Goal: Task Accomplishment & Management: Complete application form

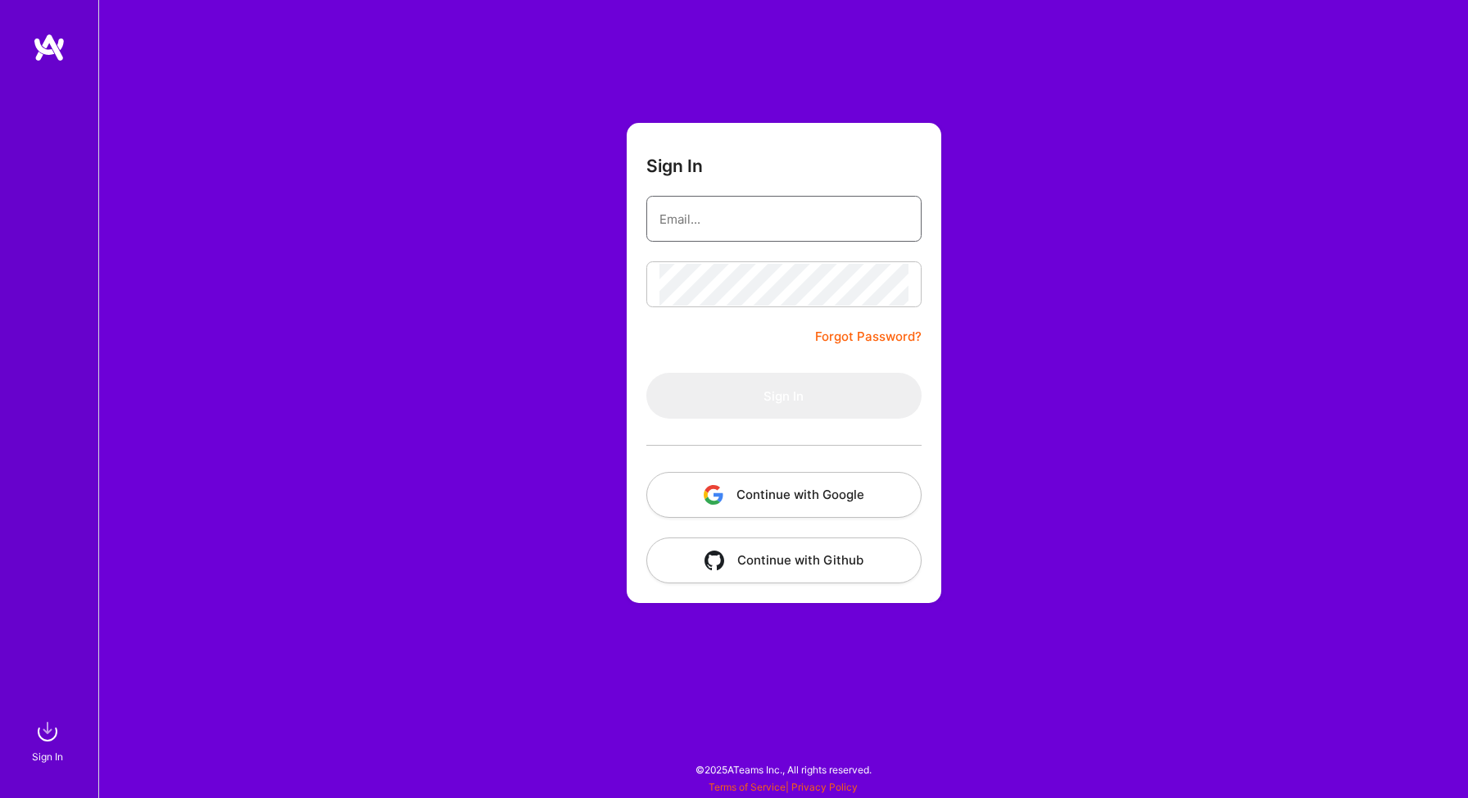
type input "[EMAIL_ADDRESS][DOMAIN_NAME]"
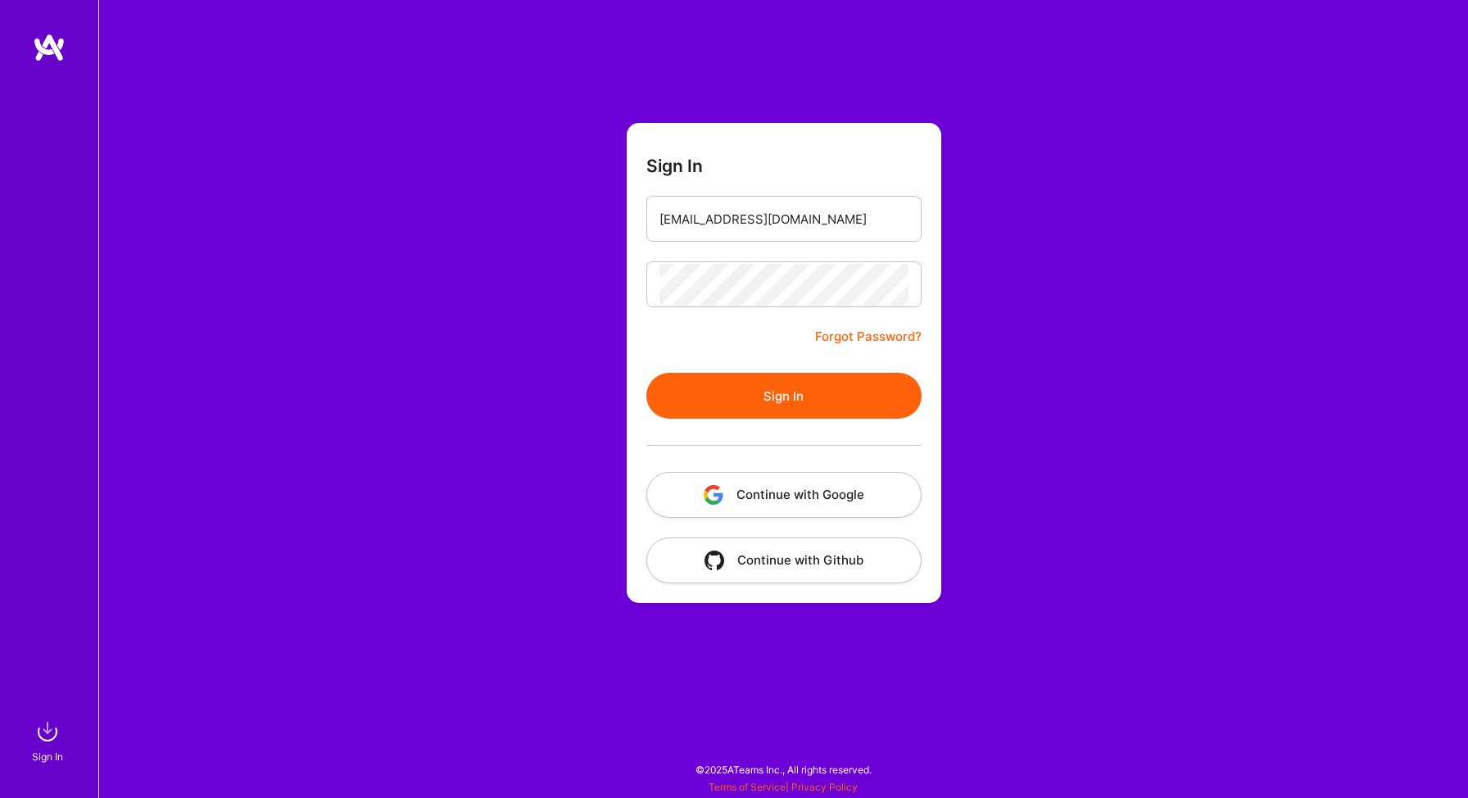
click at [726, 402] on button "Sign In" at bounding box center [783, 396] width 275 height 46
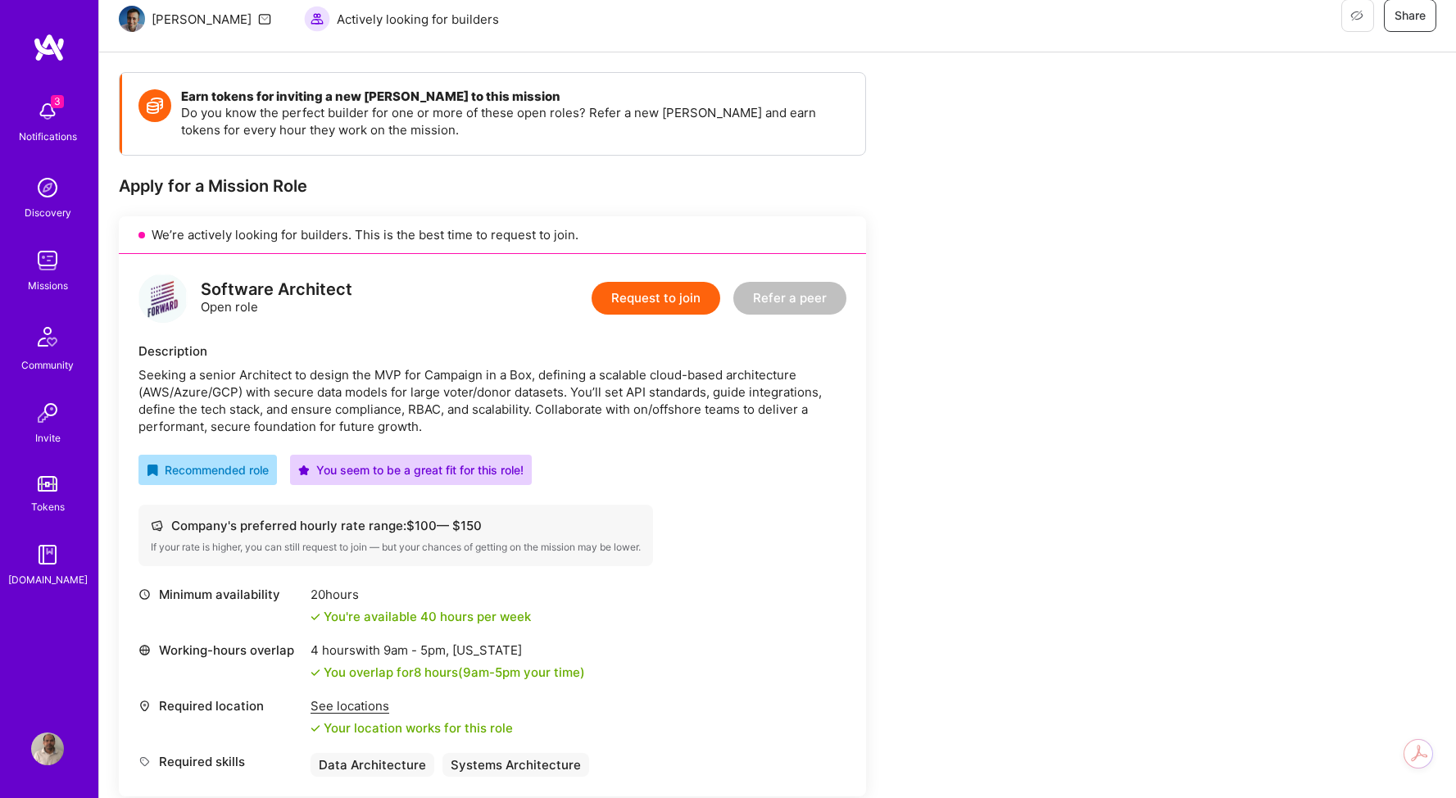
scroll to position [164, 0]
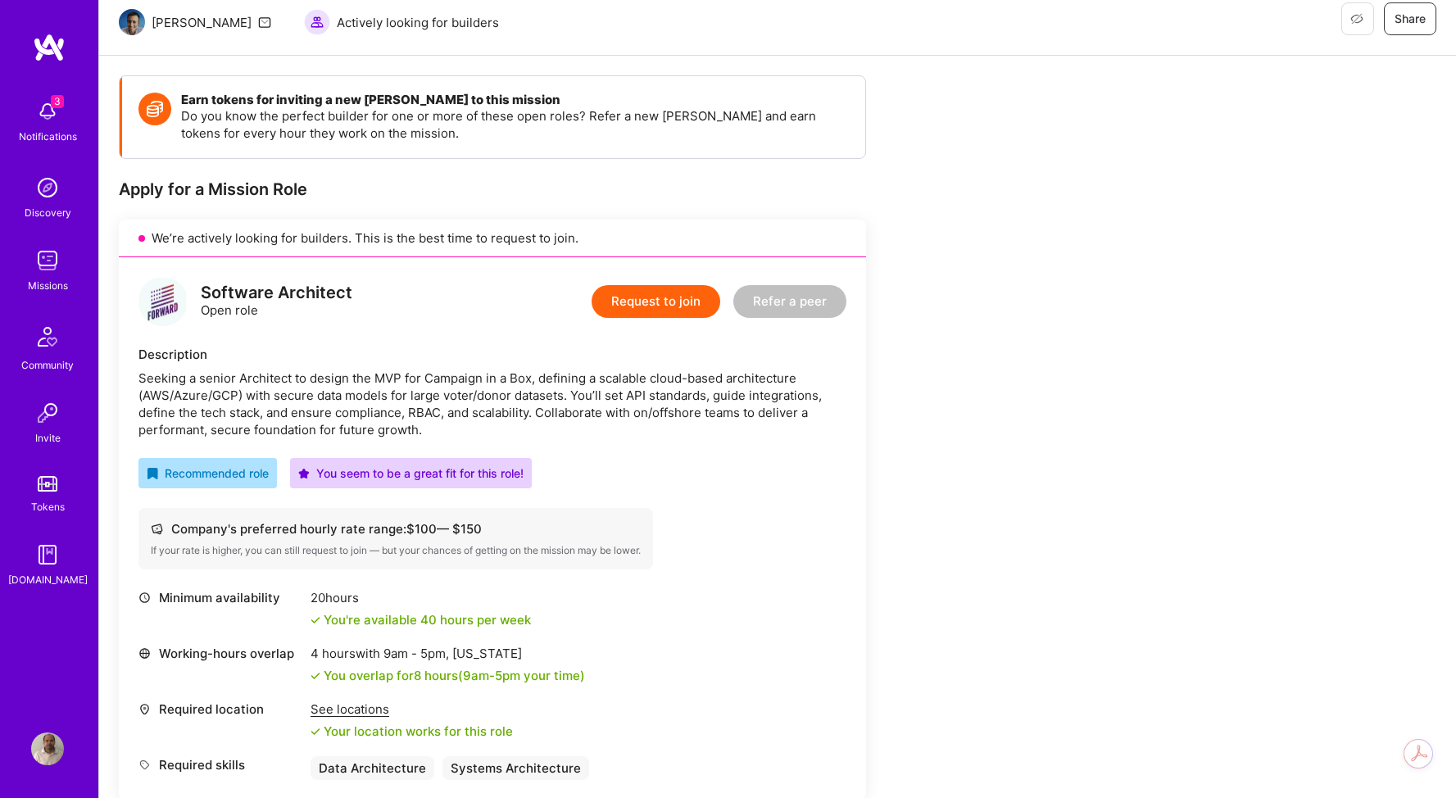
click at [644, 308] on button "Request to join" at bounding box center [656, 301] width 129 height 33
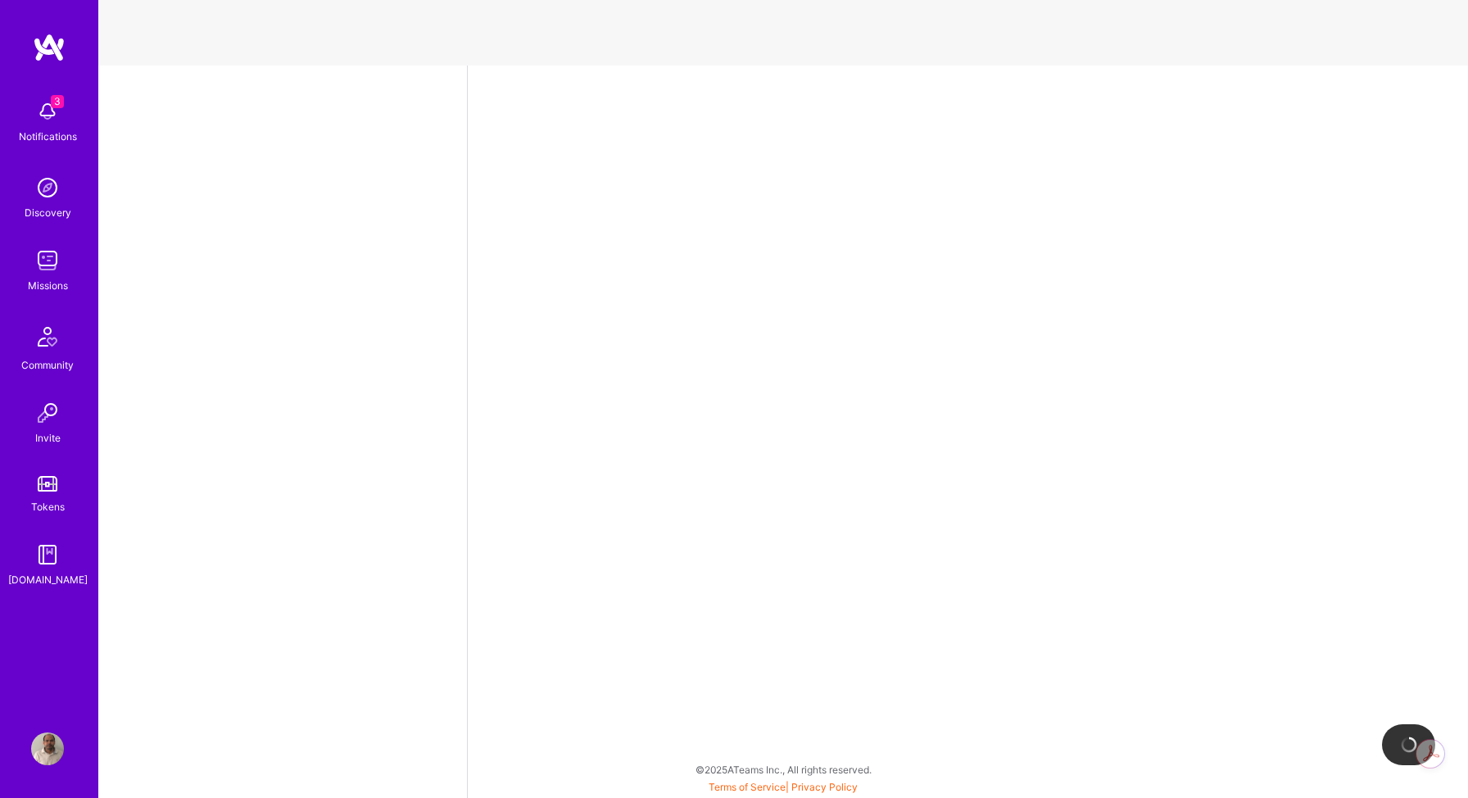
select select "CA"
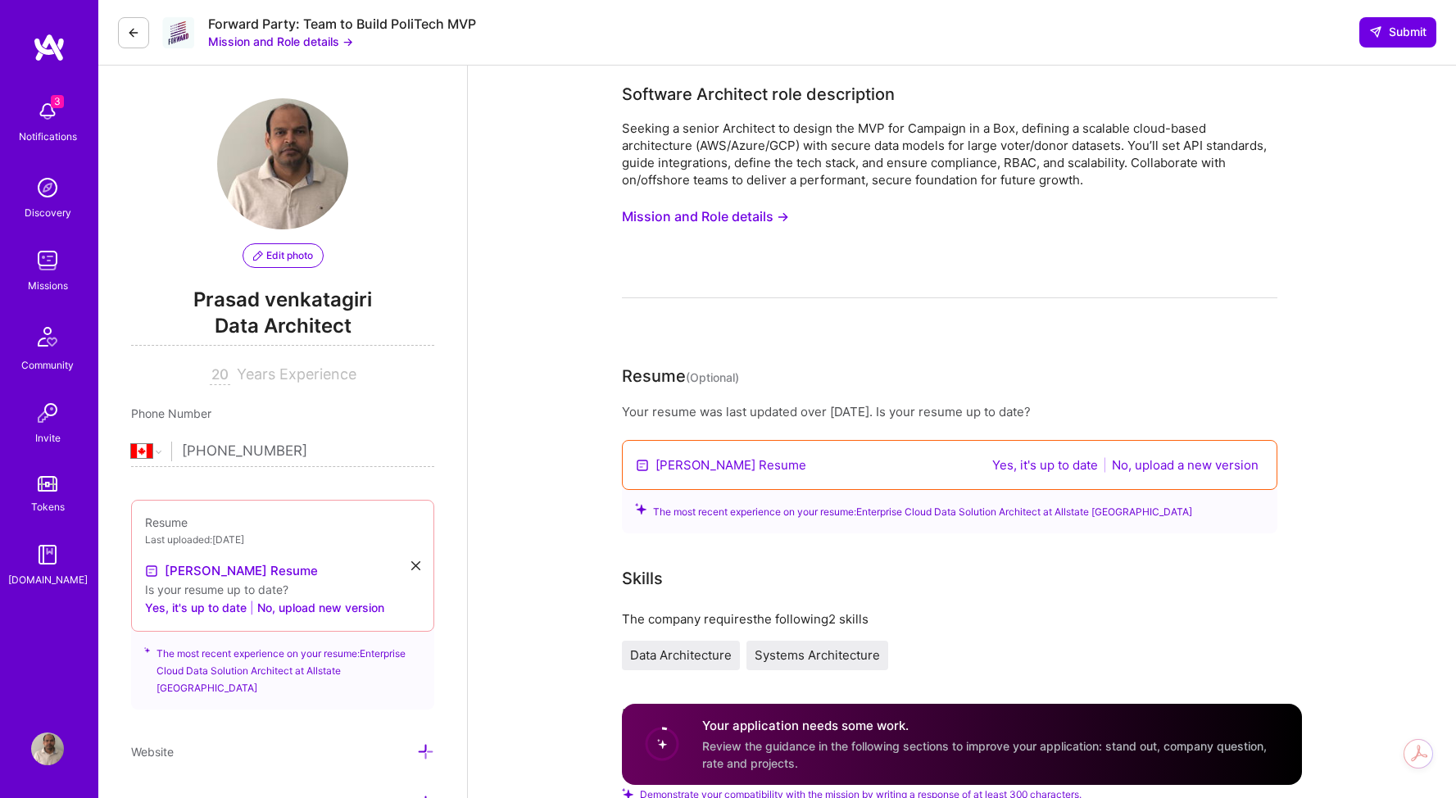
scroll to position [34, 0]
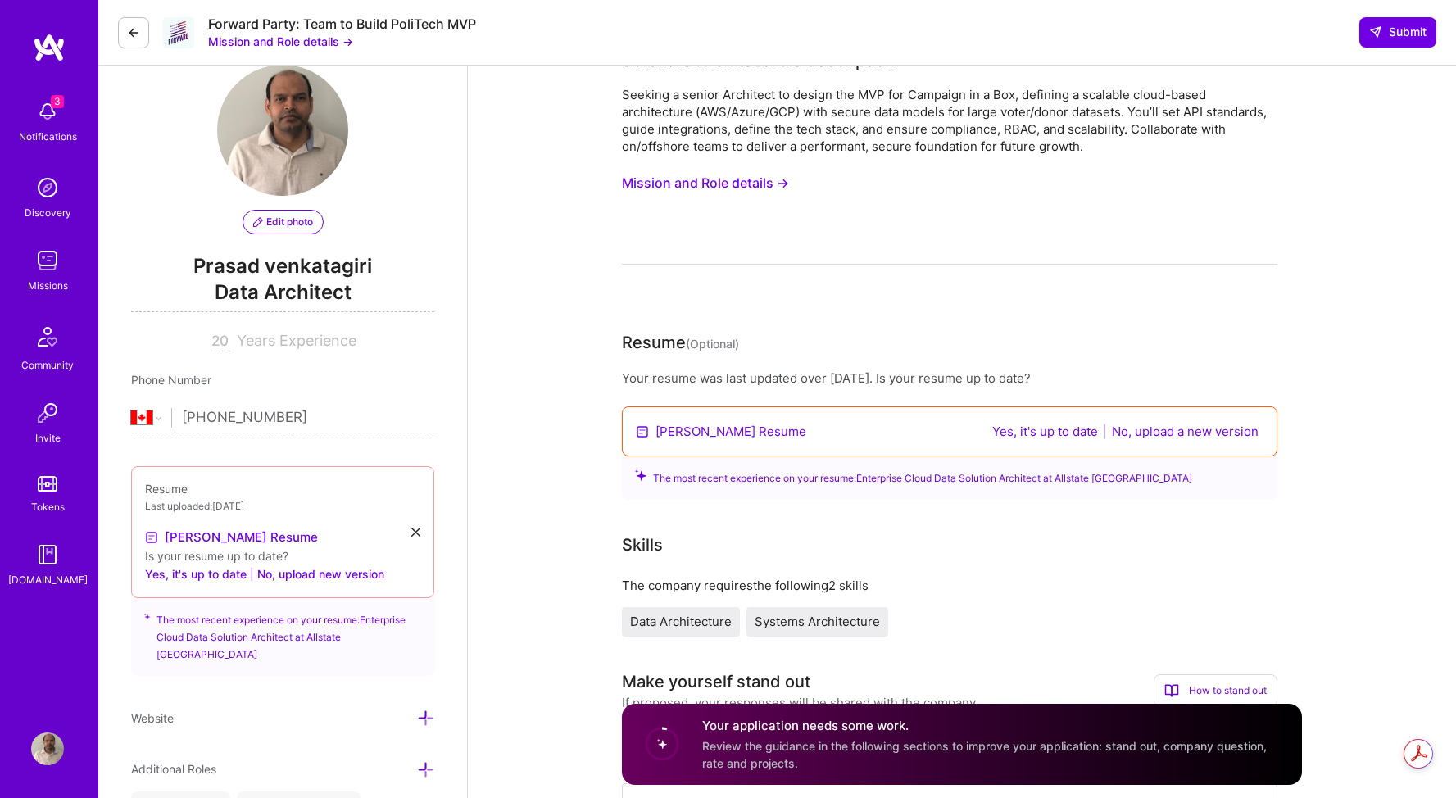
click at [1232, 435] on button "No, upload a new version" at bounding box center [1185, 431] width 156 height 19
click at [1190, 437] on button "No, upload a new version" at bounding box center [1185, 431] width 156 height 19
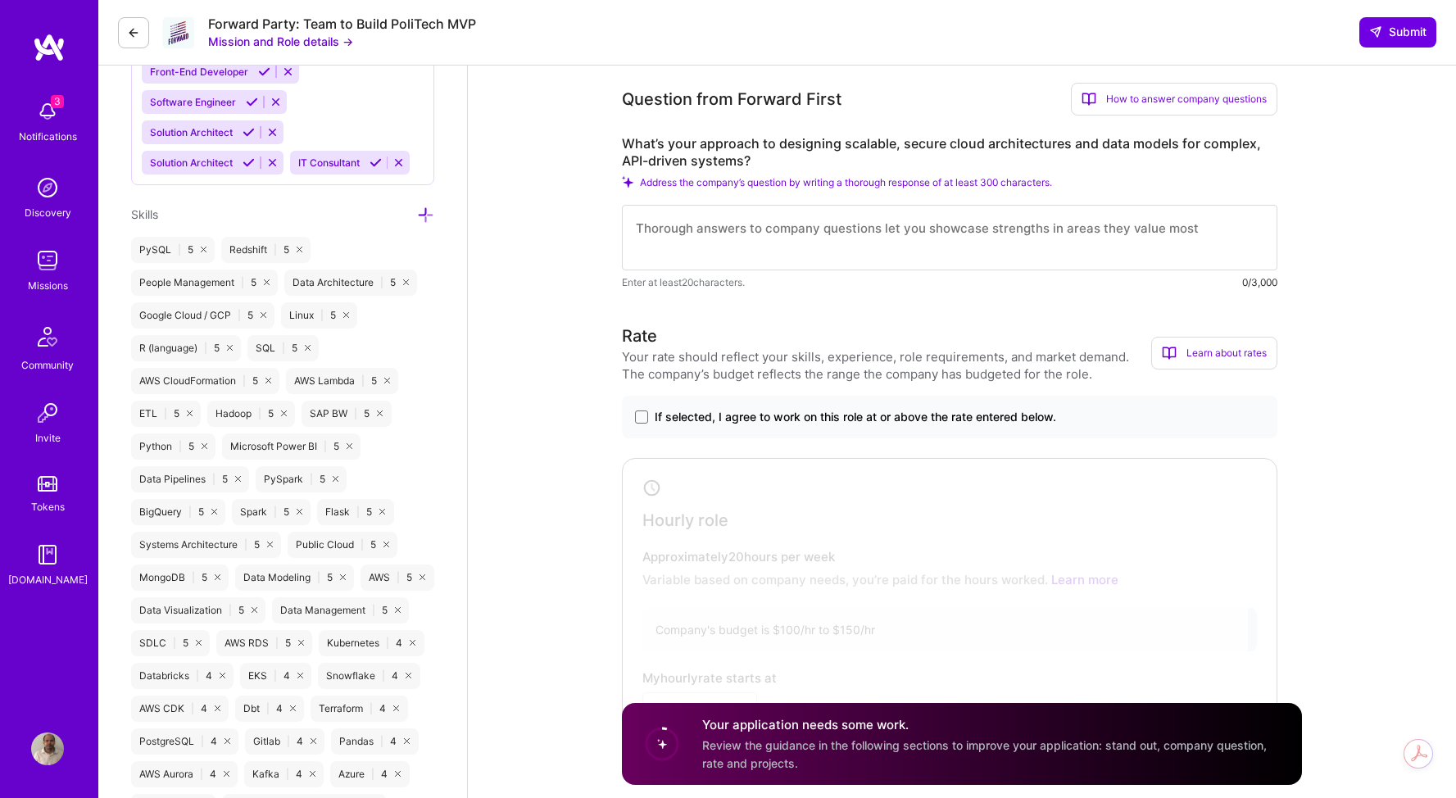
scroll to position [857, 0]
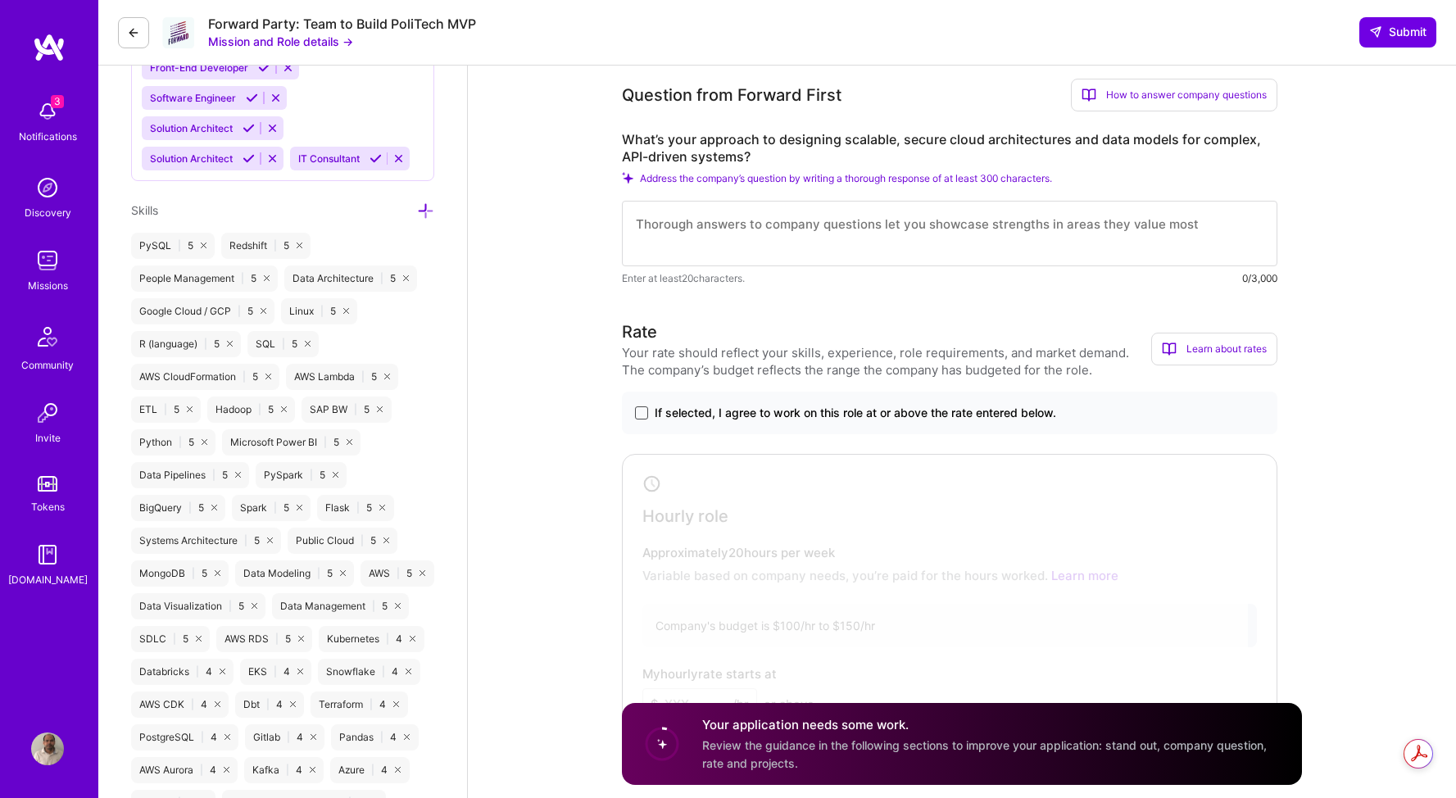
click at [640, 417] on span at bounding box center [641, 412] width 13 height 13
click at [0, 0] on input "If selected, I agree to work on this role at or above the rate entered below." at bounding box center [0, 0] width 0 height 0
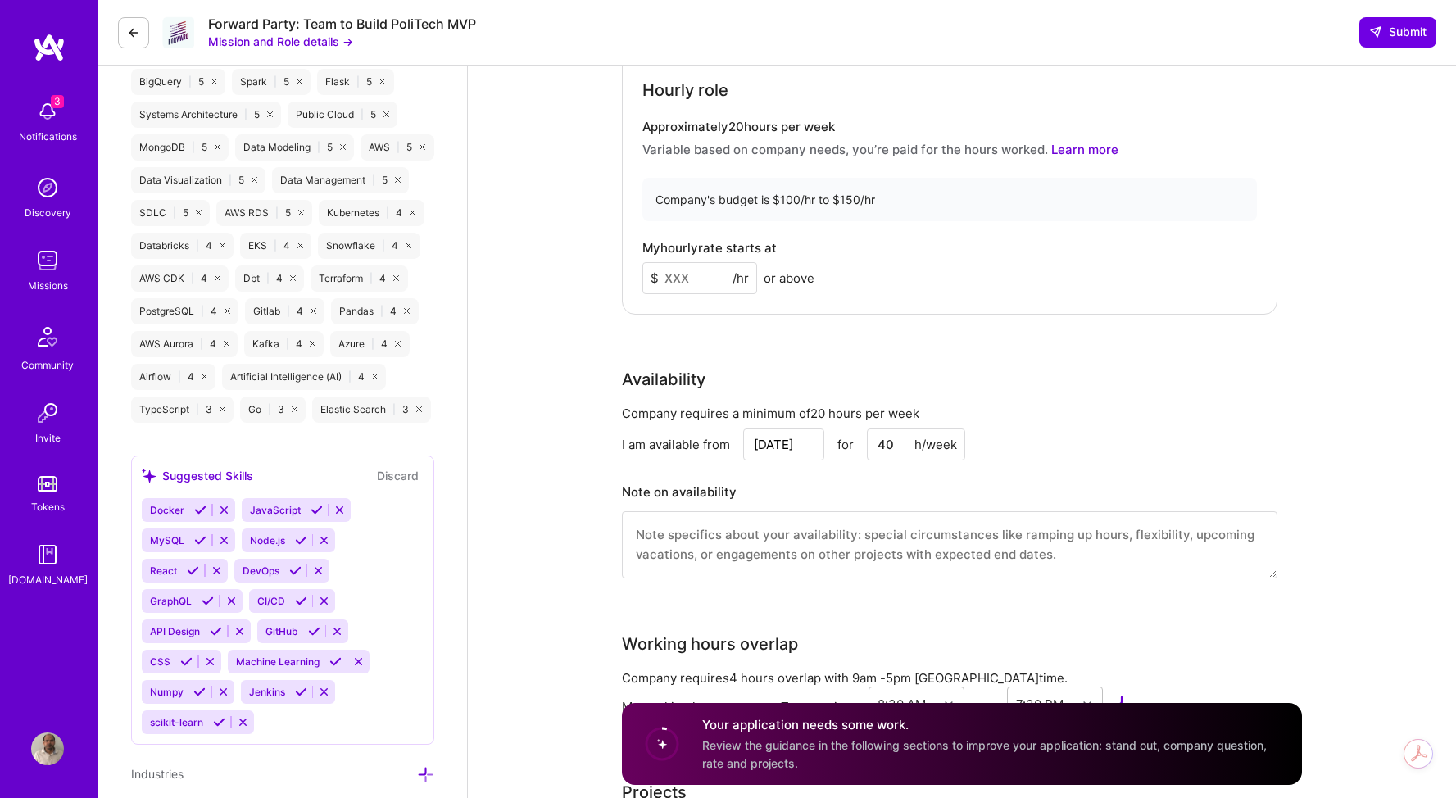
scroll to position [1281, 0]
click at [705, 279] on input at bounding box center [699, 280] width 115 height 32
type input "120"
click at [1245, 390] on div "Availability" at bounding box center [949, 381] width 655 height 25
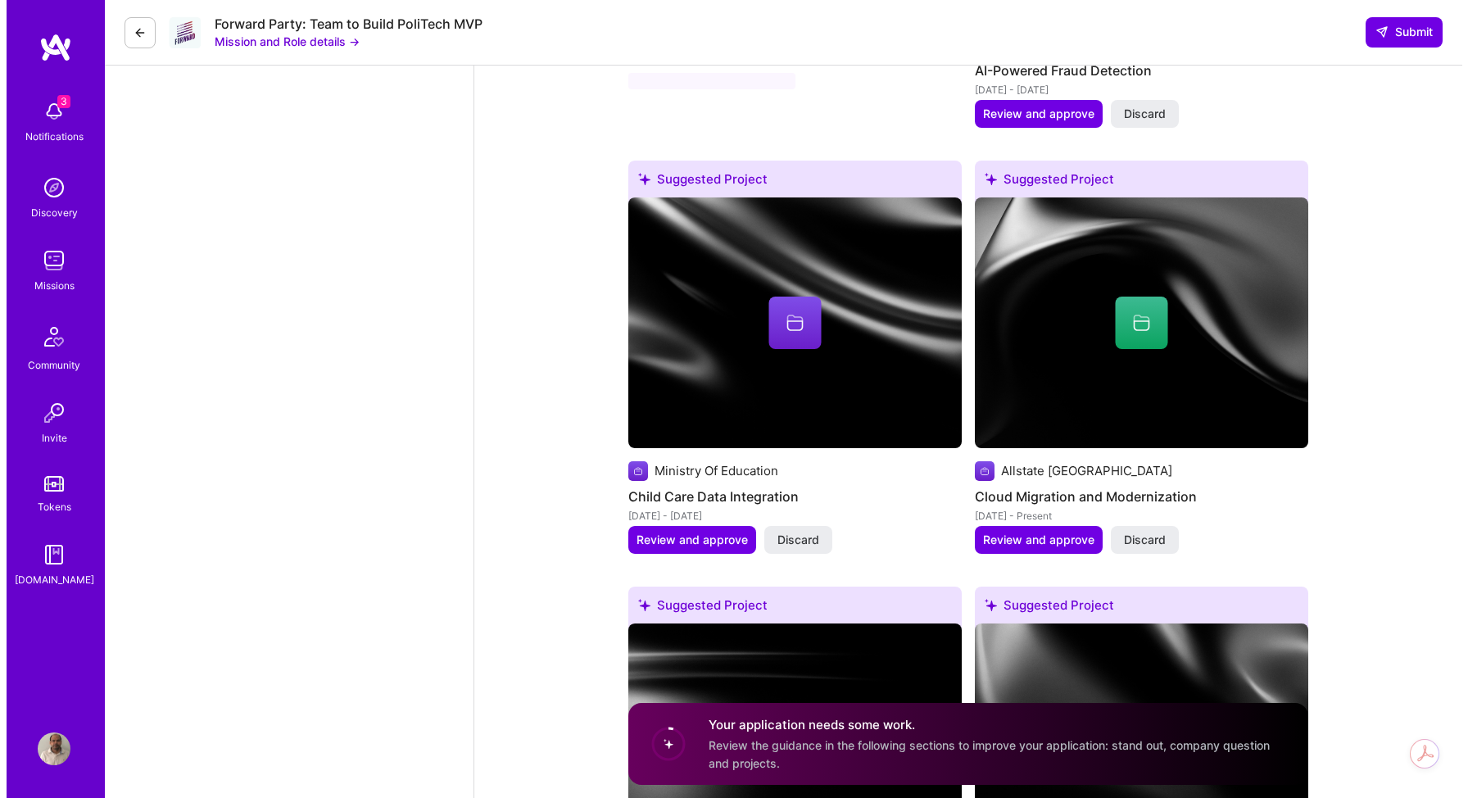
scroll to position [2548, 0]
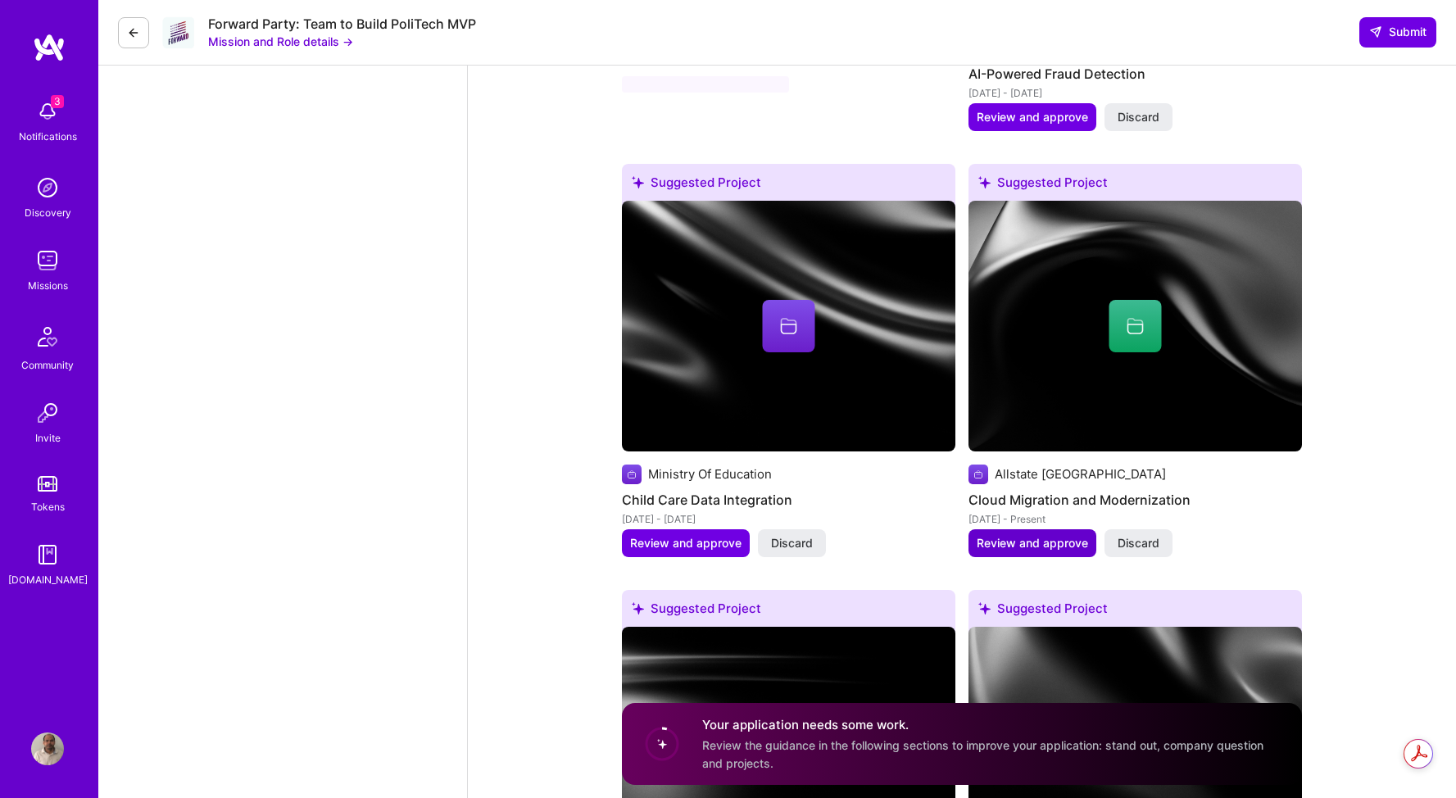
click at [1068, 543] on span "Review and approve" at bounding box center [1032, 543] width 111 height 16
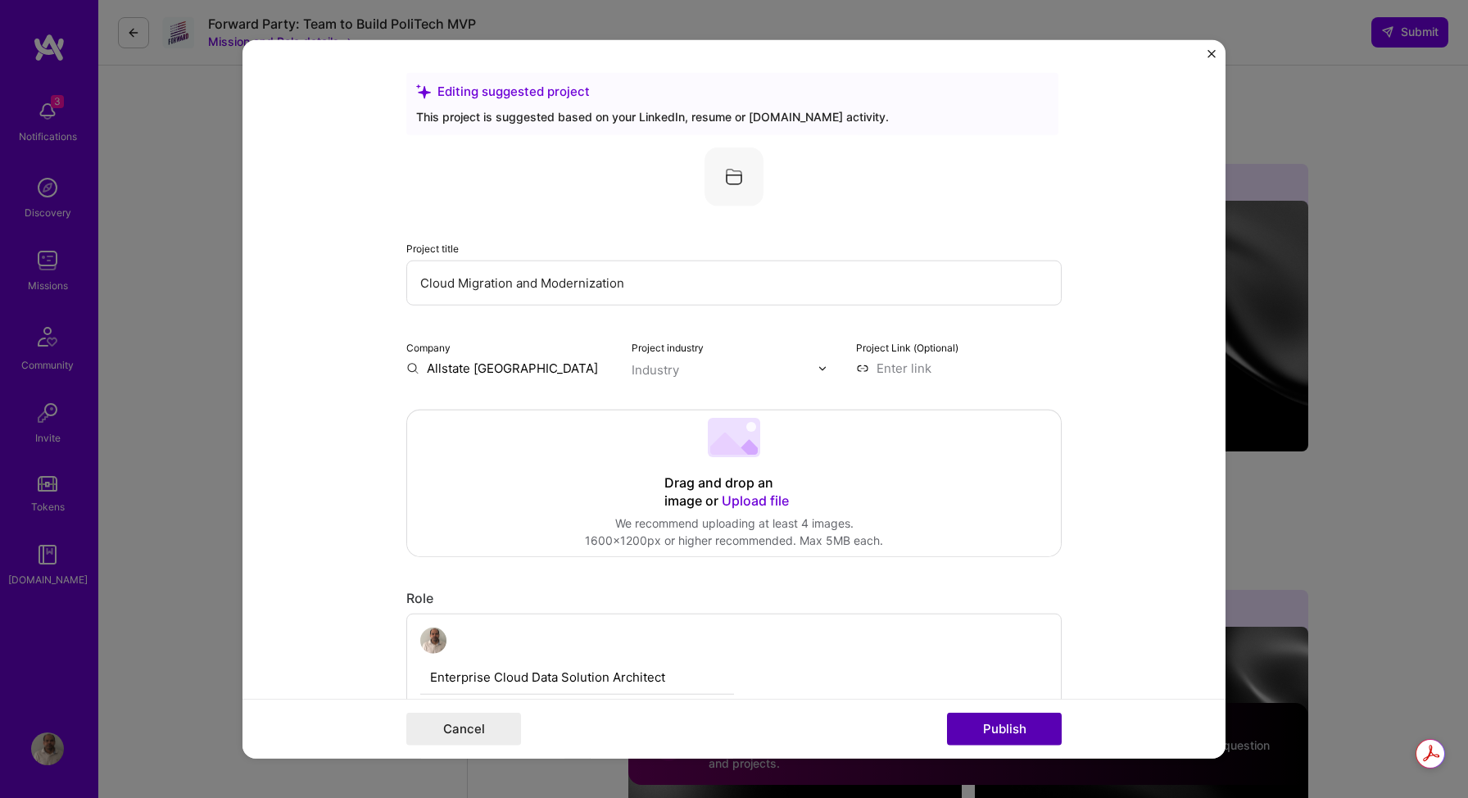
click at [1011, 735] on button "Publish" at bounding box center [1004, 728] width 115 height 33
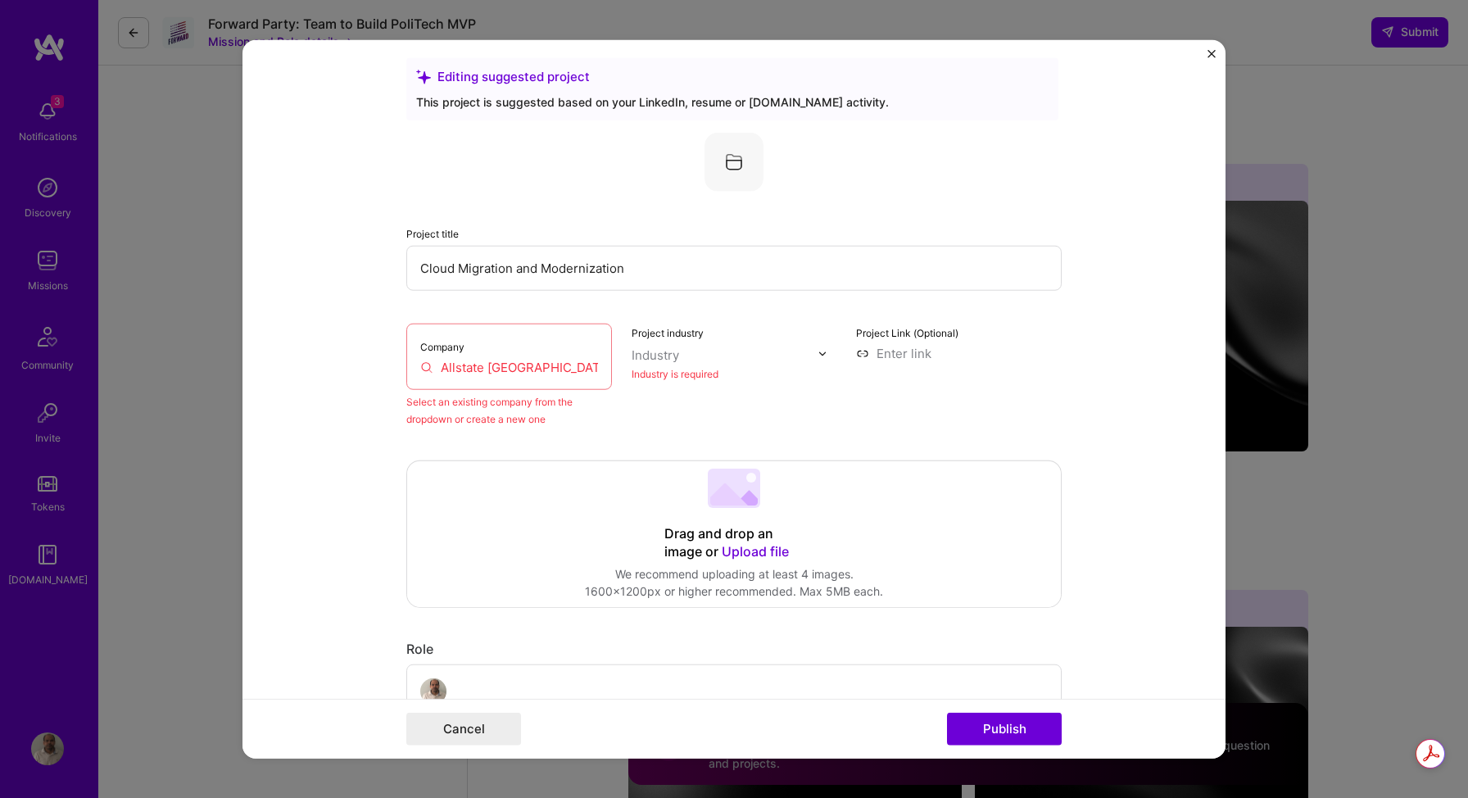
scroll to position [0, 0]
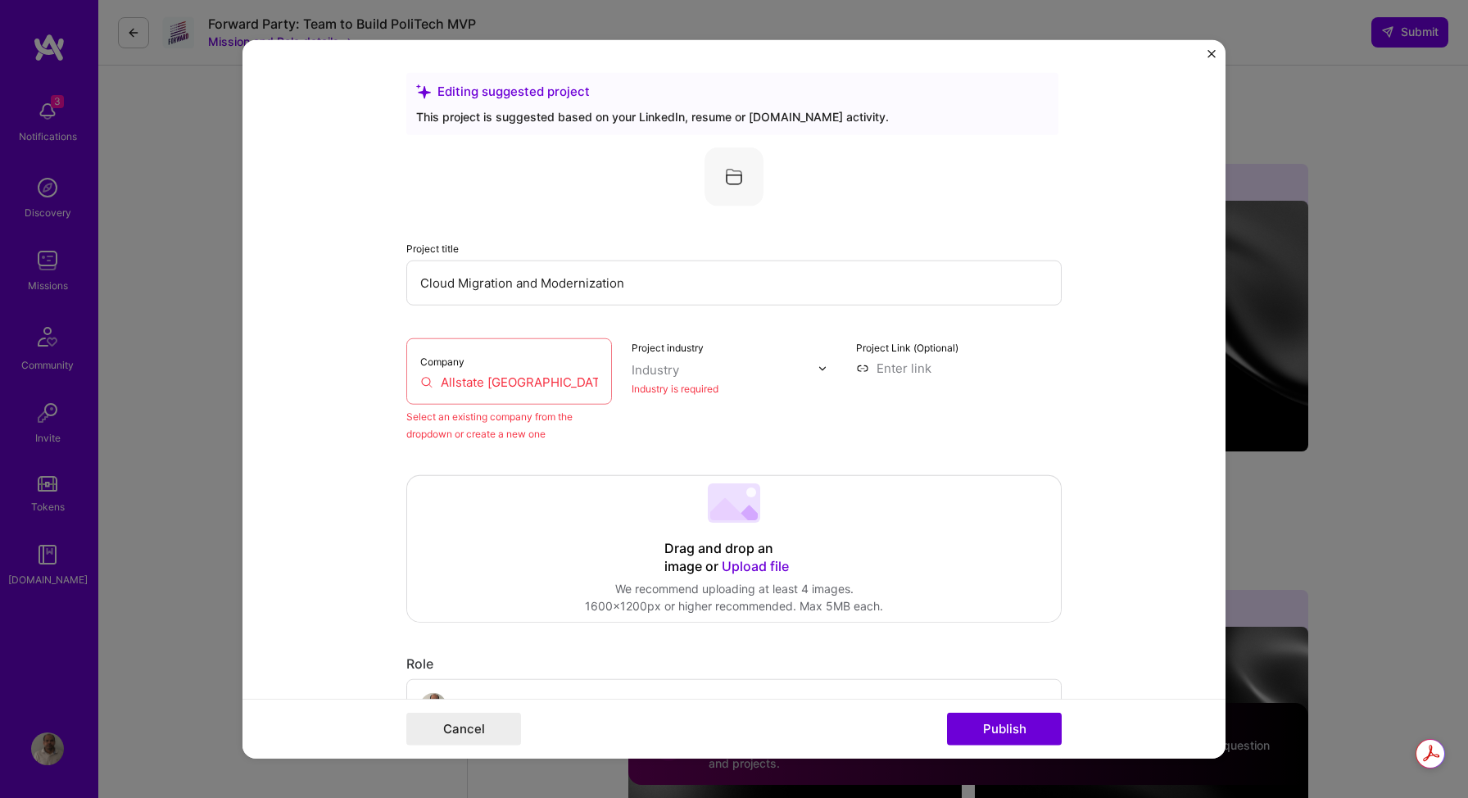
click at [675, 426] on div "Project industry Industry Industry is required" at bounding box center [735, 390] width 206 height 104
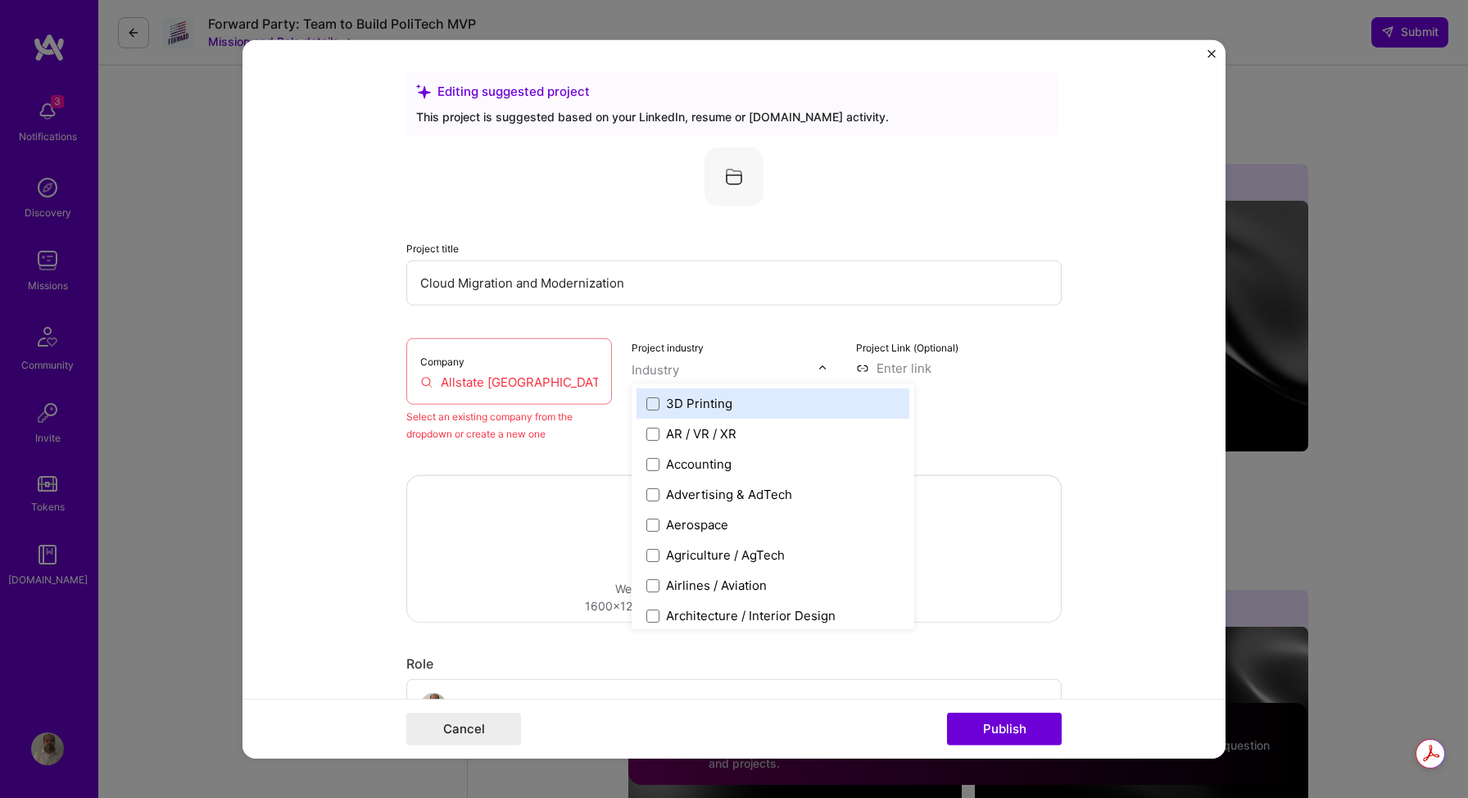
click at [818, 370] on img at bounding box center [823, 368] width 10 height 10
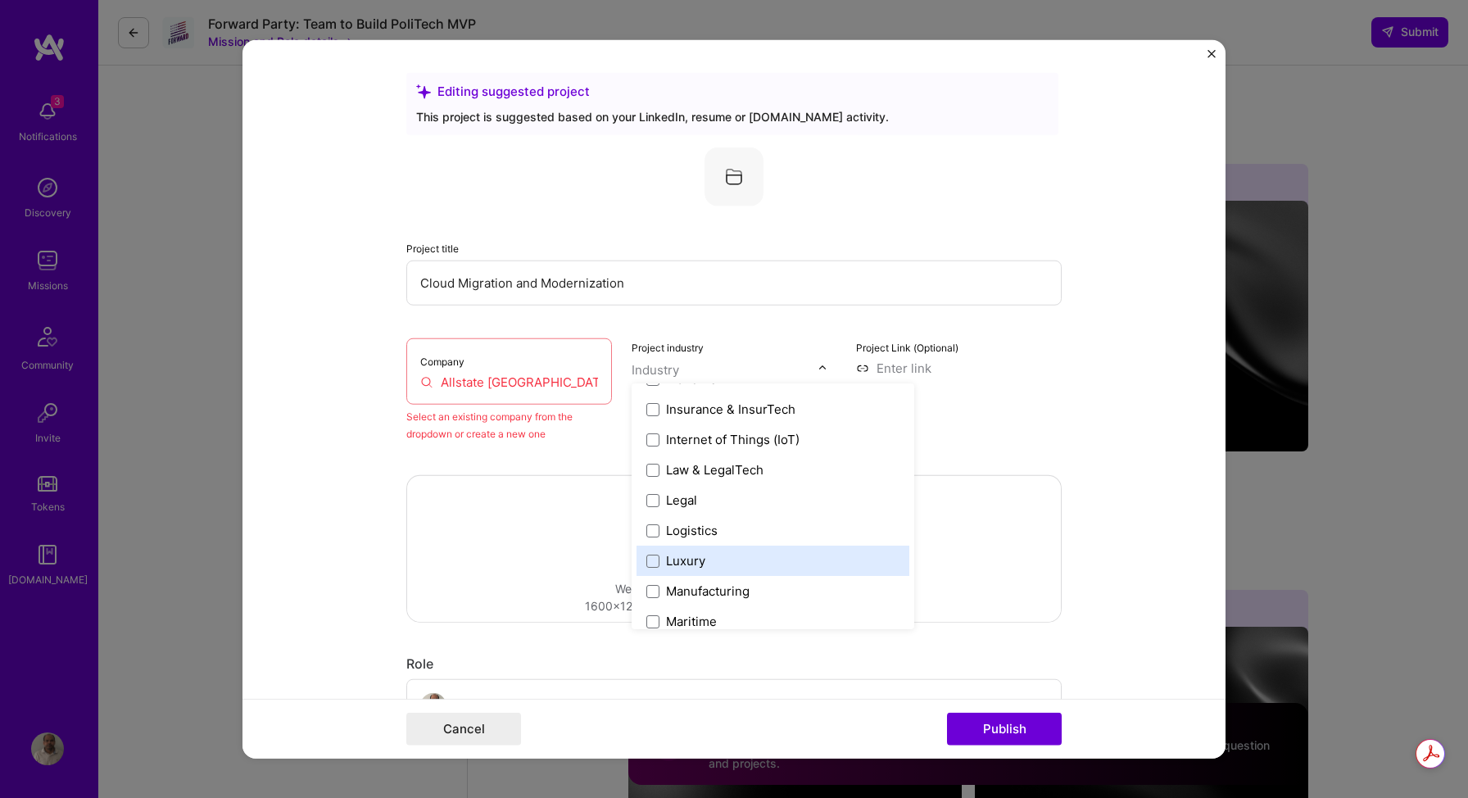
scroll to position [2169, 0]
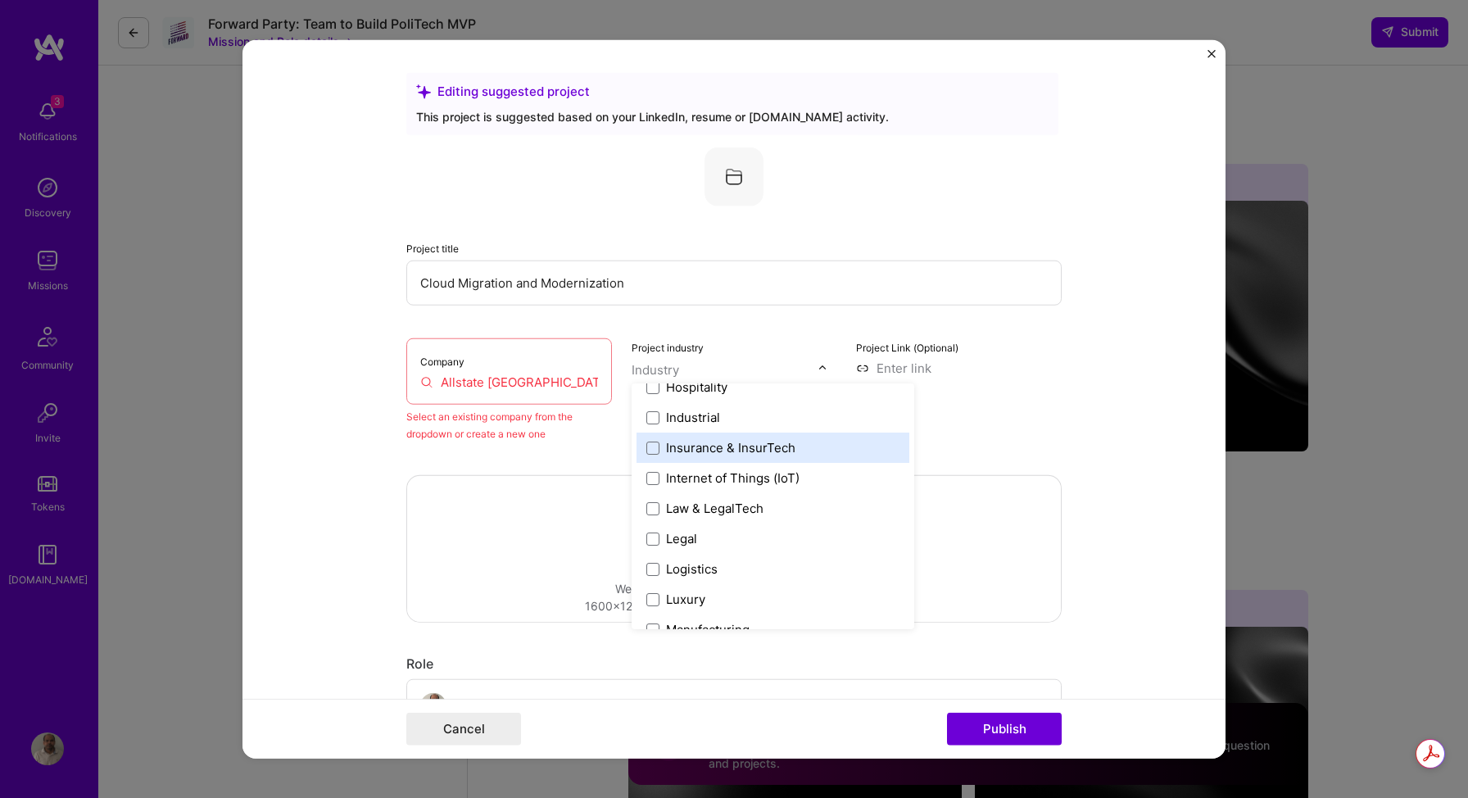
click at [745, 447] on div "Insurance & InsurTech" at bounding box center [730, 447] width 129 height 17
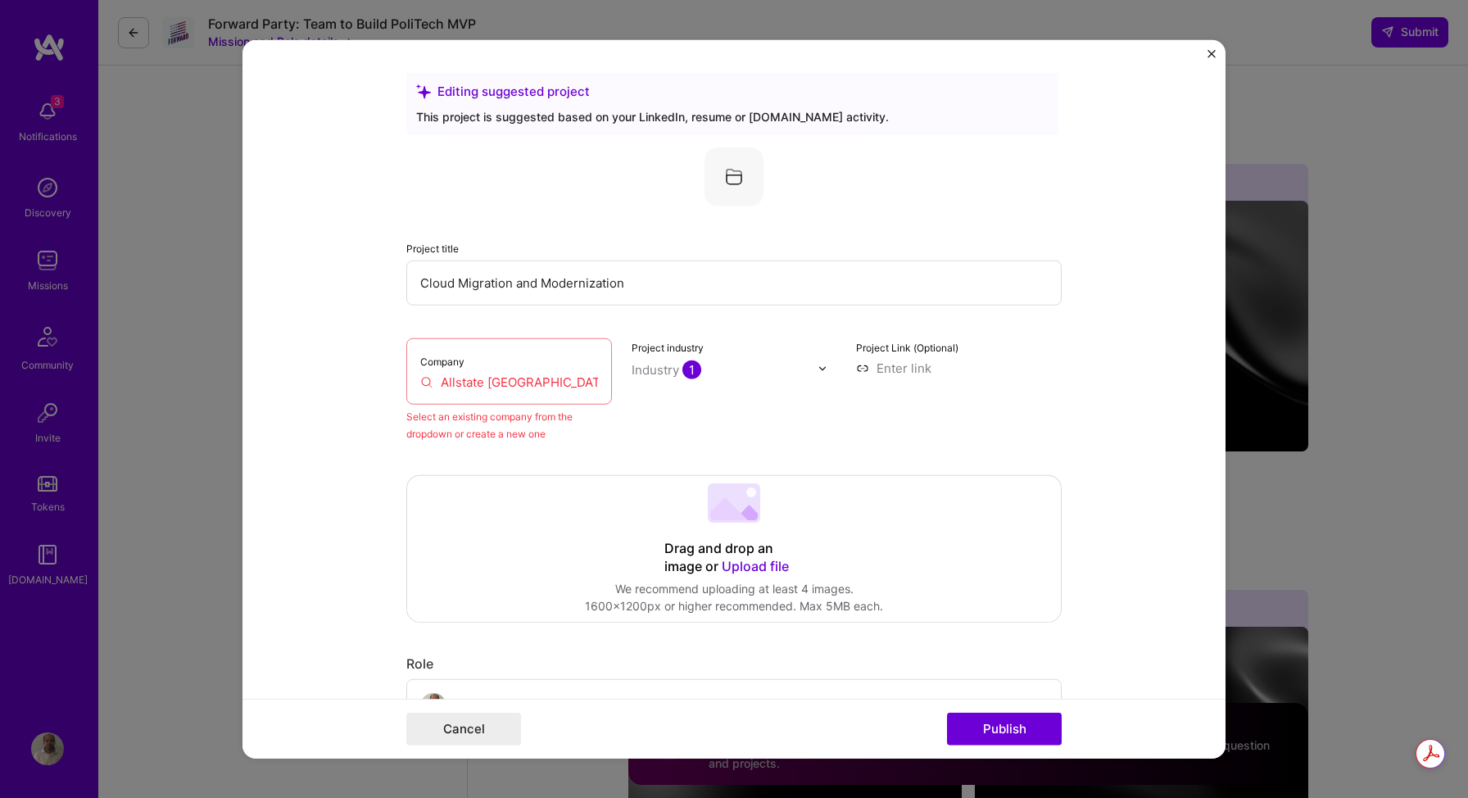
click at [1099, 410] on form "Editing suggested project This project is suggested based on your LinkedIn, res…" at bounding box center [734, 399] width 983 height 719
click at [469, 386] on input "Allstate [GEOGRAPHIC_DATA]" at bounding box center [509, 382] width 178 height 17
click at [546, 383] on input "Allstate [GEOGRAPHIC_DATA]" at bounding box center [509, 382] width 178 height 17
click at [420, 385] on input "Allstate [GEOGRAPHIC_DATA]" at bounding box center [509, 382] width 178 height 17
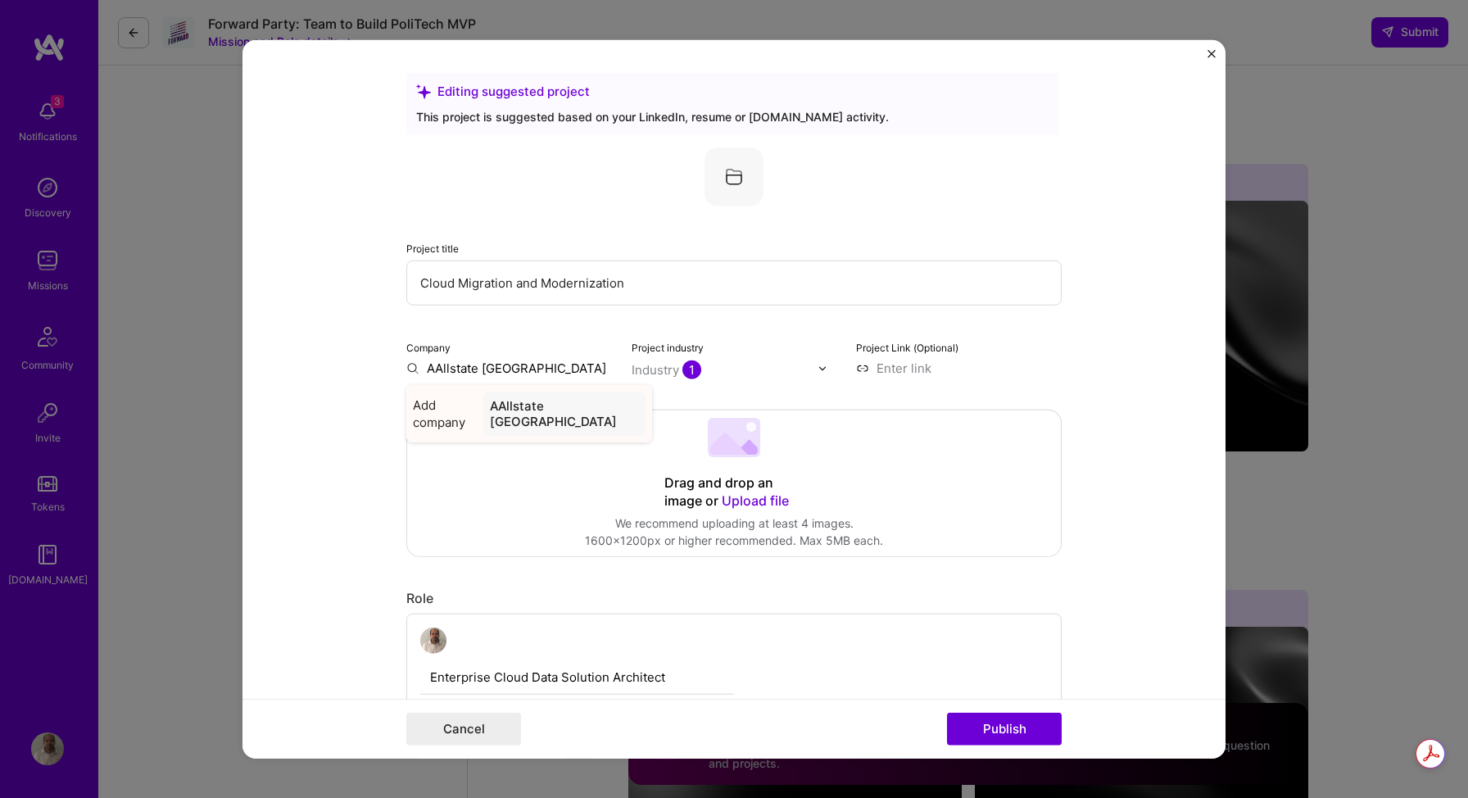
type input "AAllstate [GEOGRAPHIC_DATA]"
click at [564, 409] on div "AAllstate [GEOGRAPHIC_DATA]" at bounding box center [564, 414] width 162 height 44
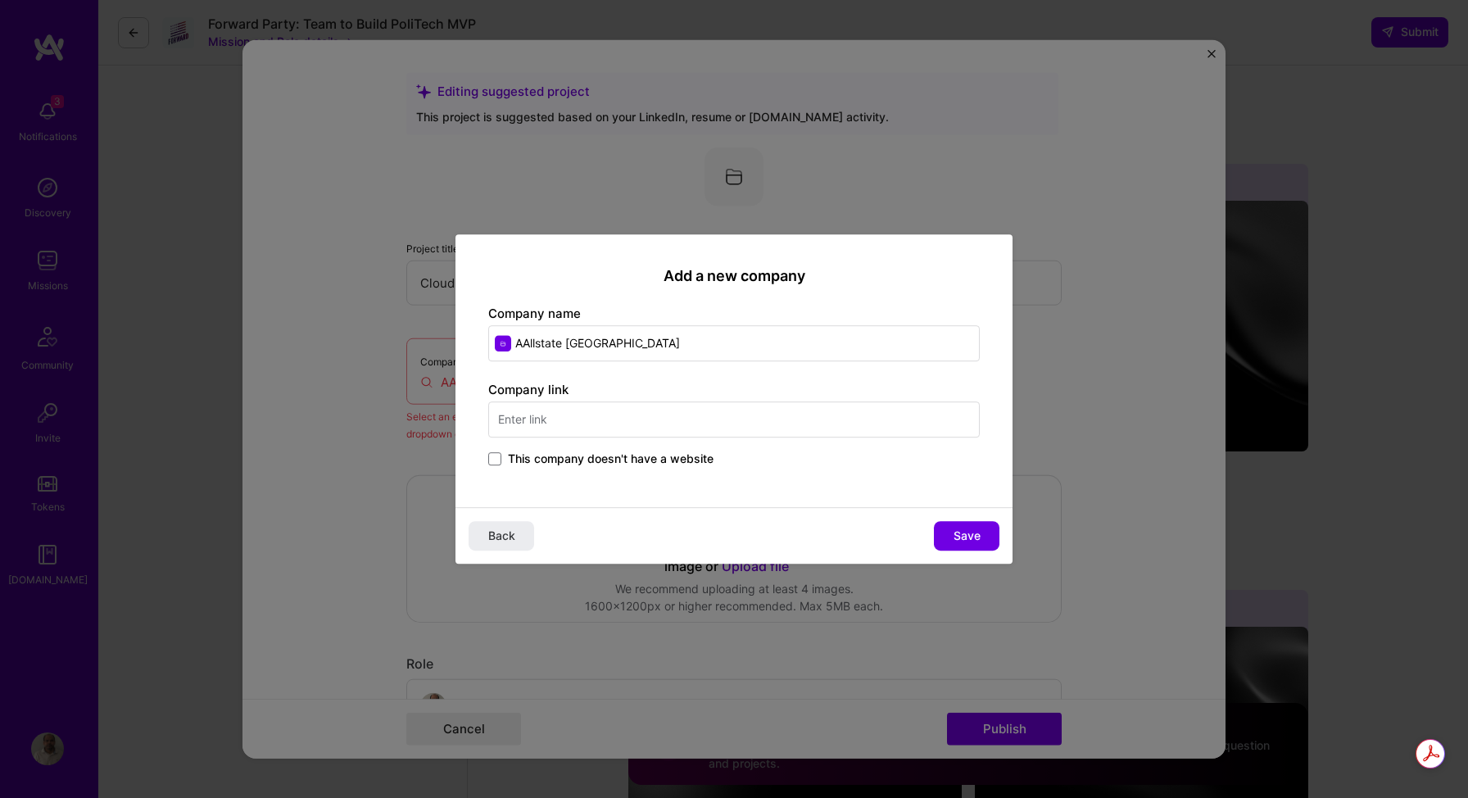
click at [527, 344] on input "AAllstate [GEOGRAPHIC_DATA]" at bounding box center [734, 343] width 492 height 36
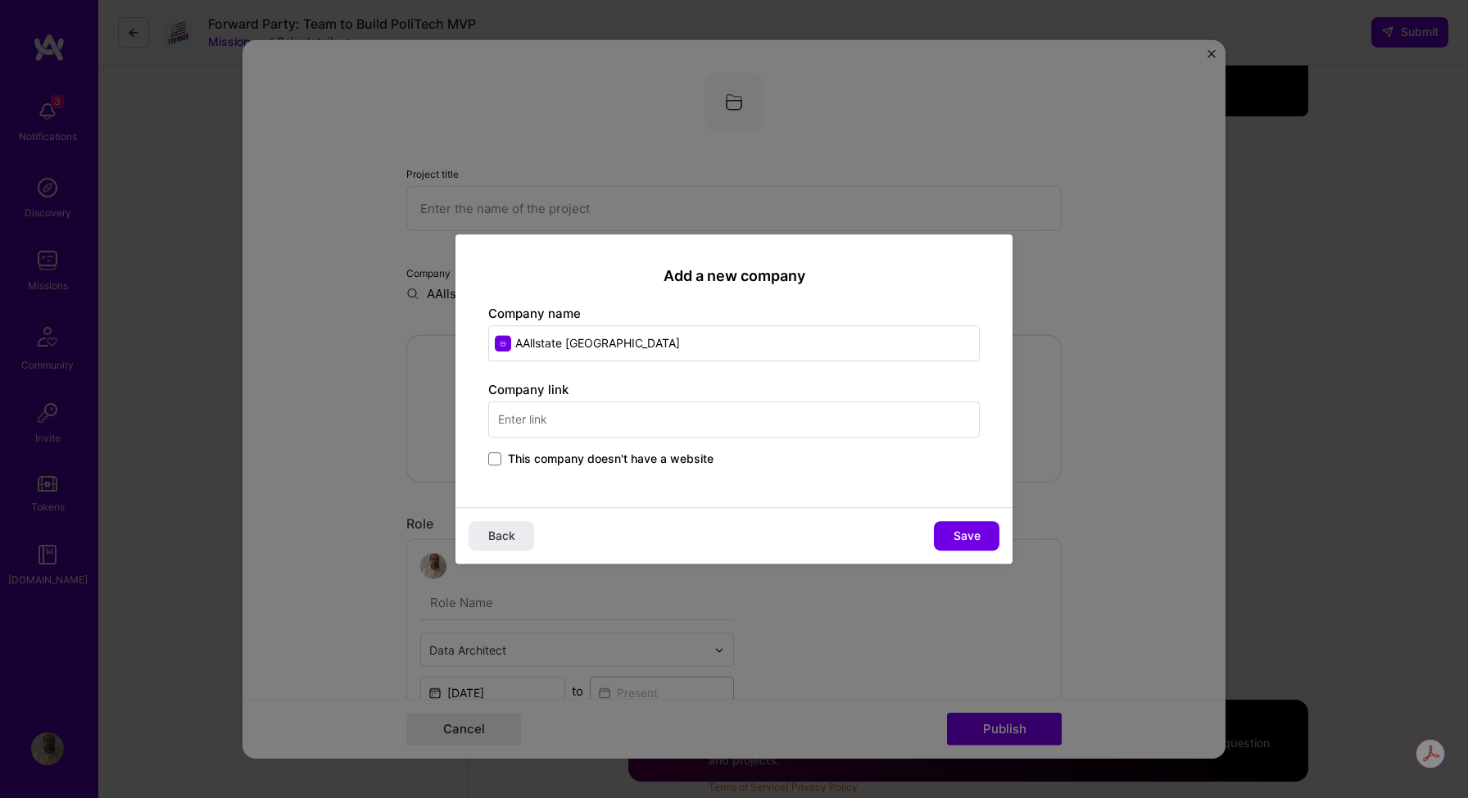
scroll to position [2208, 0]
click at [523, 344] on input "AAllstate [GEOGRAPHIC_DATA]" at bounding box center [734, 343] width 492 height 36
type input "Allstate [GEOGRAPHIC_DATA]"
click at [625, 400] on div "Allstate Canada [DOMAIN_NAME]" at bounding box center [622, 392] width 171 height 30
click at [950, 534] on button "Save" at bounding box center [967, 535] width 66 height 29
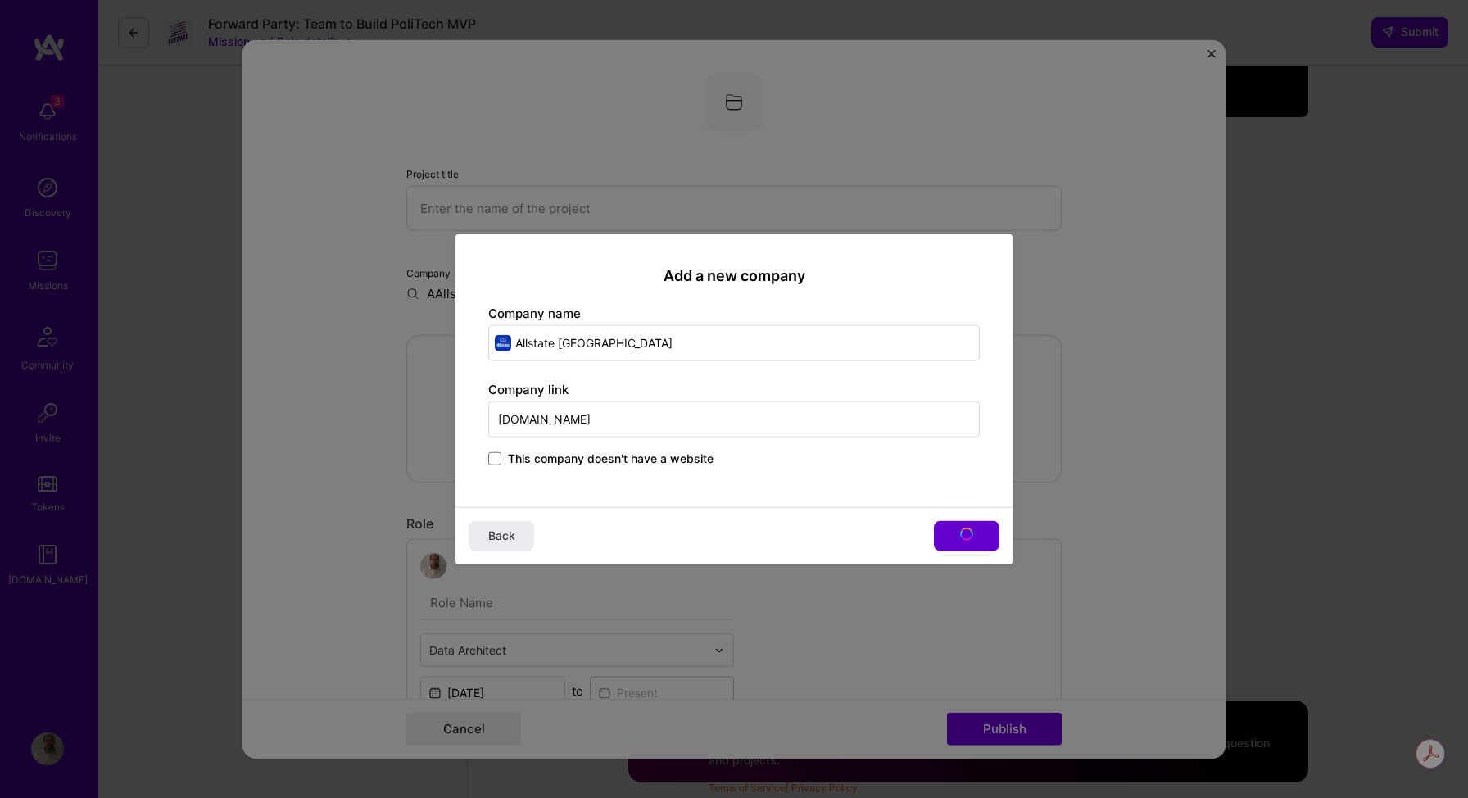
type input "Allstate [GEOGRAPHIC_DATA]"
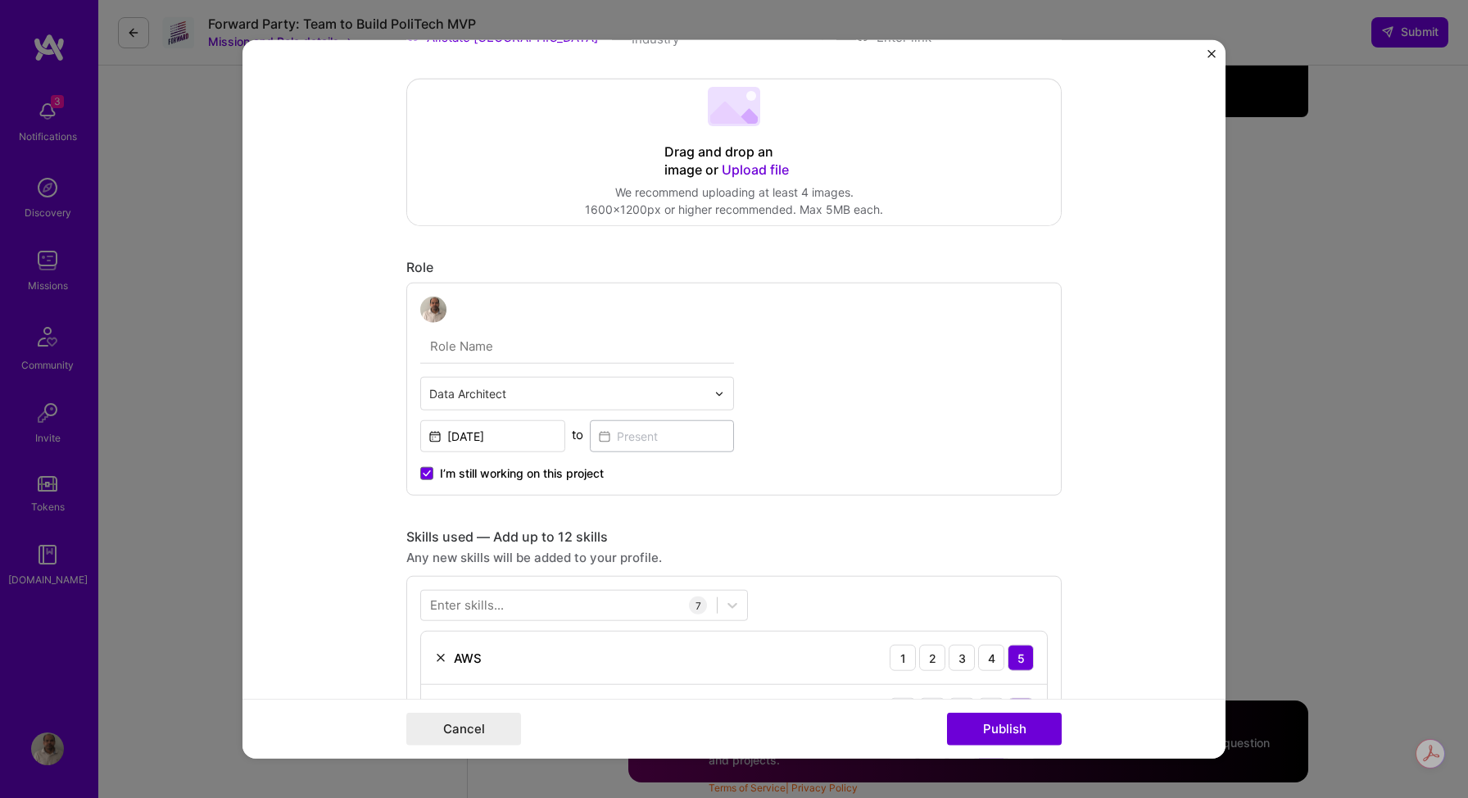
scroll to position [0, 0]
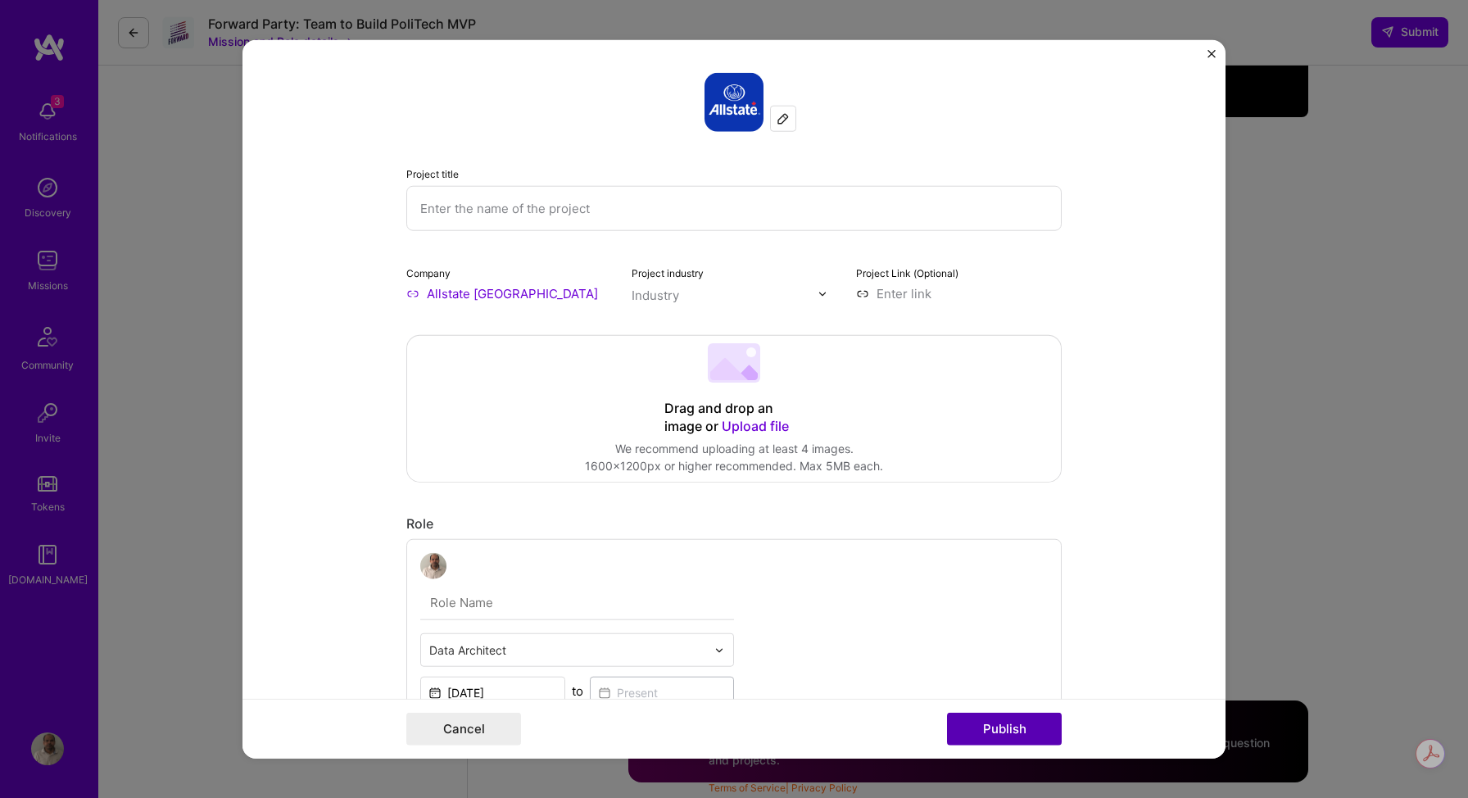
click at [1009, 741] on button "Publish" at bounding box center [1004, 728] width 115 height 33
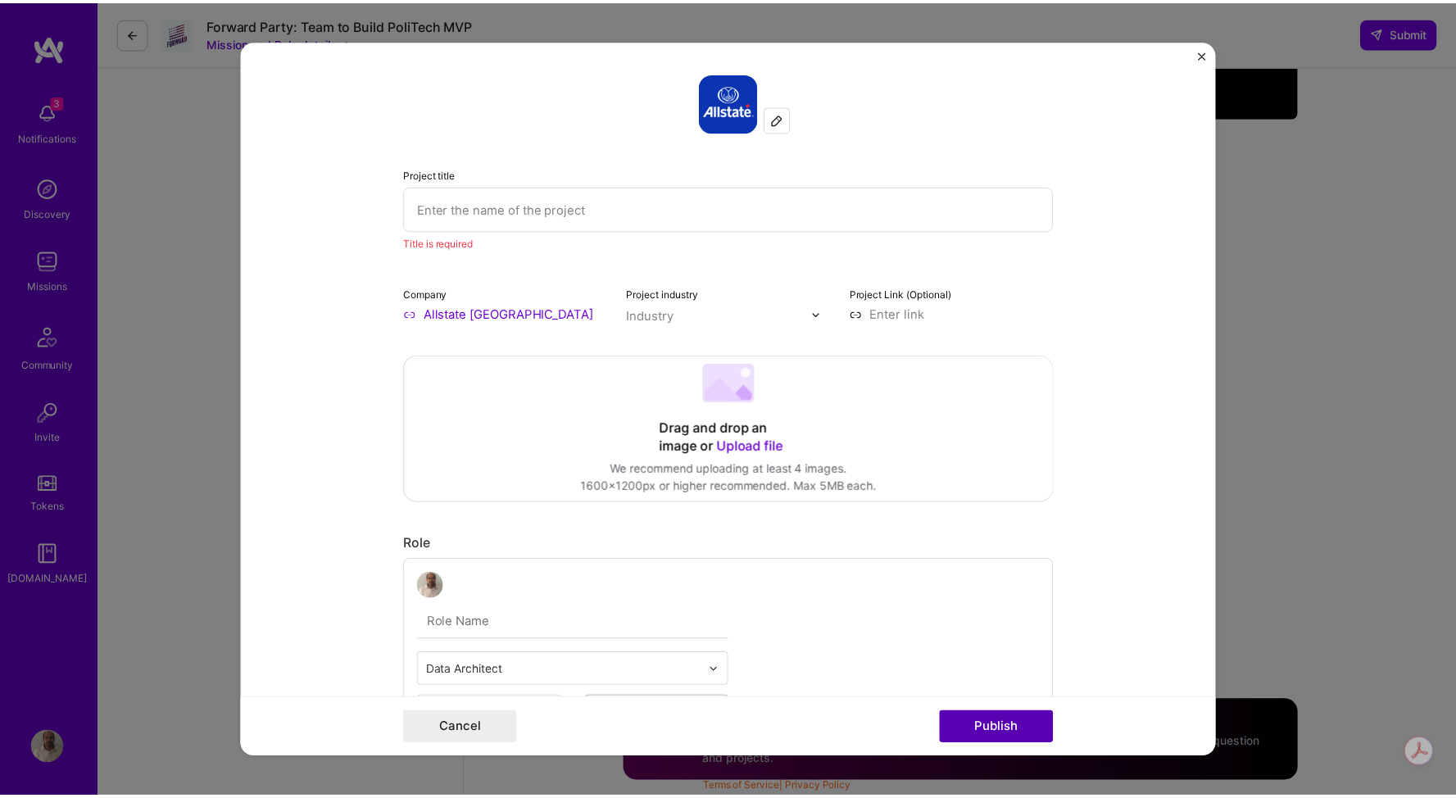
scroll to position [33, 0]
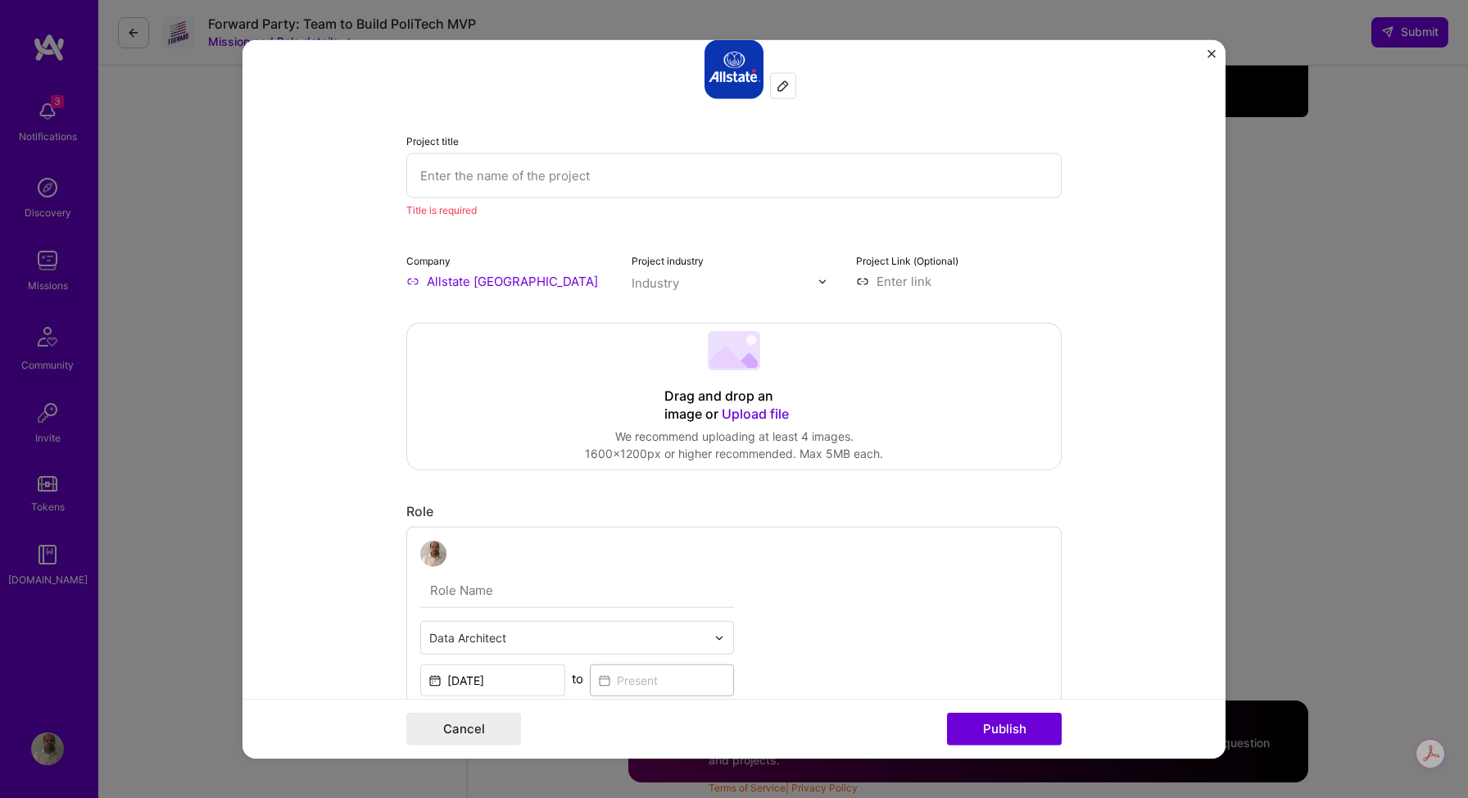
click at [540, 179] on input "text" at bounding box center [733, 175] width 655 height 45
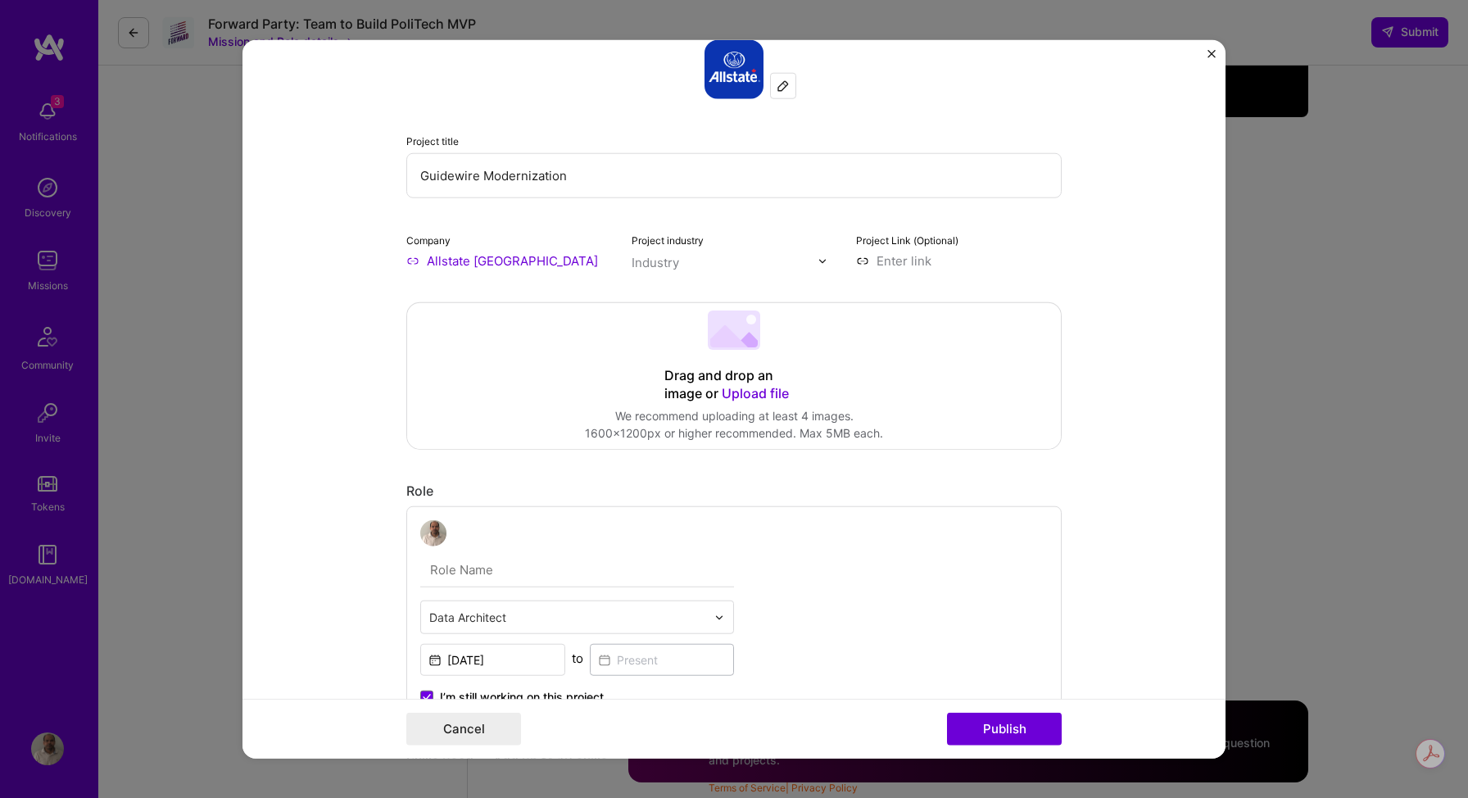
type input "Guidewire Modernization"
click at [1116, 500] on form "Project title Guidewire Modernization Company Allstate [GEOGRAPHIC_DATA] Projec…" at bounding box center [734, 399] width 983 height 719
click at [1009, 728] on button "Publish" at bounding box center [1004, 728] width 115 height 33
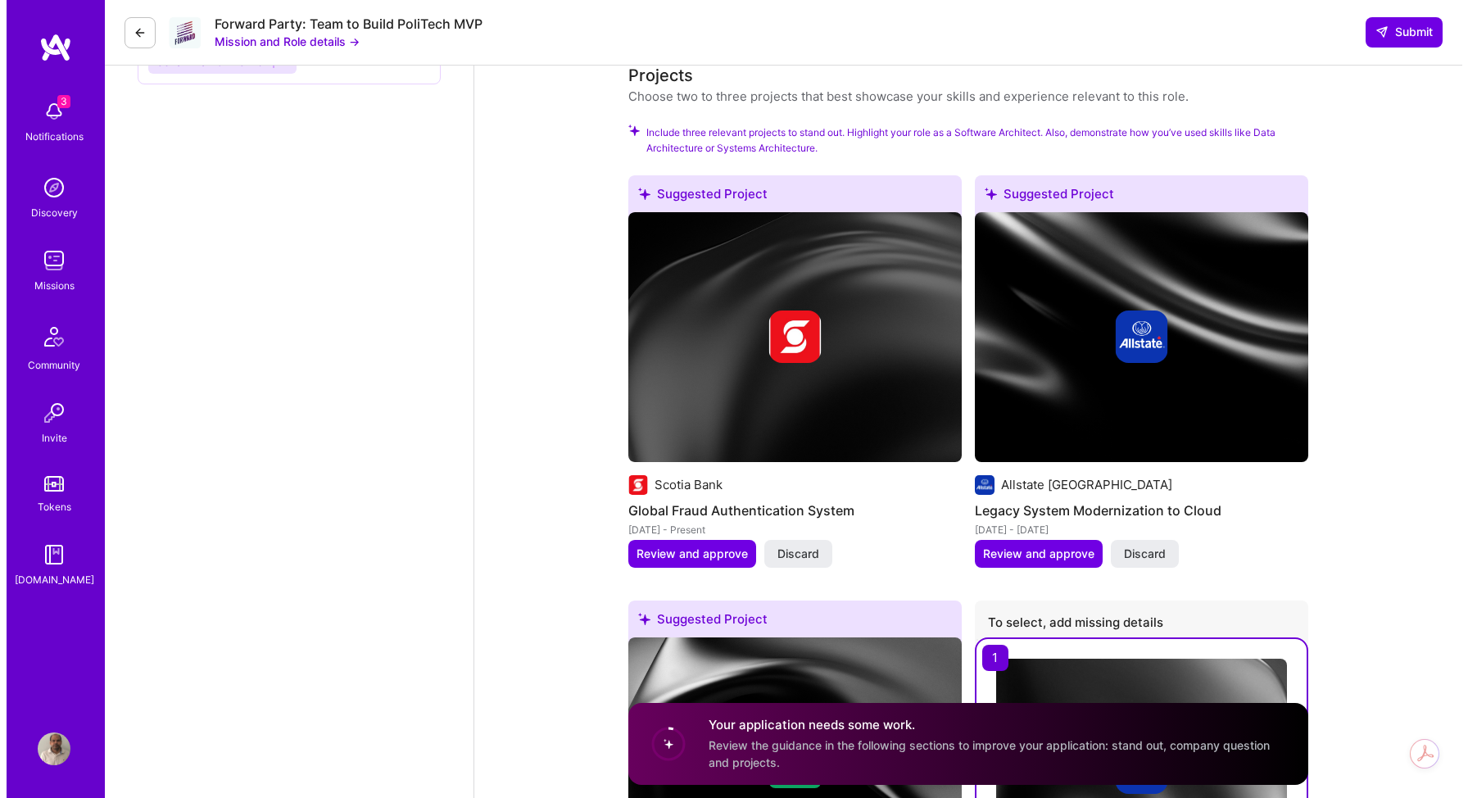
scroll to position [1862, 0]
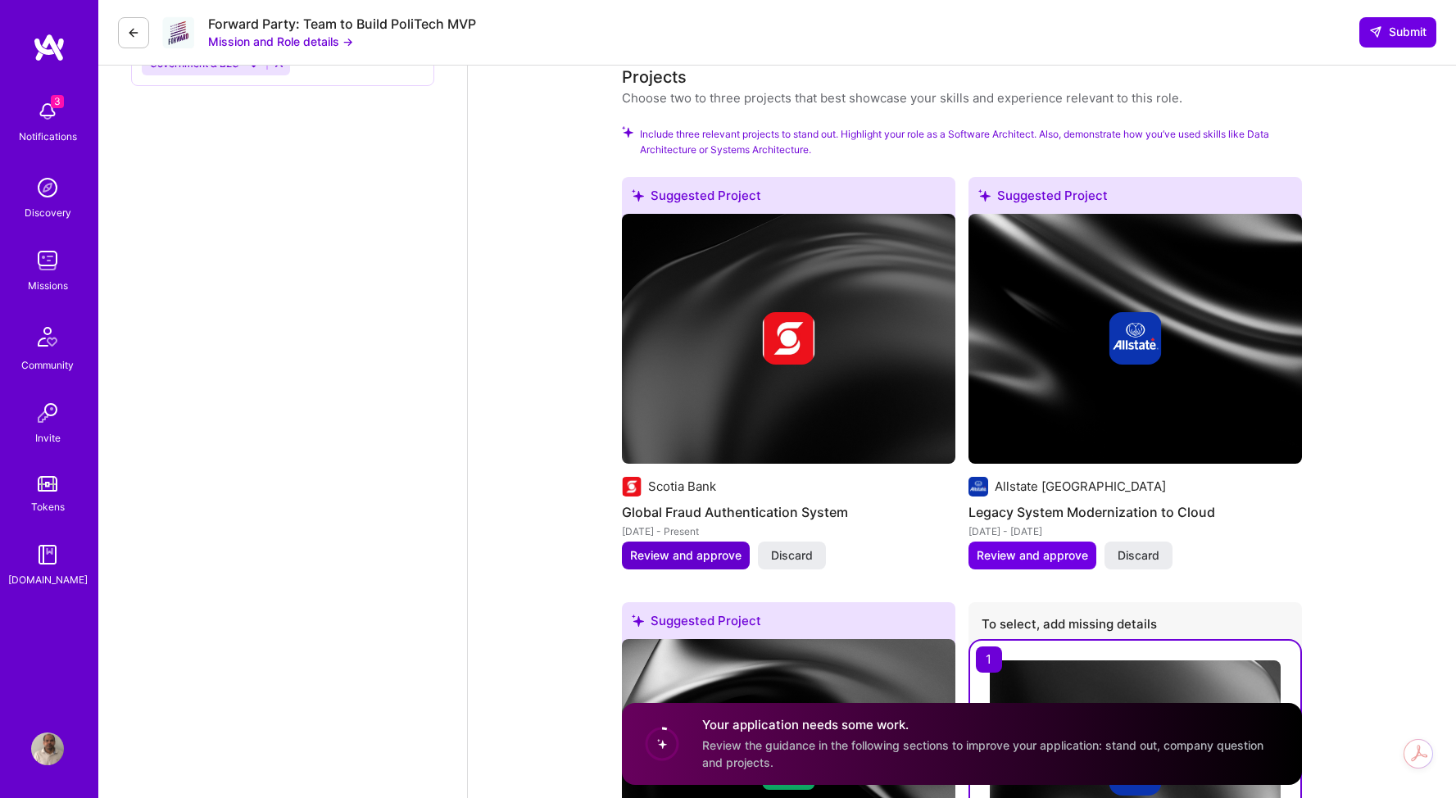
click at [684, 559] on span "Review and approve" at bounding box center [685, 555] width 111 height 16
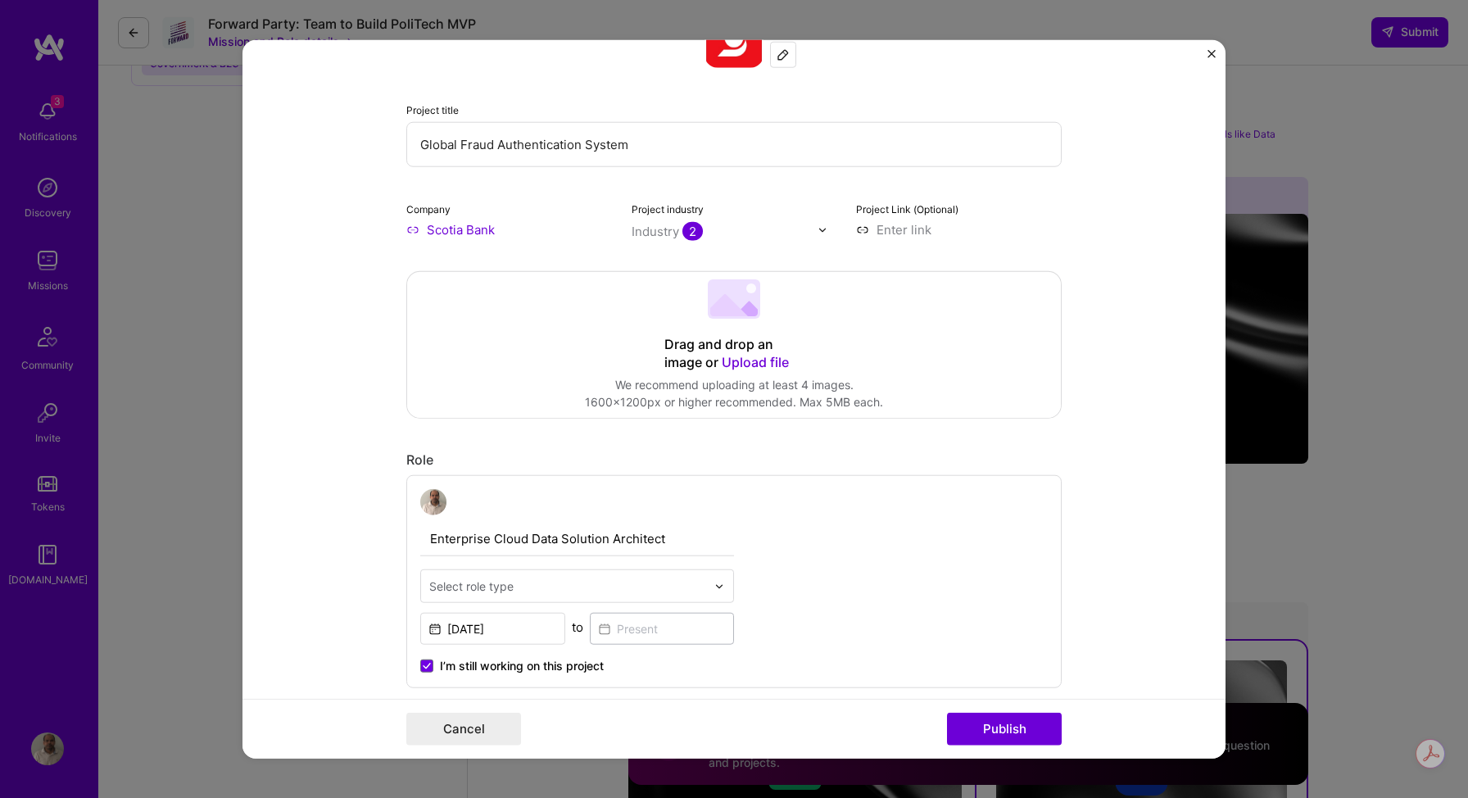
scroll to position [292, 0]
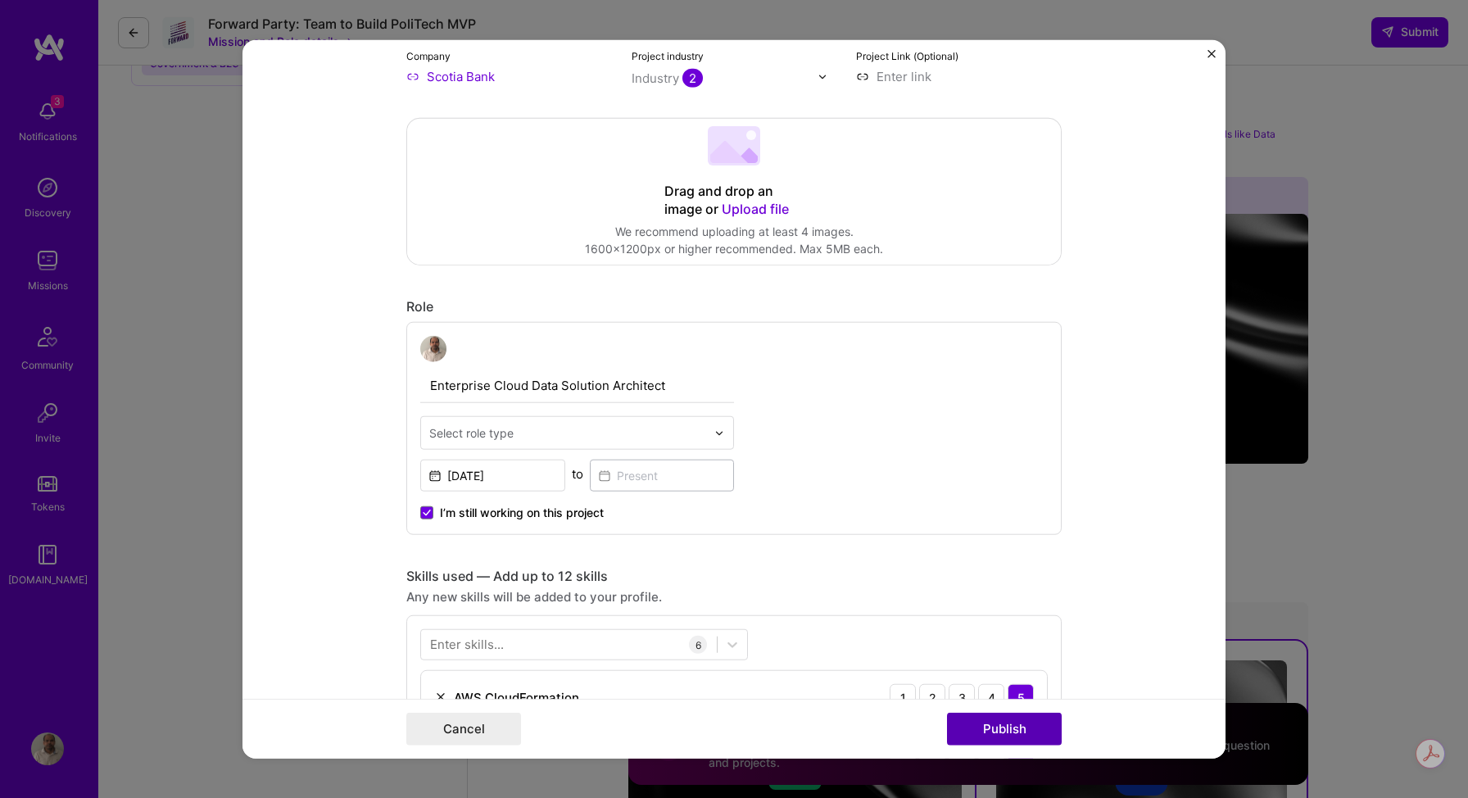
click at [1002, 730] on button "Publish" at bounding box center [1004, 728] width 115 height 33
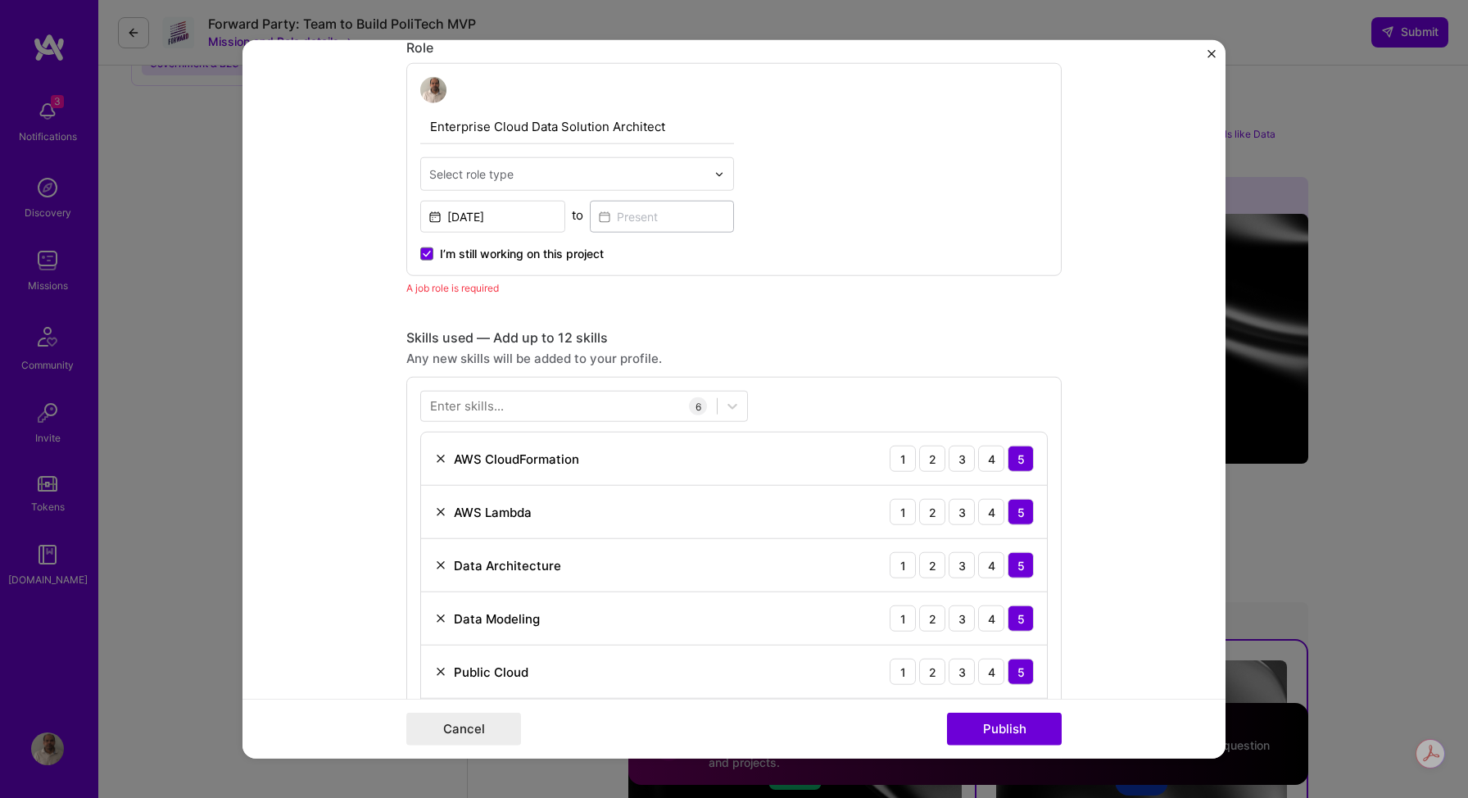
scroll to position [465, 0]
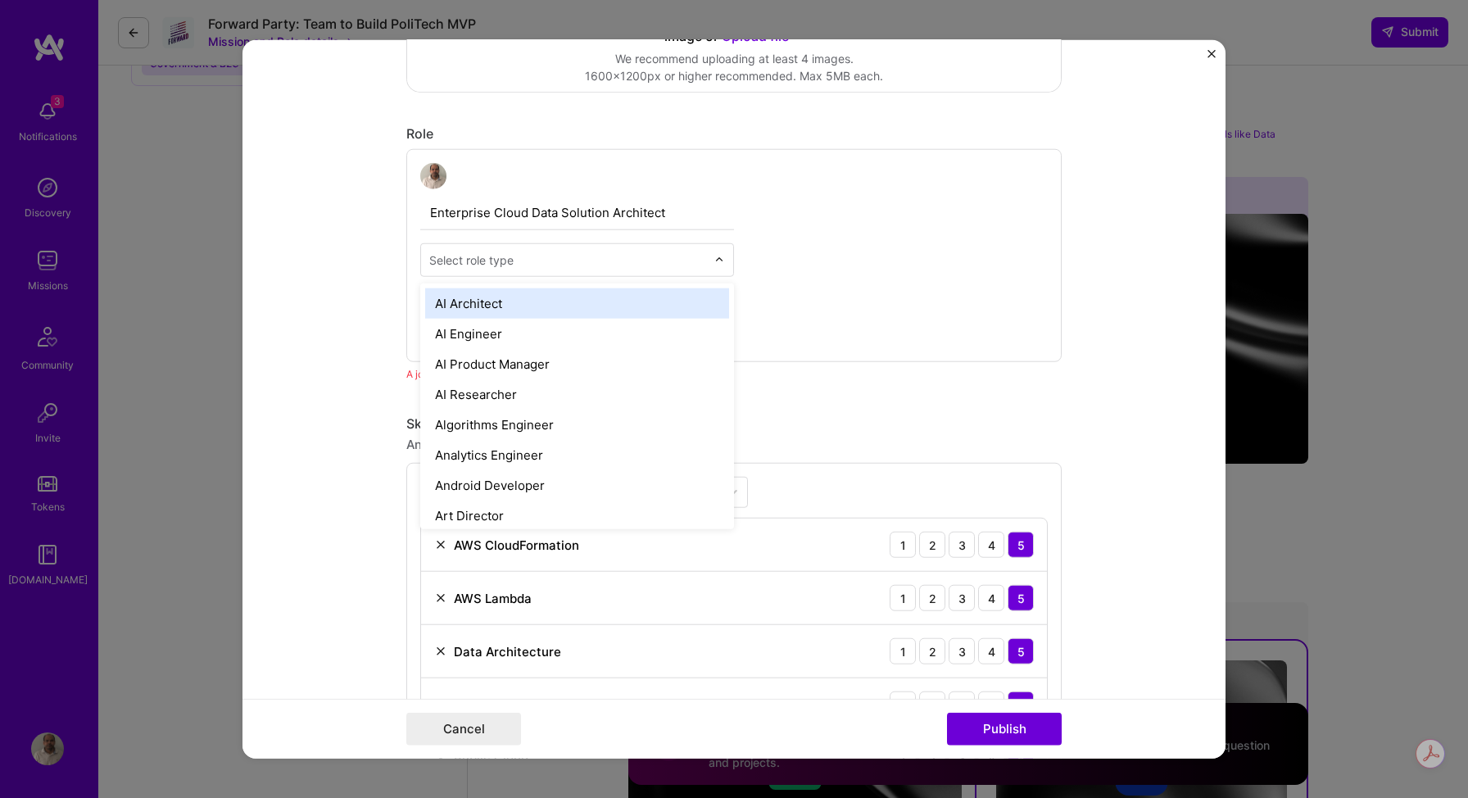
click at [715, 261] on img at bounding box center [719, 260] width 10 height 10
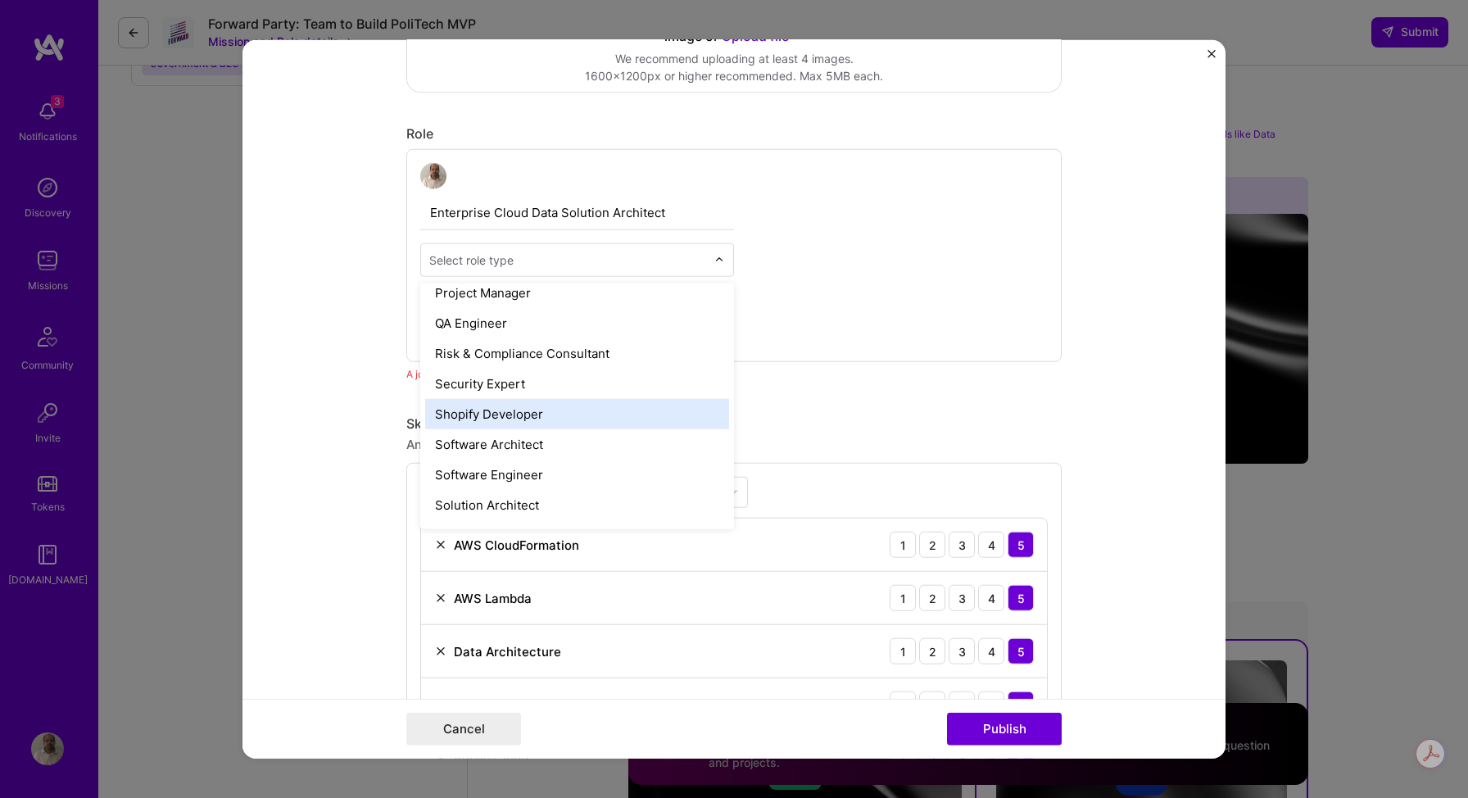
scroll to position [1682, 0]
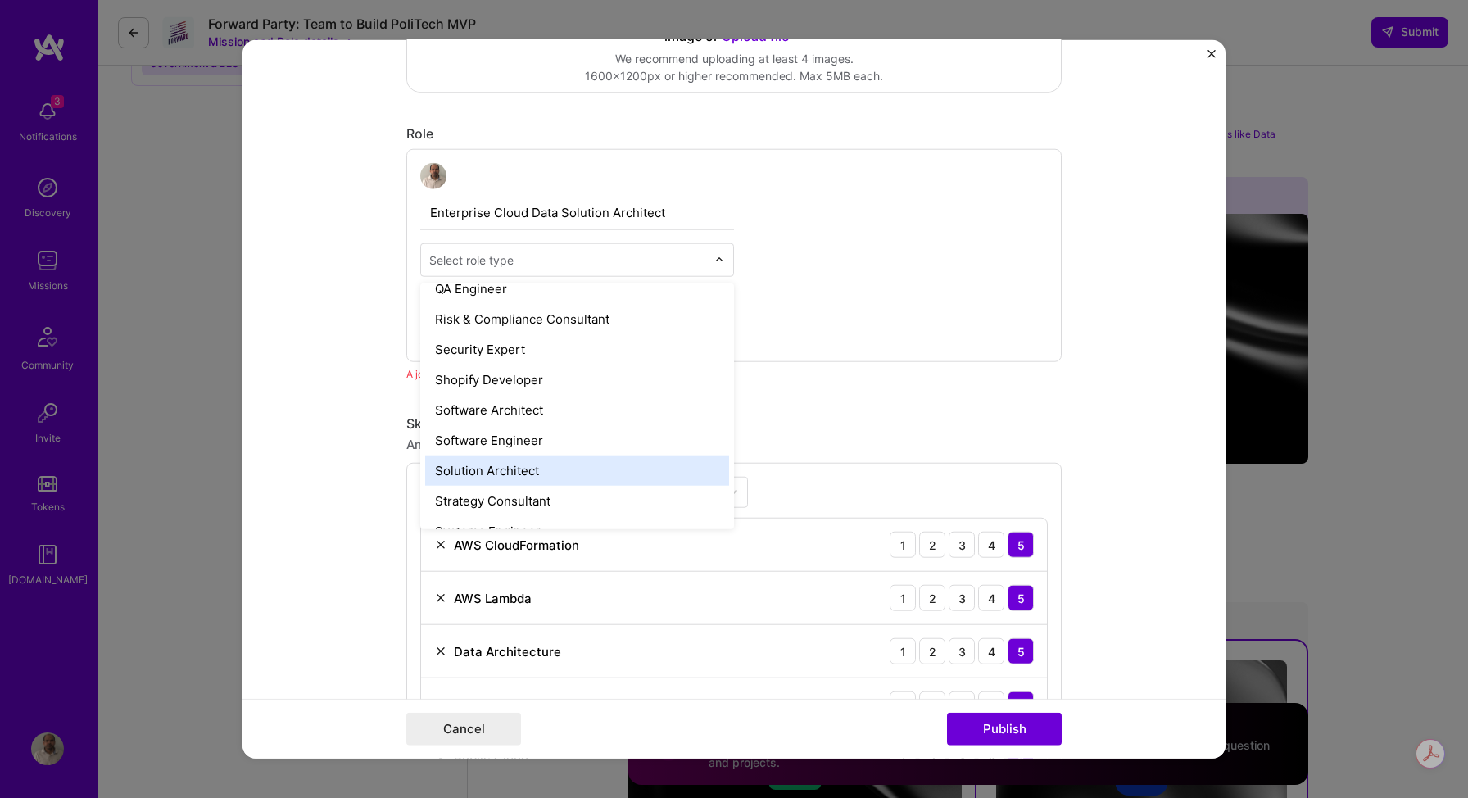
click at [522, 480] on div "Solution Architect" at bounding box center [577, 471] width 304 height 30
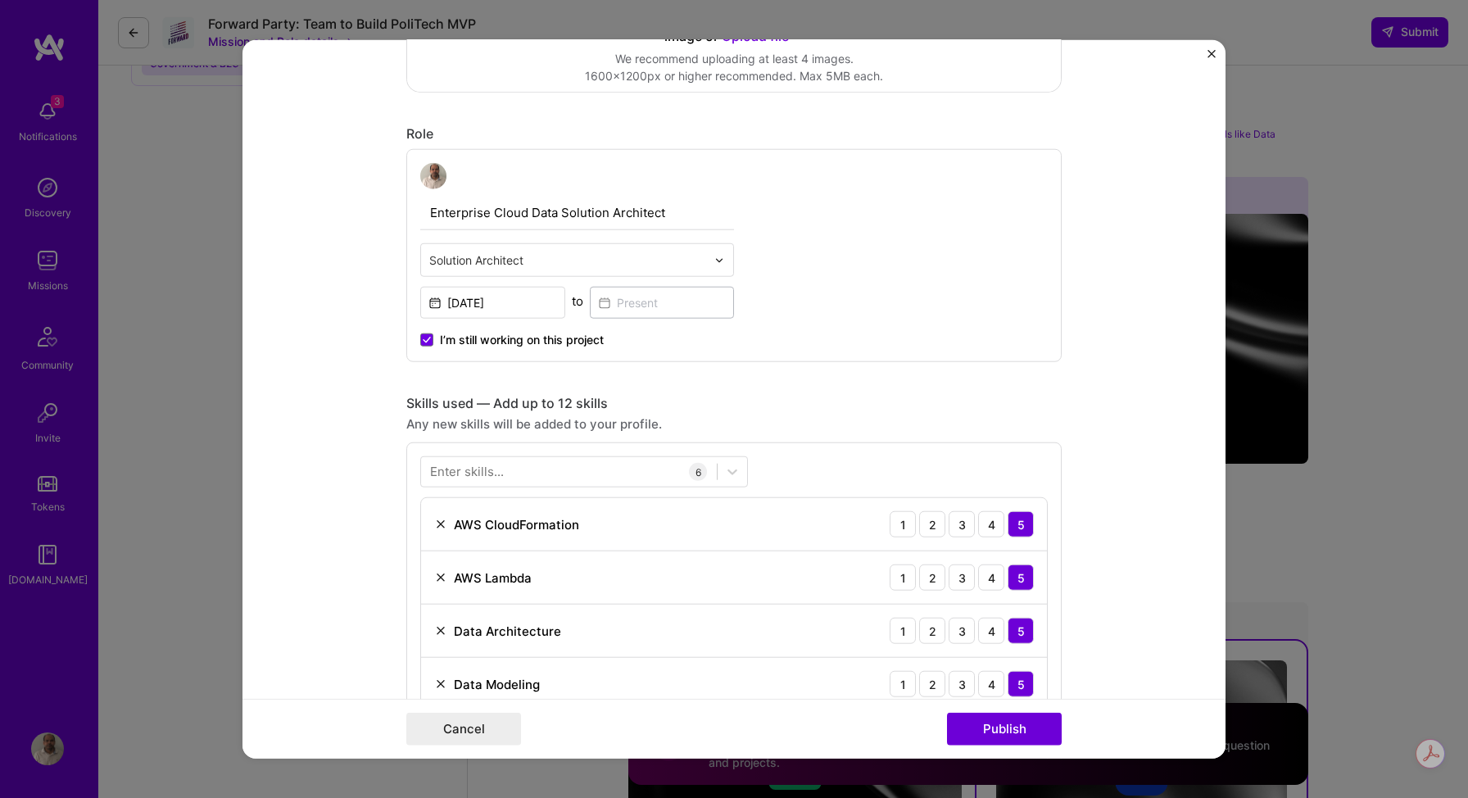
click at [1102, 380] on form "Editing suggested project This project is suggested based on your LinkedIn, res…" at bounding box center [734, 399] width 983 height 719
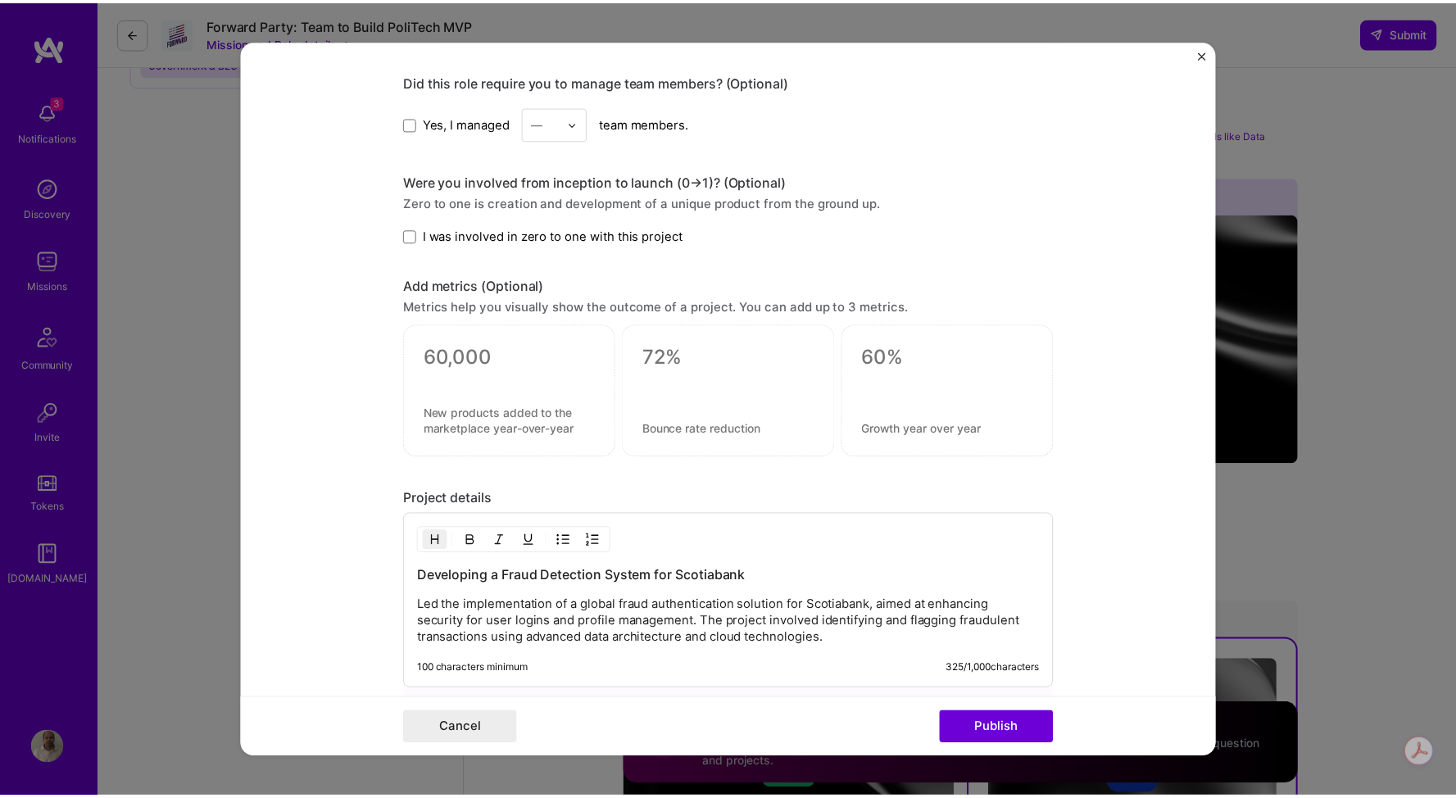
scroll to position [1362, 0]
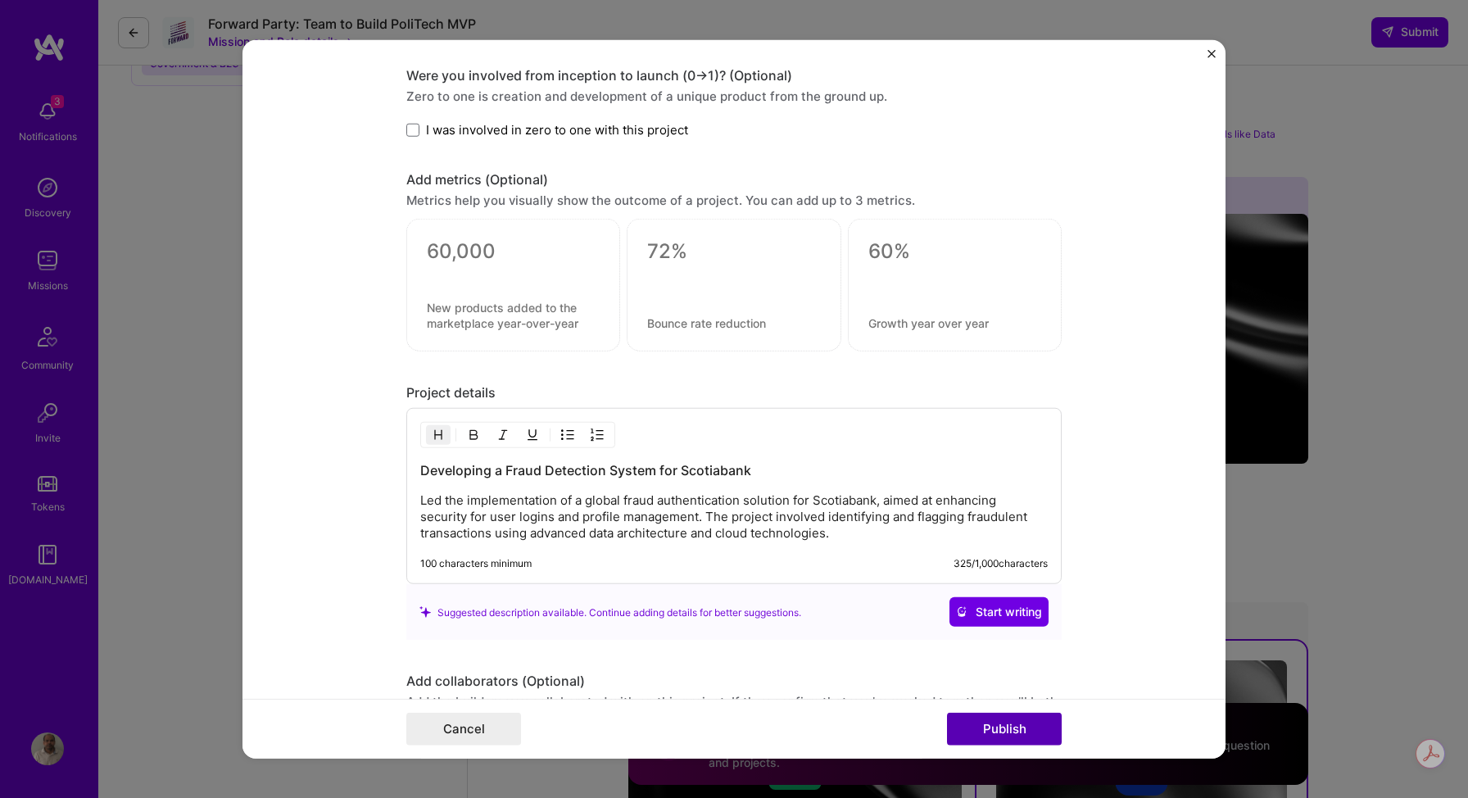
click at [989, 729] on button "Publish" at bounding box center [1004, 728] width 115 height 33
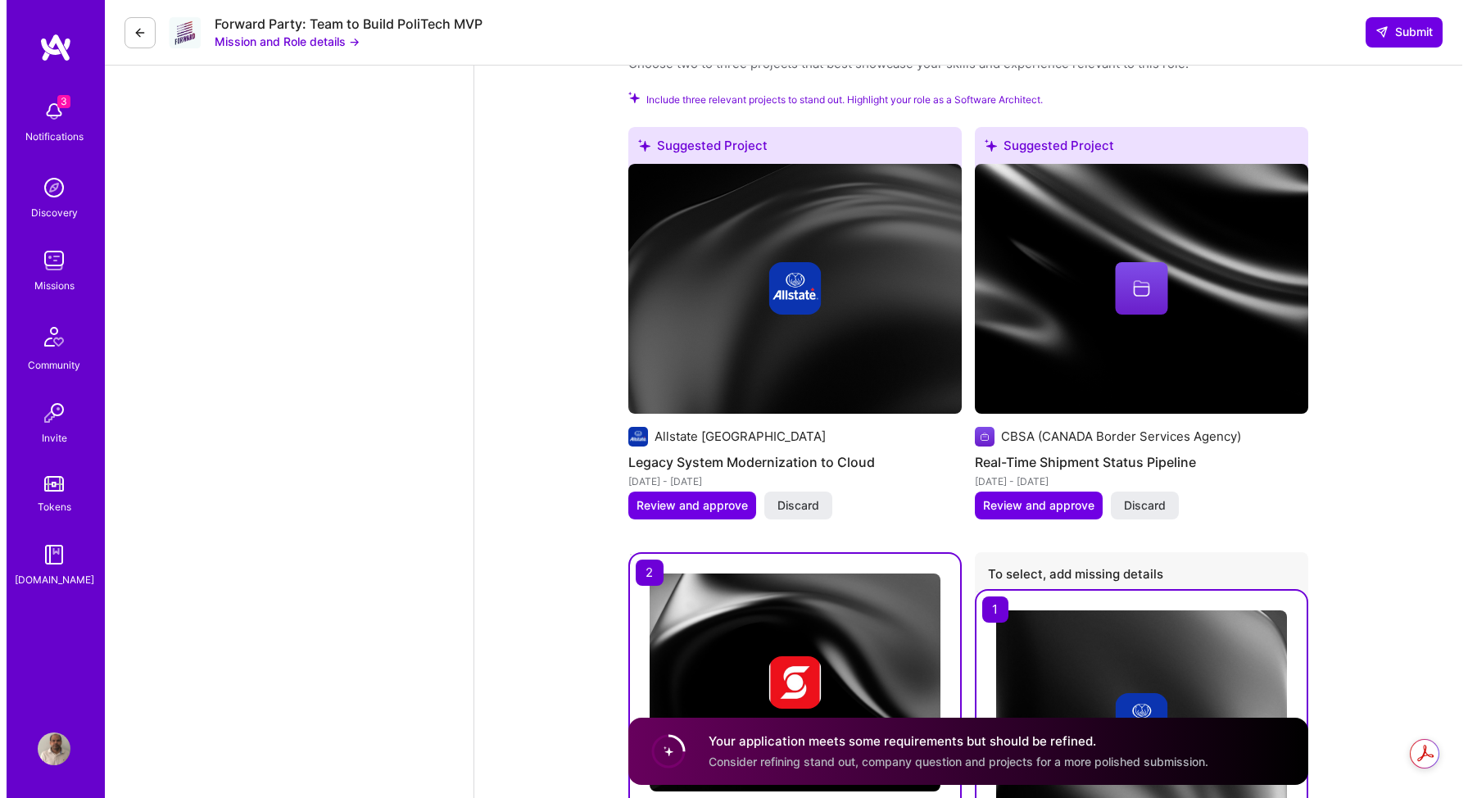
scroll to position [1925, 0]
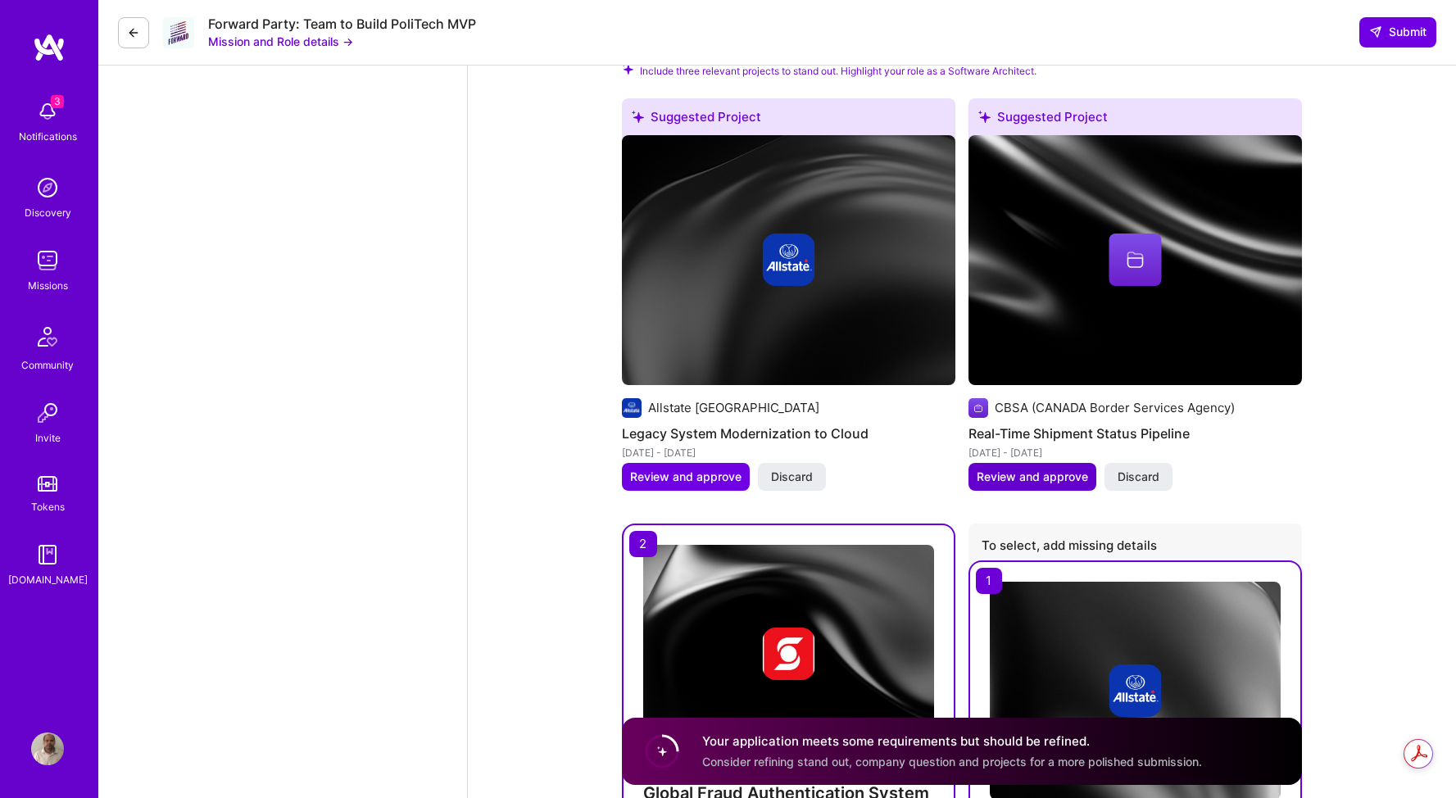
click at [1043, 479] on span "Review and approve" at bounding box center [1032, 477] width 111 height 16
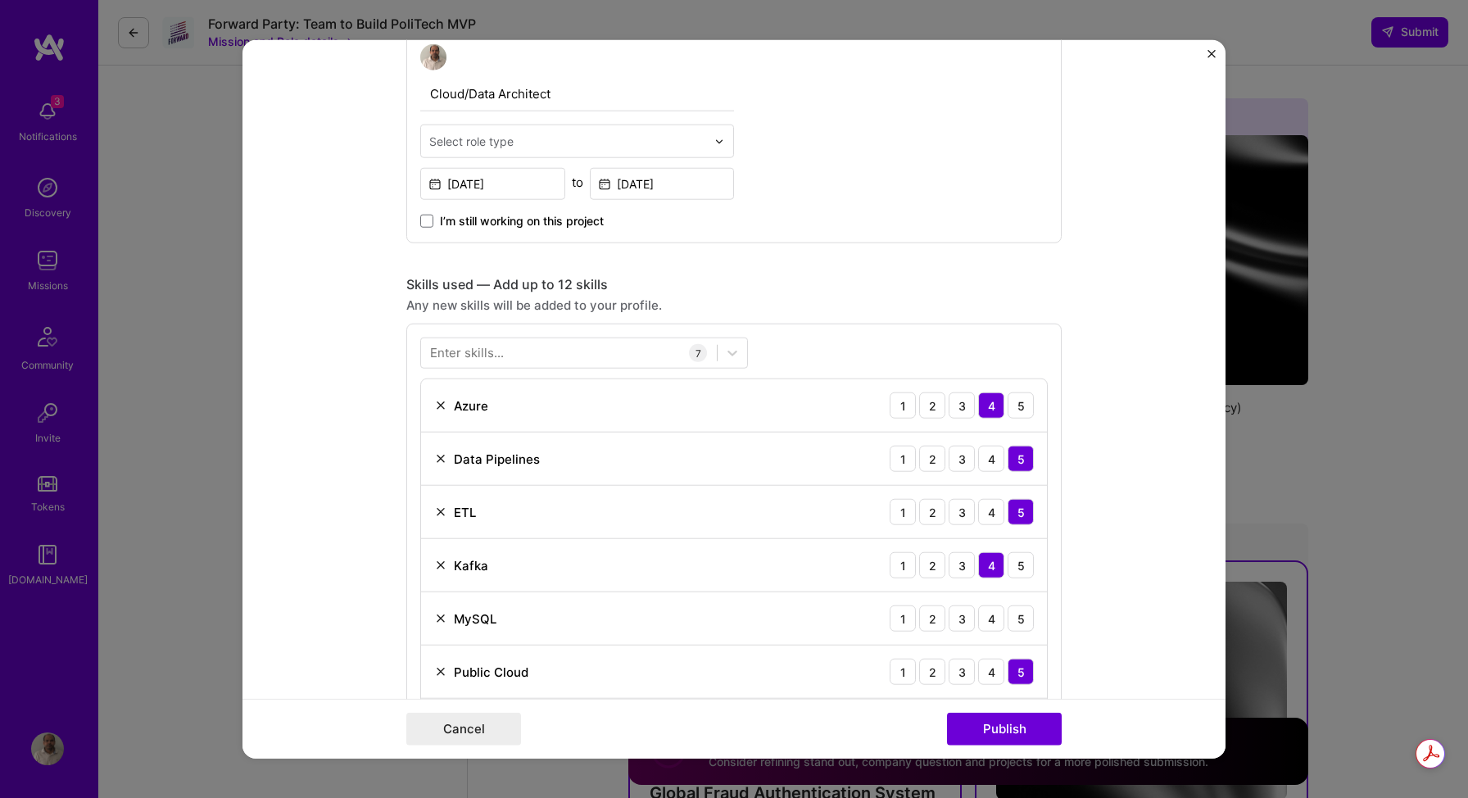
scroll to position [537, 0]
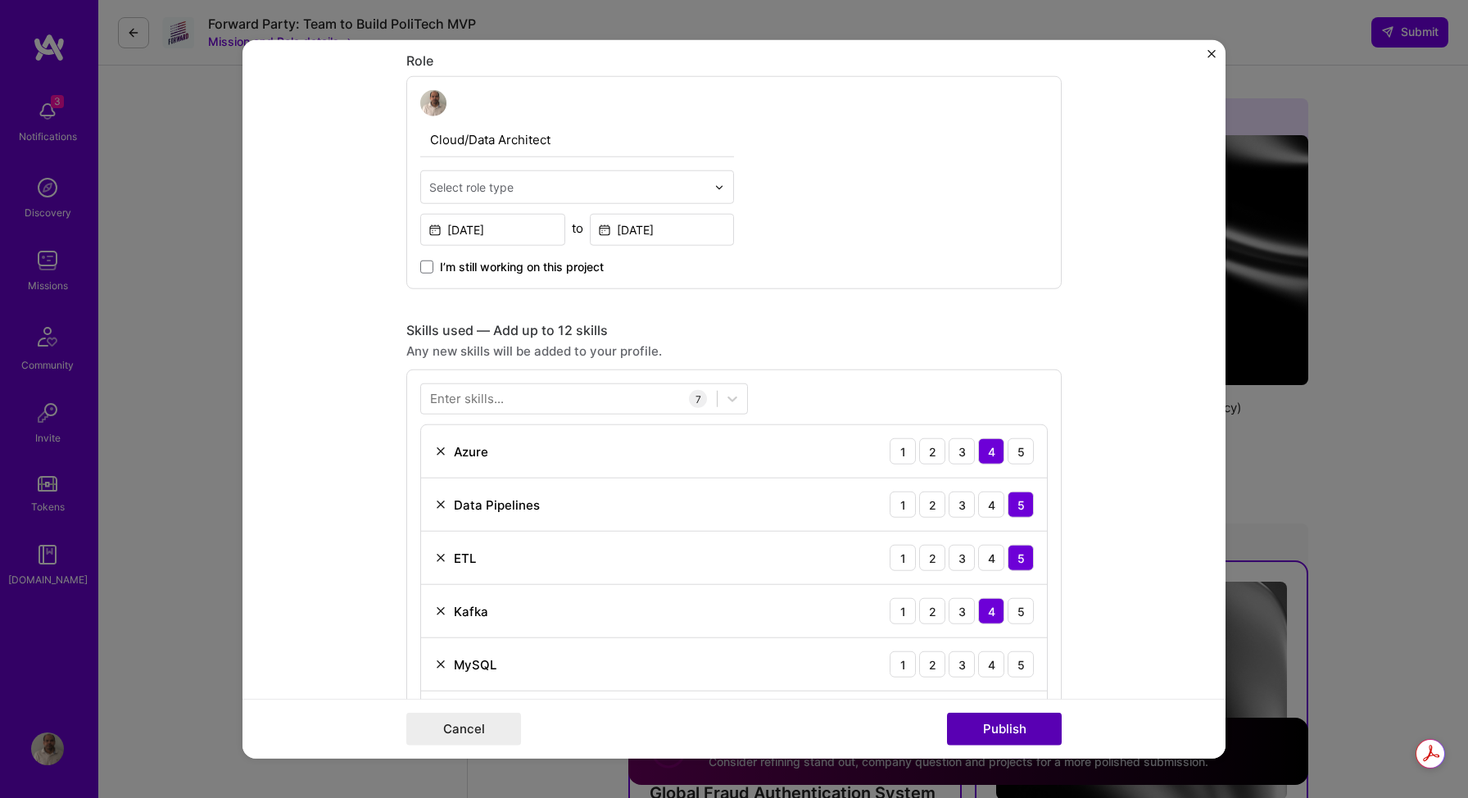
click at [988, 728] on button "Publish" at bounding box center [1004, 728] width 115 height 33
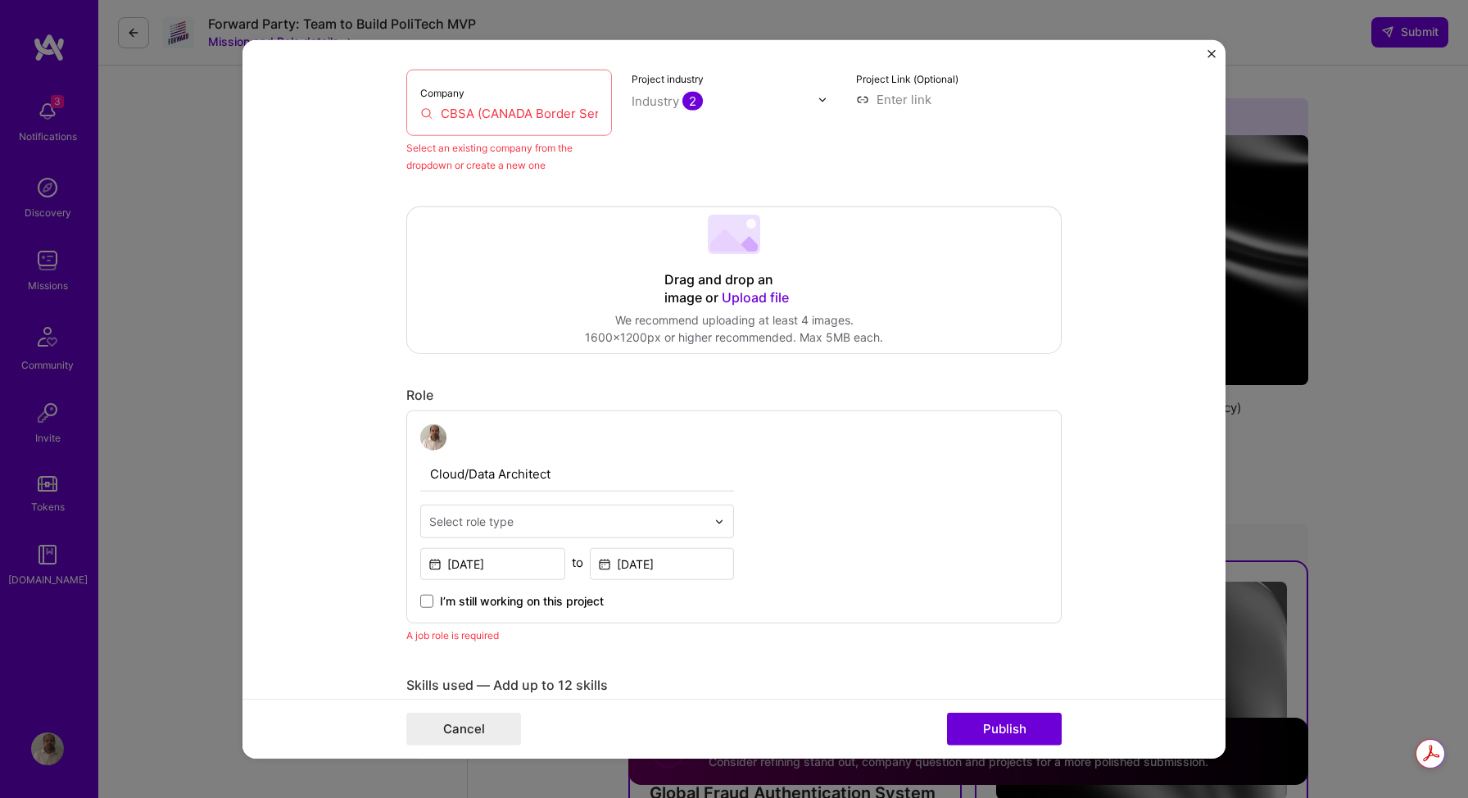
scroll to position [107, 0]
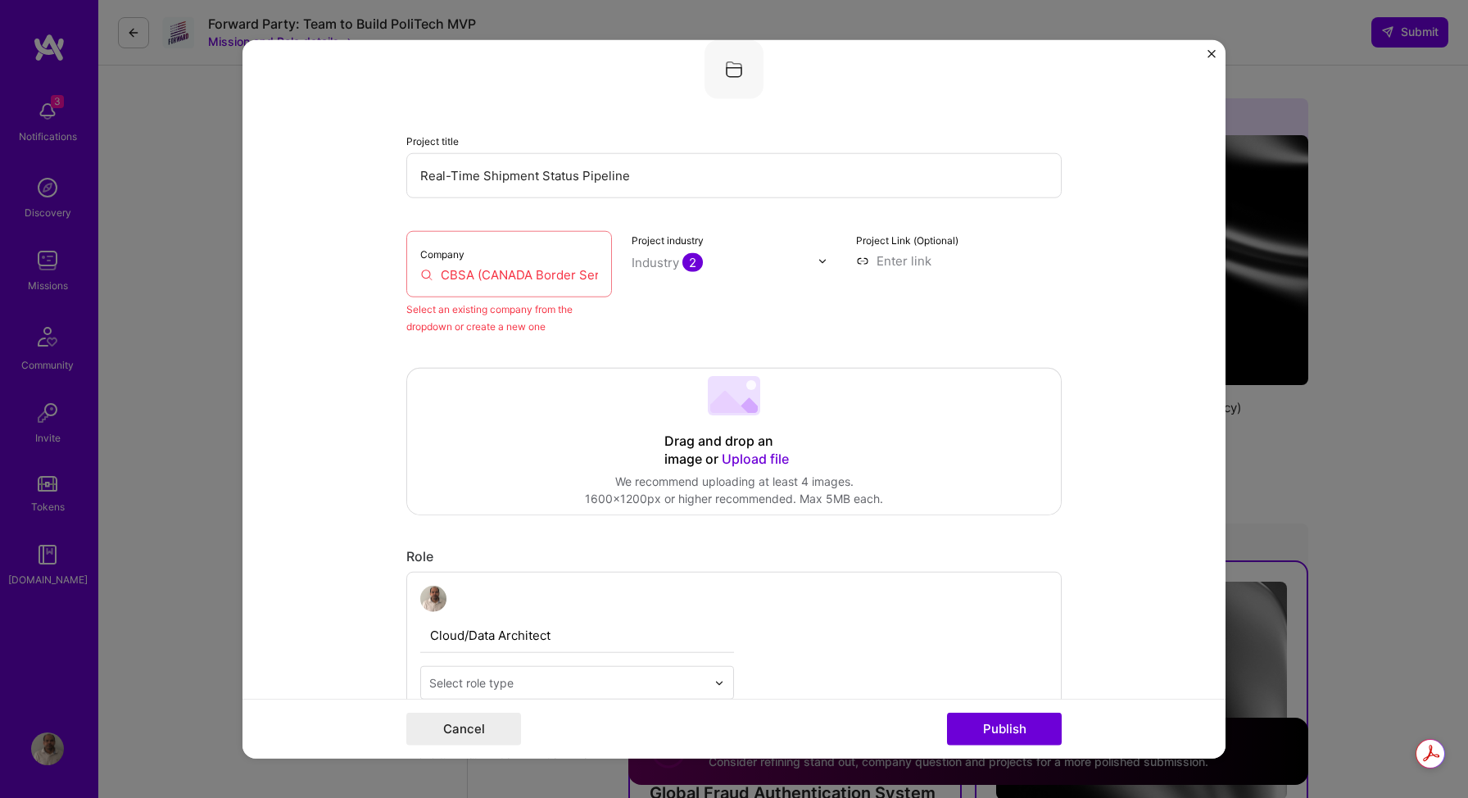
click at [507, 279] on input "CBSA (CANADA Border Services Agency)" at bounding box center [509, 274] width 178 height 17
drag, startPoint x: 434, startPoint y: 276, endPoint x: 601, endPoint y: 278, distance: 167.2
click at [601, 278] on div "Company CBSA (CANADA Border Services Agency)" at bounding box center [509, 264] width 206 height 66
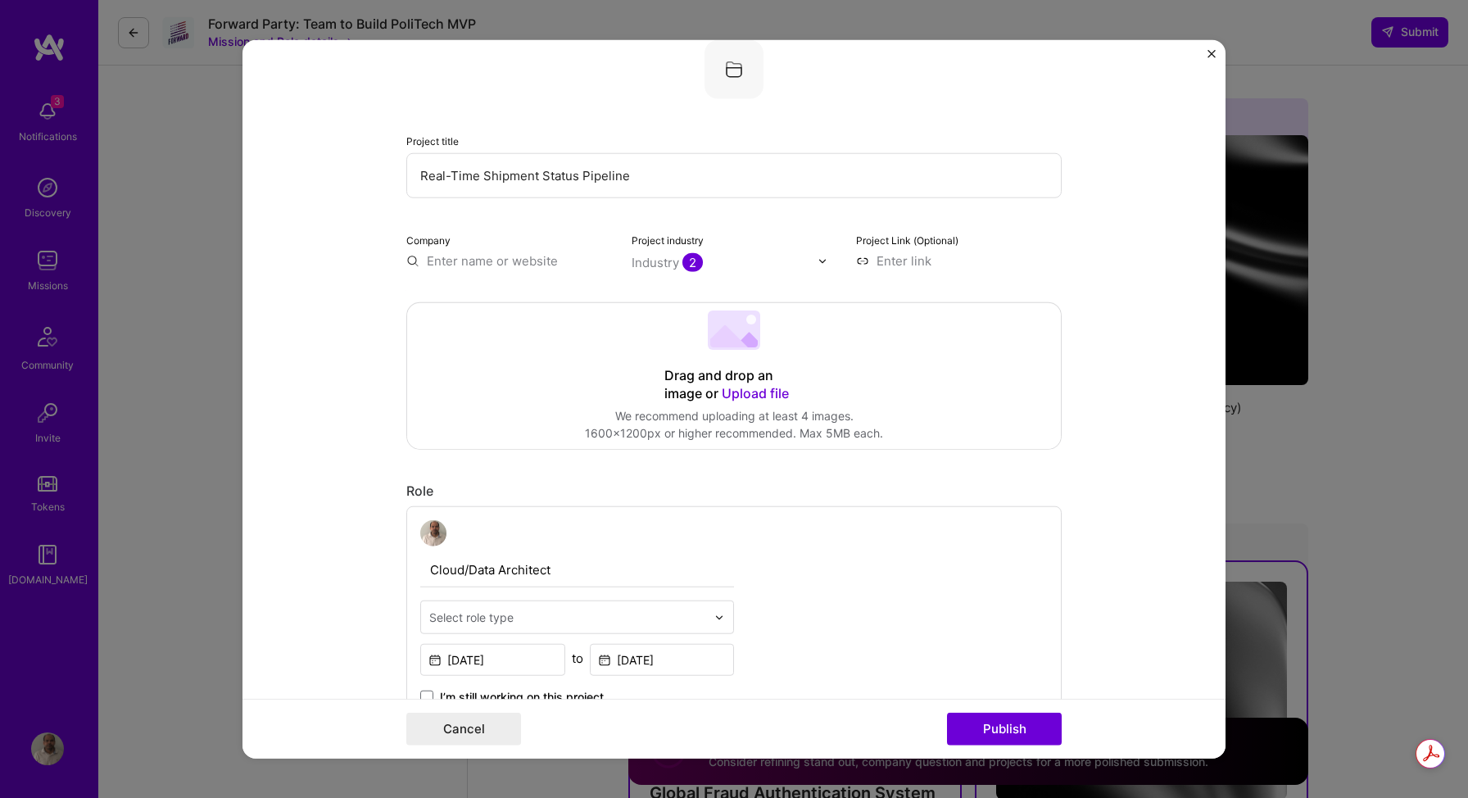
scroll to position [0, 0]
type input "Canada border services agency"
click at [569, 310] on div "Canada border services agency" at bounding box center [564, 306] width 164 height 44
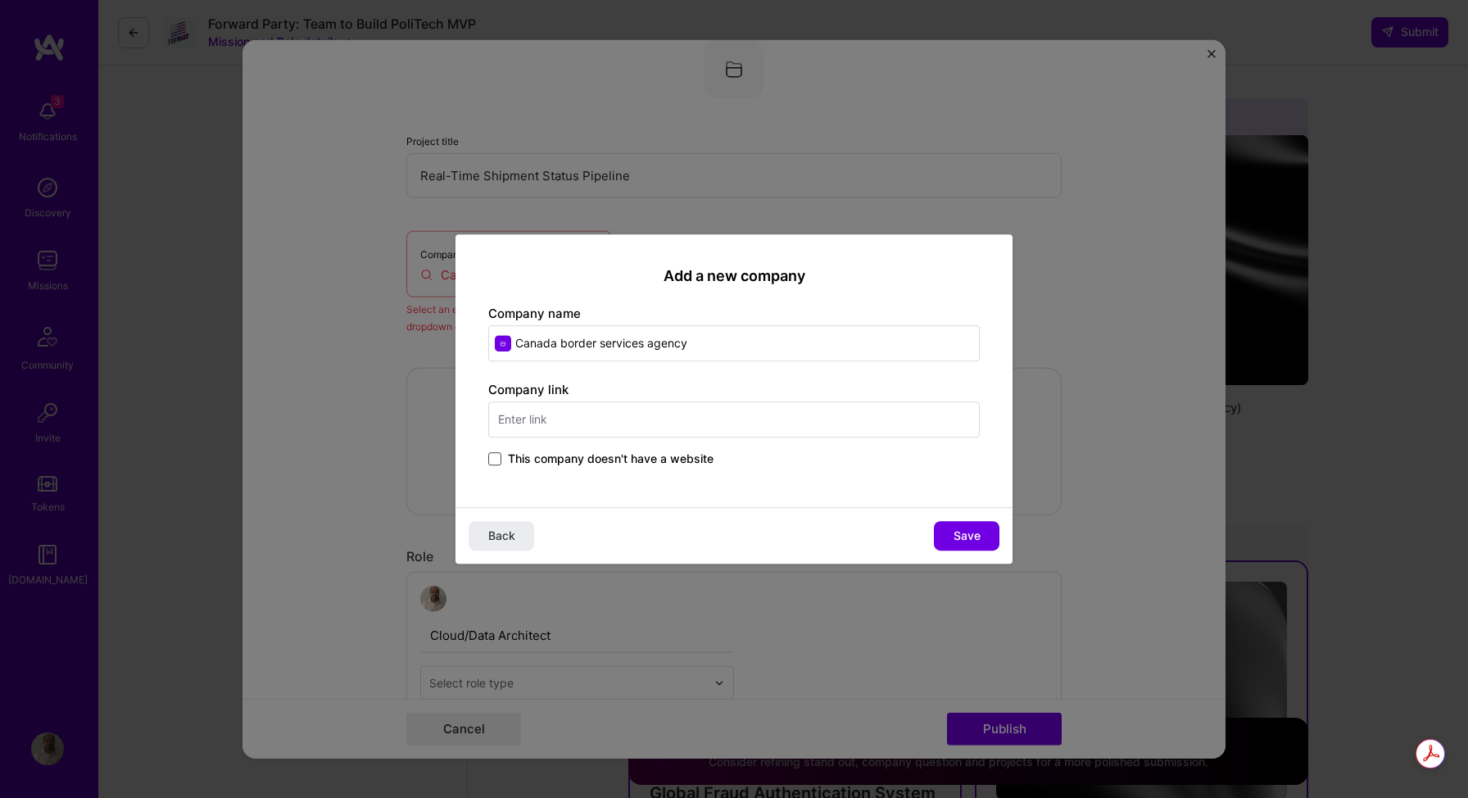
click at [499, 461] on span at bounding box center [494, 458] width 13 height 13
click at [0, 0] on input "This company doesn't have a website" at bounding box center [0, 0] width 0 height 0
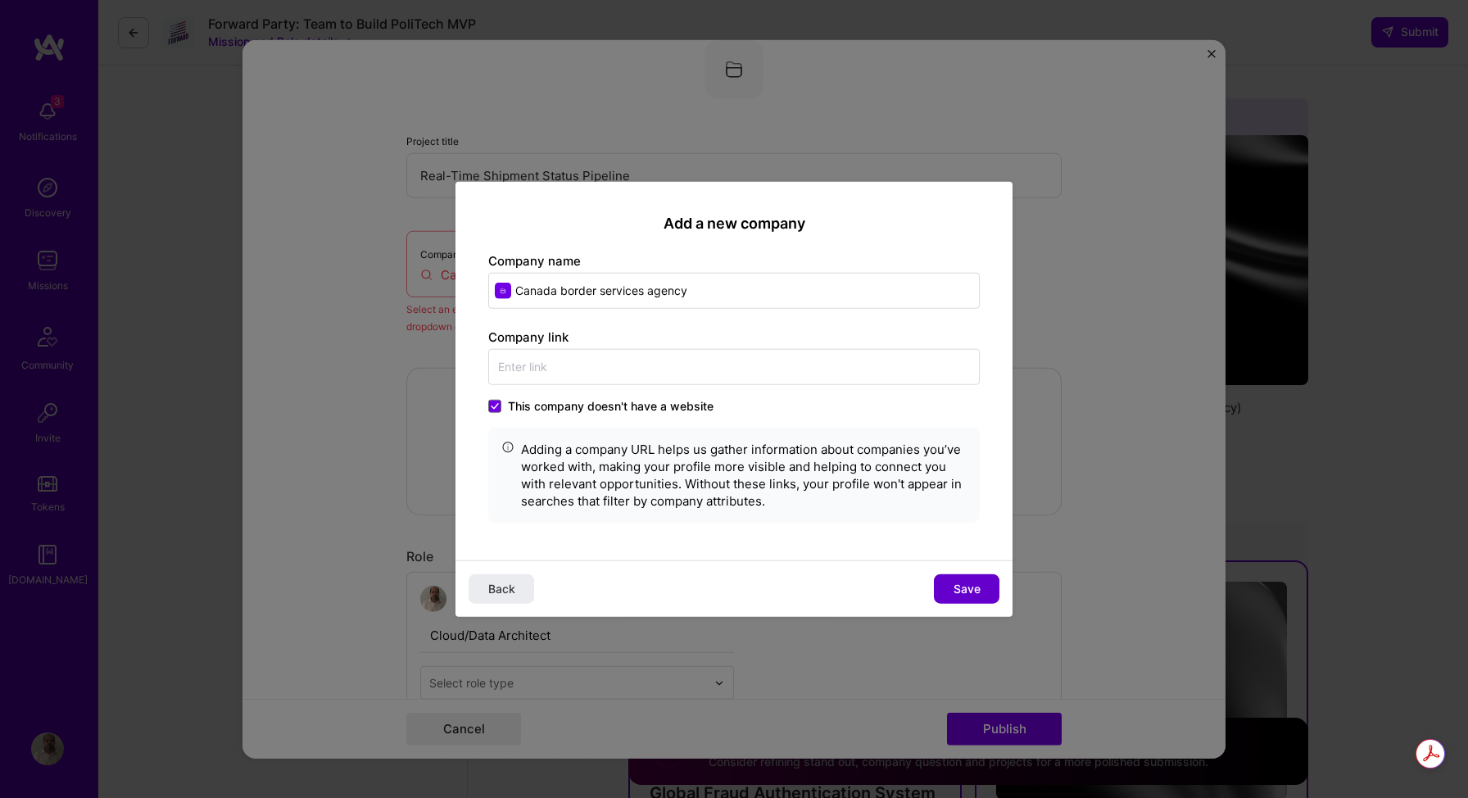
click at [982, 593] on button "Save" at bounding box center [967, 588] width 66 height 29
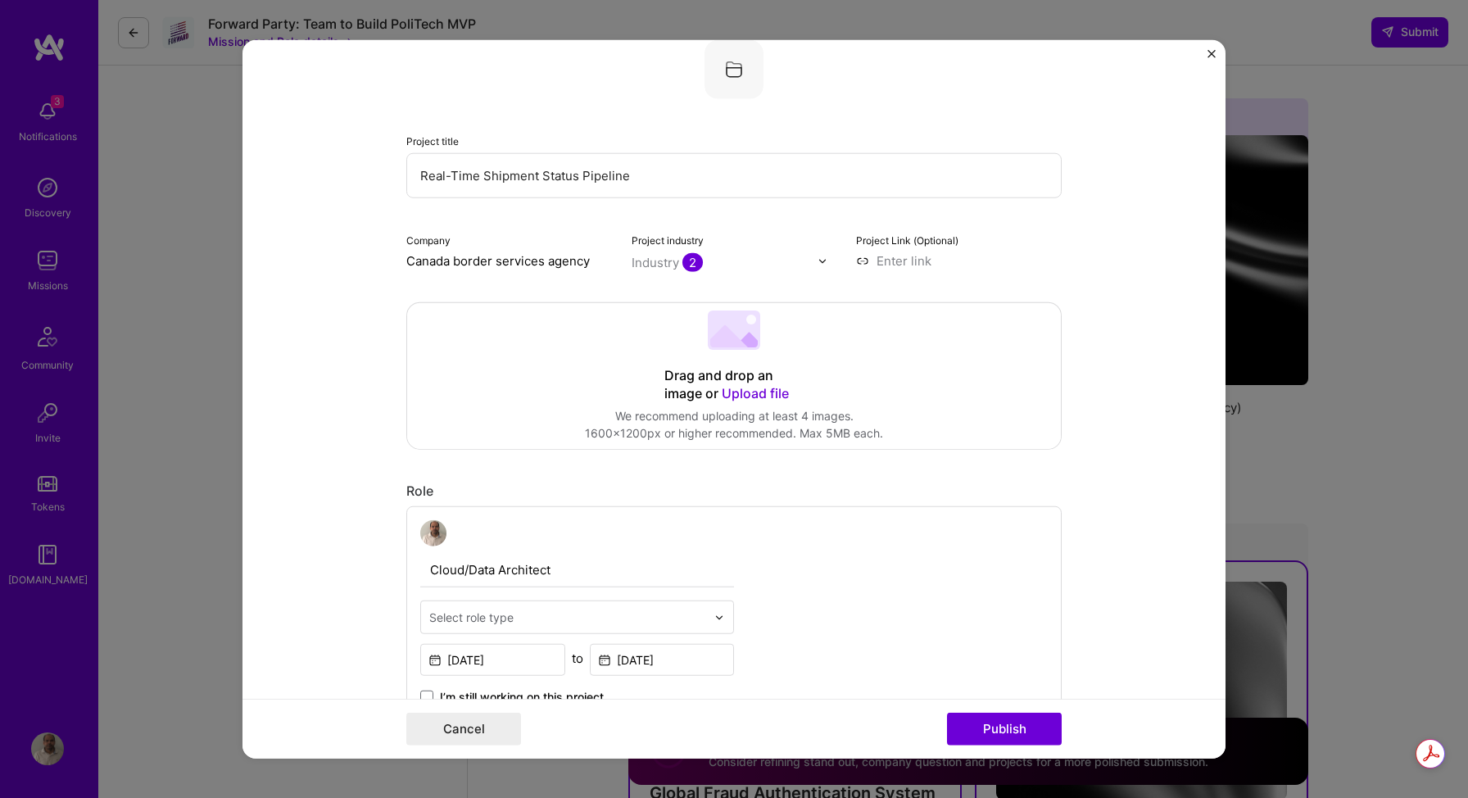
click at [1170, 400] on form "Editing suggested project This project is suggested based on your LinkedIn, res…" at bounding box center [734, 399] width 983 height 719
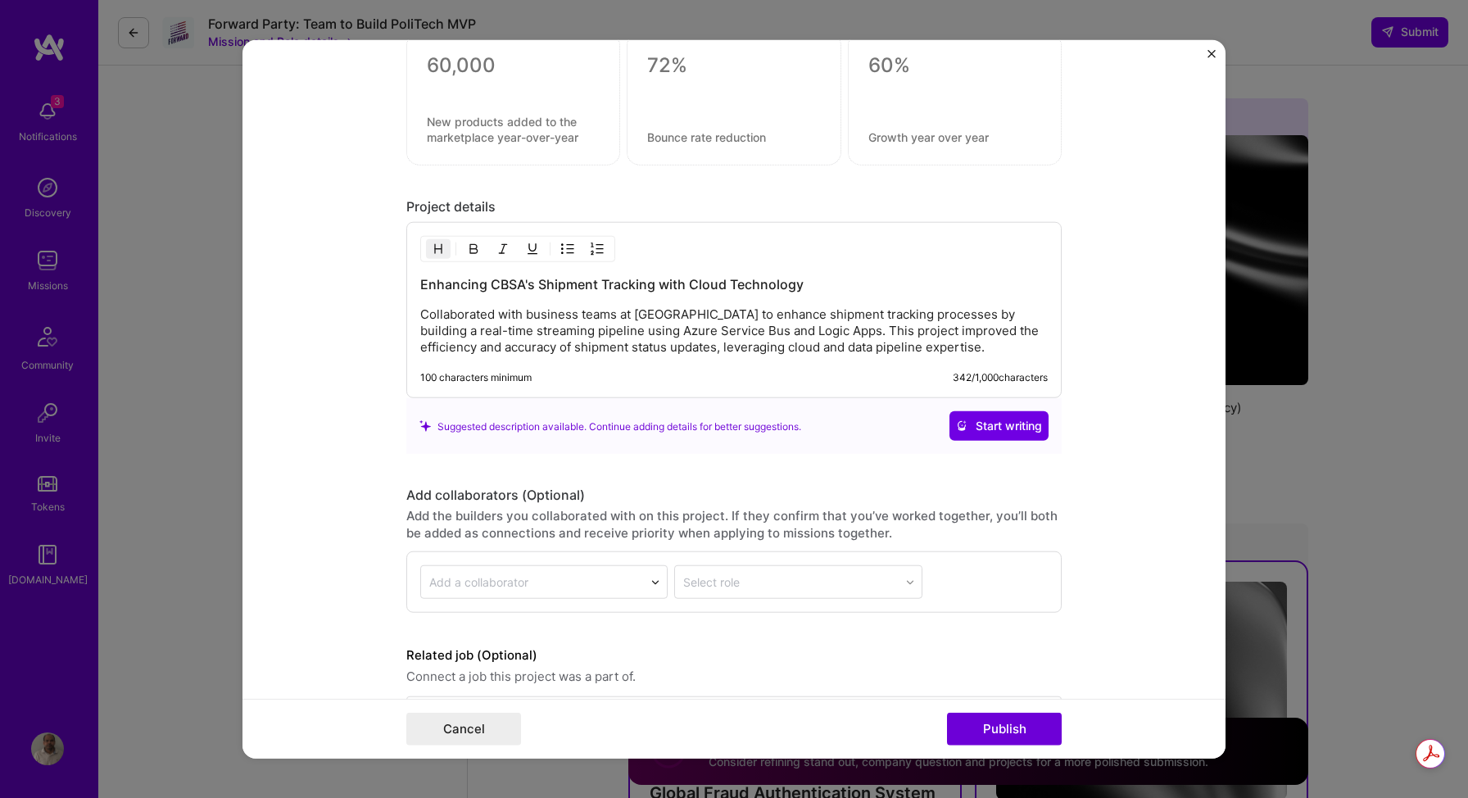
scroll to position [1705, 0]
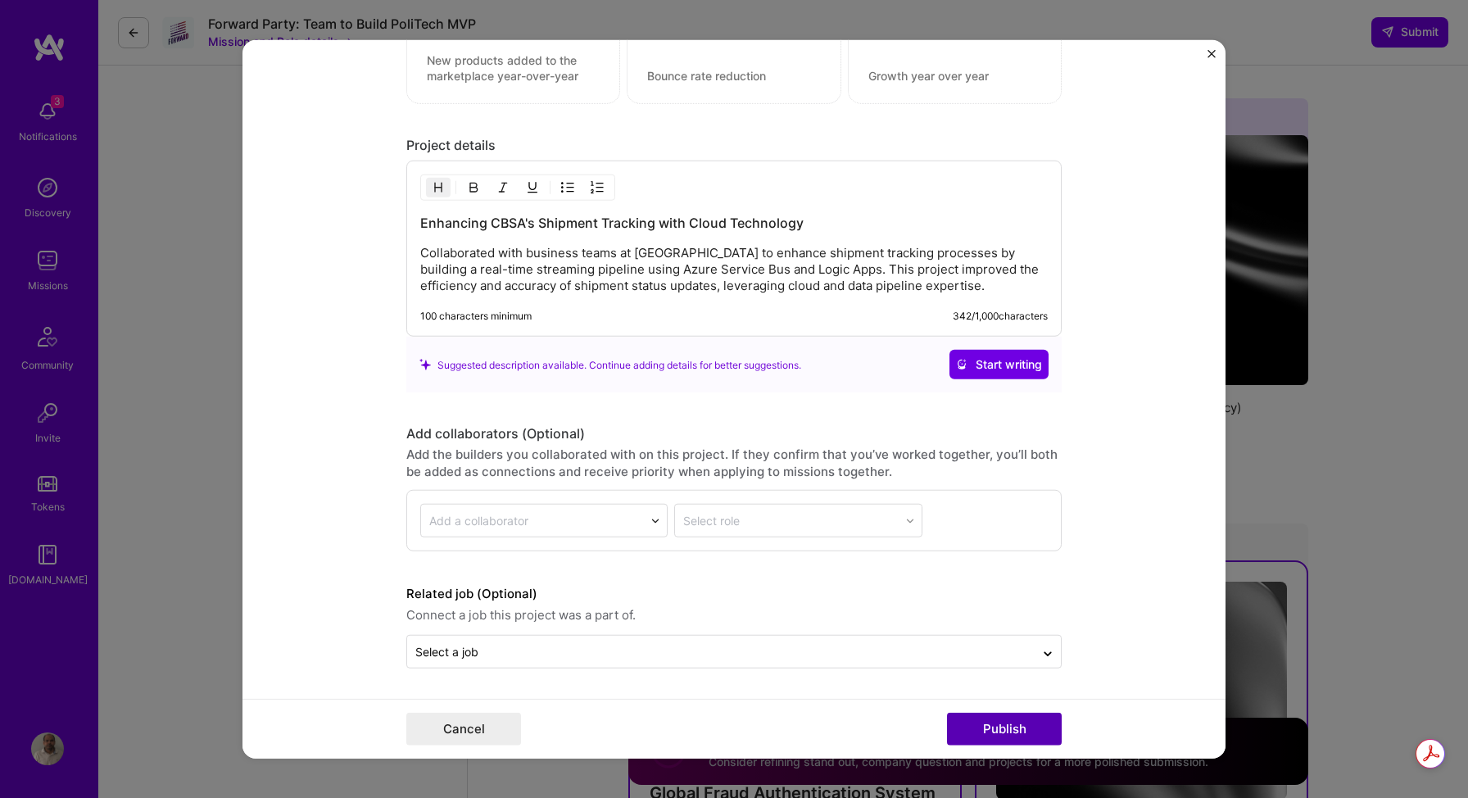
click at [998, 723] on button "Publish" at bounding box center [1004, 728] width 115 height 33
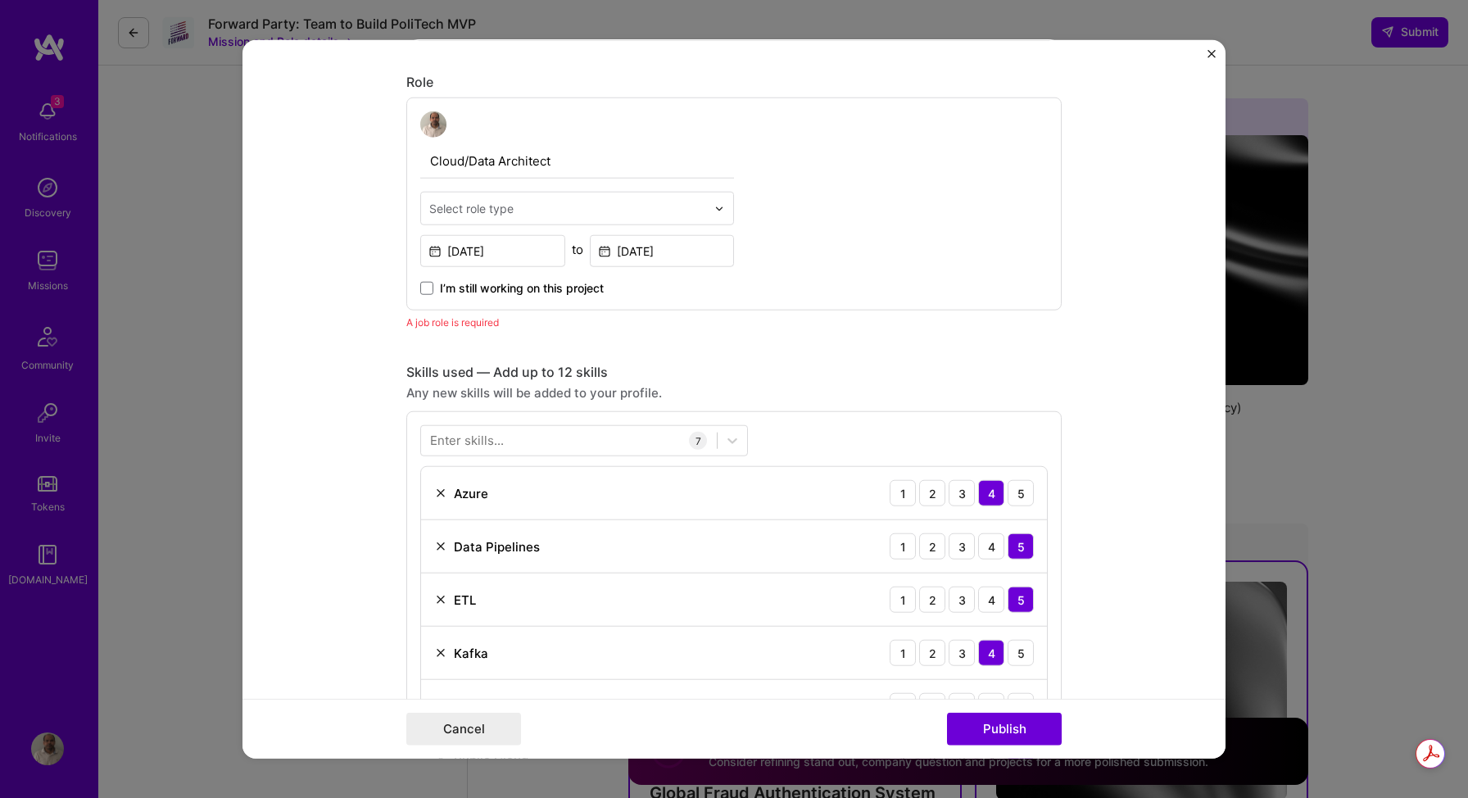
scroll to position [509, 0]
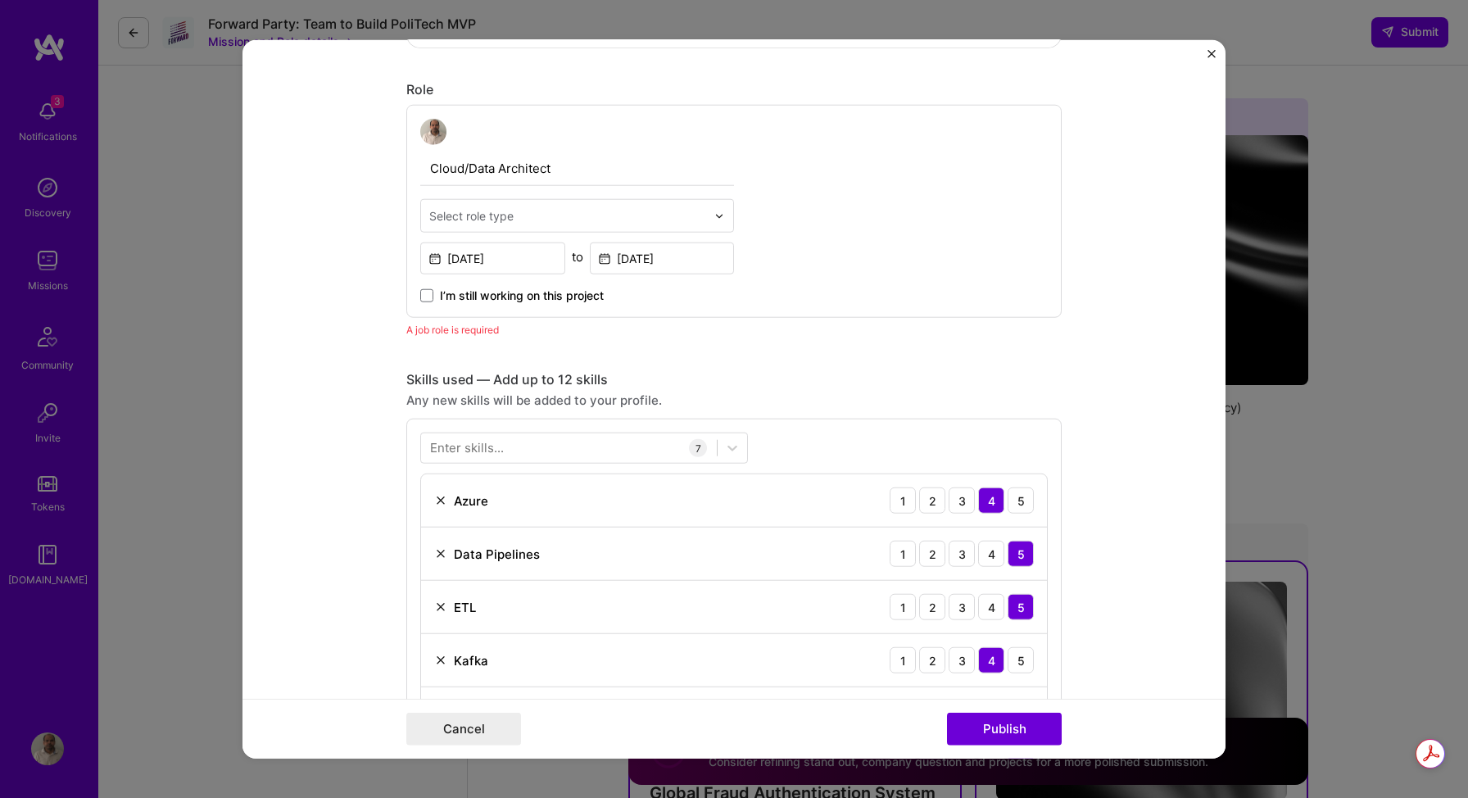
click at [714, 220] on img at bounding box center [719, 216] width 10 height 10
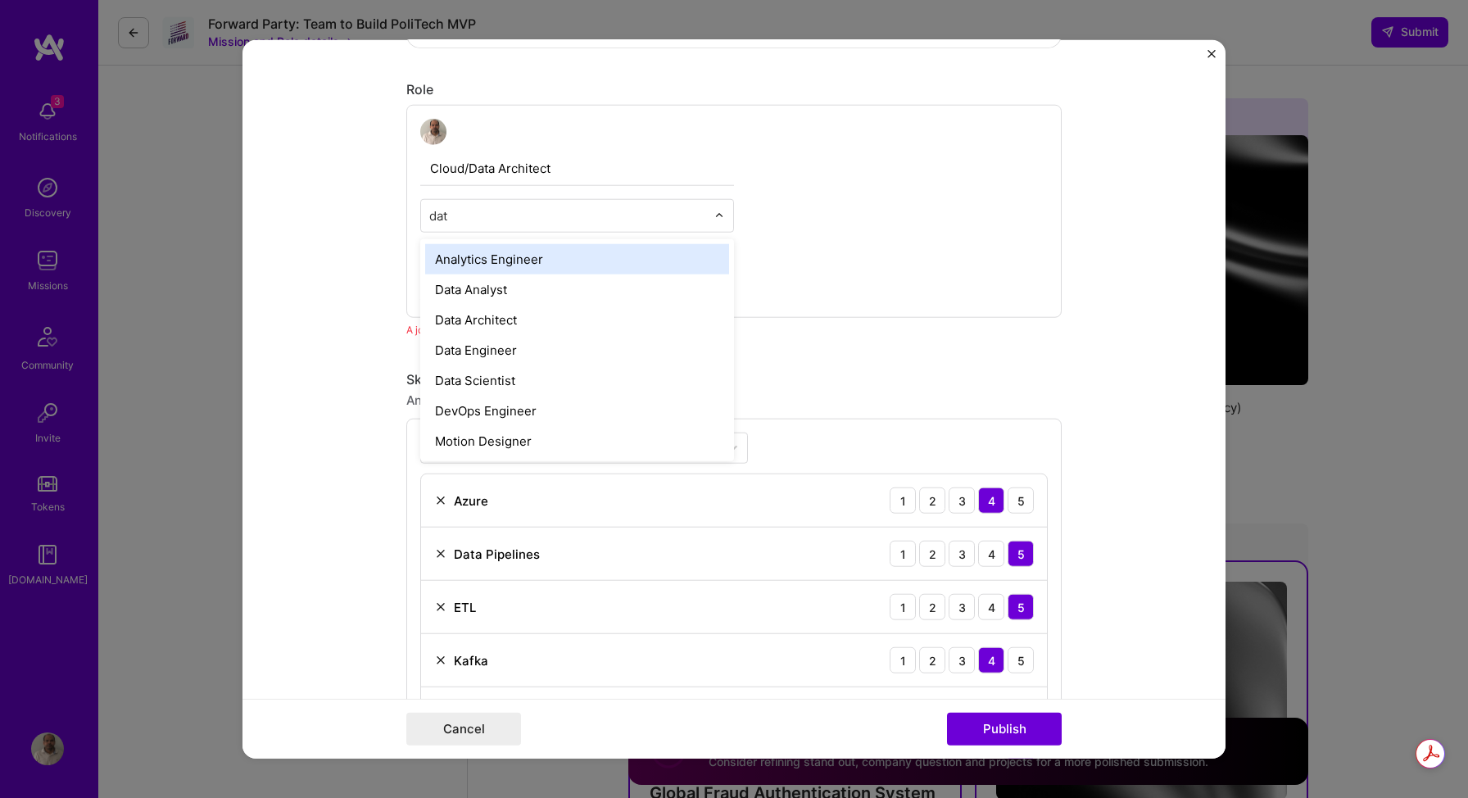
type input "data"
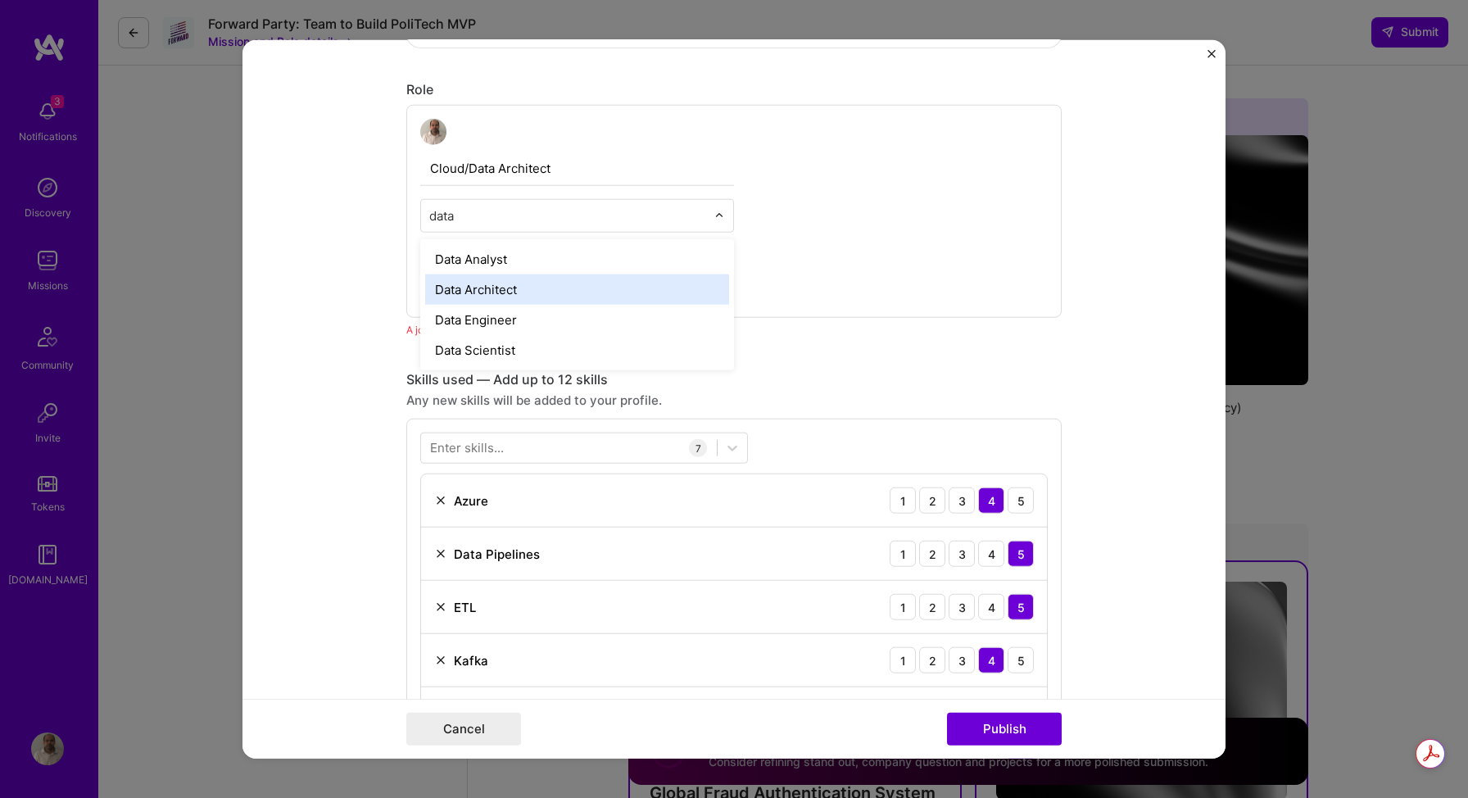
click at [468, 293] on div "Data Architect" at bounding box center [577, 289] width 304 height 30
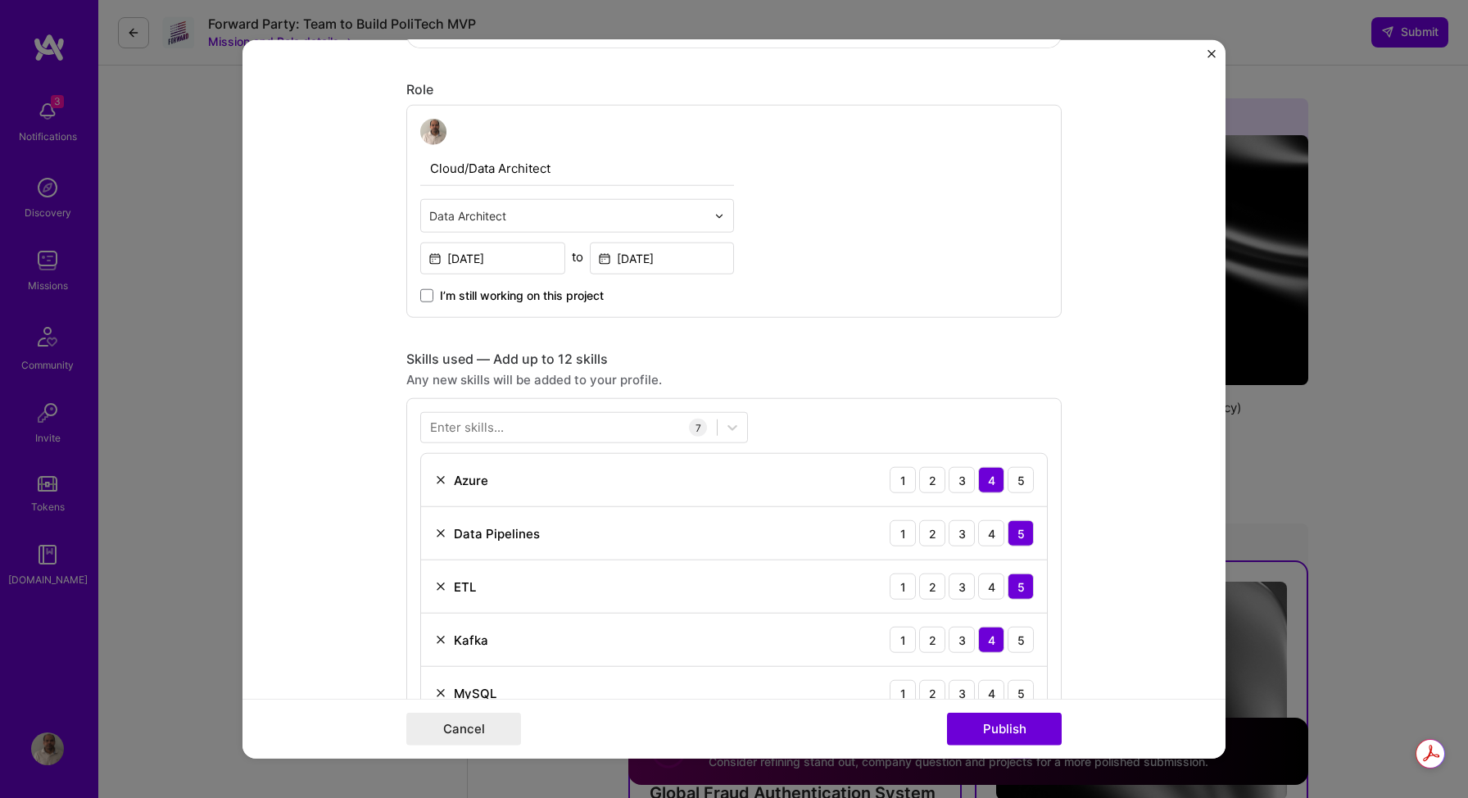
click at [857, 217] on div "Cloud/Data Architect Data Architect [DATE] to [DATE] I’m still working on this …" at bounding box center [733, 211] width 655 height 213
click at [994, 734] on button "Publish" at bounding box center [1004, 728] width 115 height 33
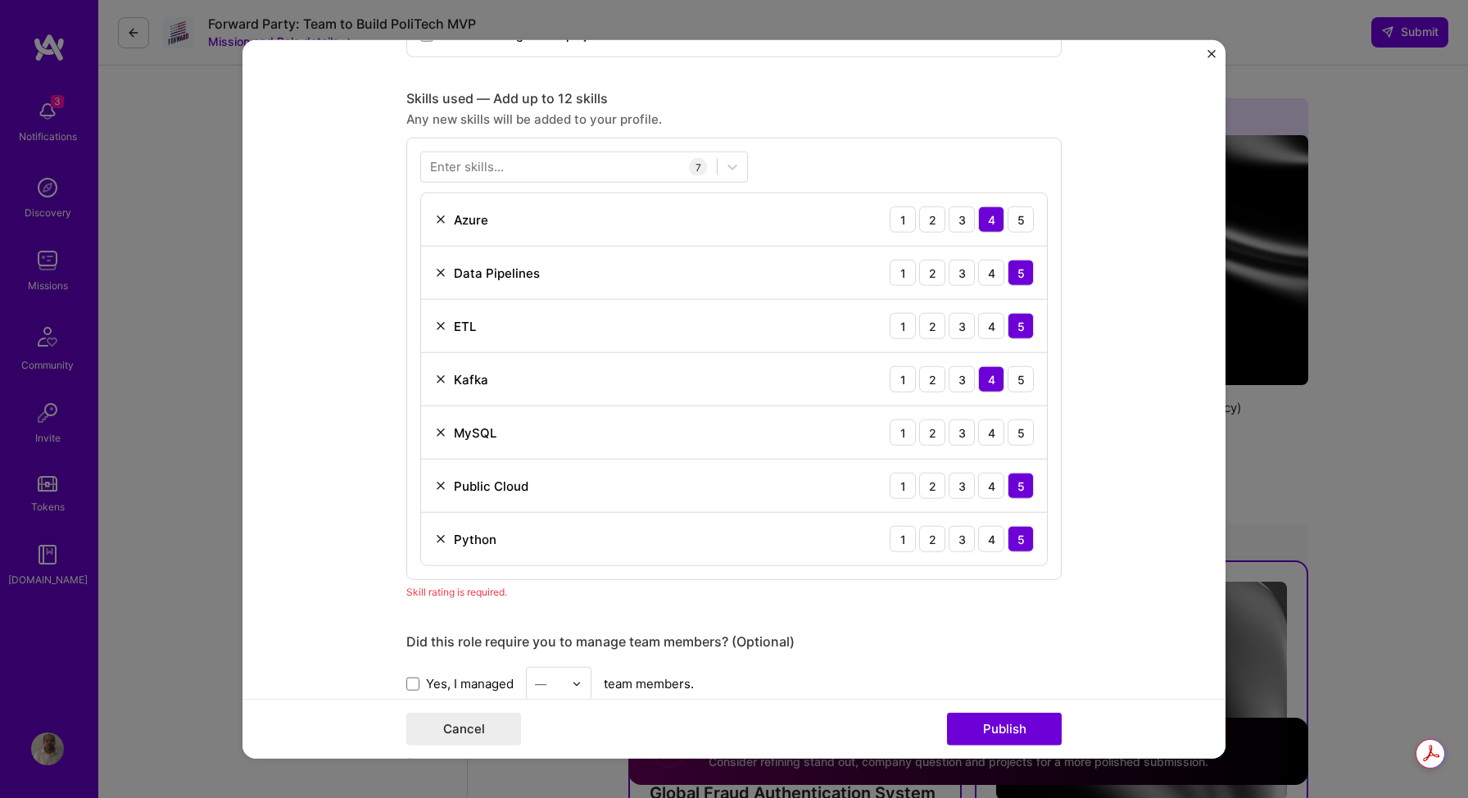
scroll to position [771, 0]
click at [1017, 222] on div "5" at bounding box center [1021, 218] width 26 height 26
click at [1012, 432] on div "5" at bounding box center [1021, 431] width 26 height 26
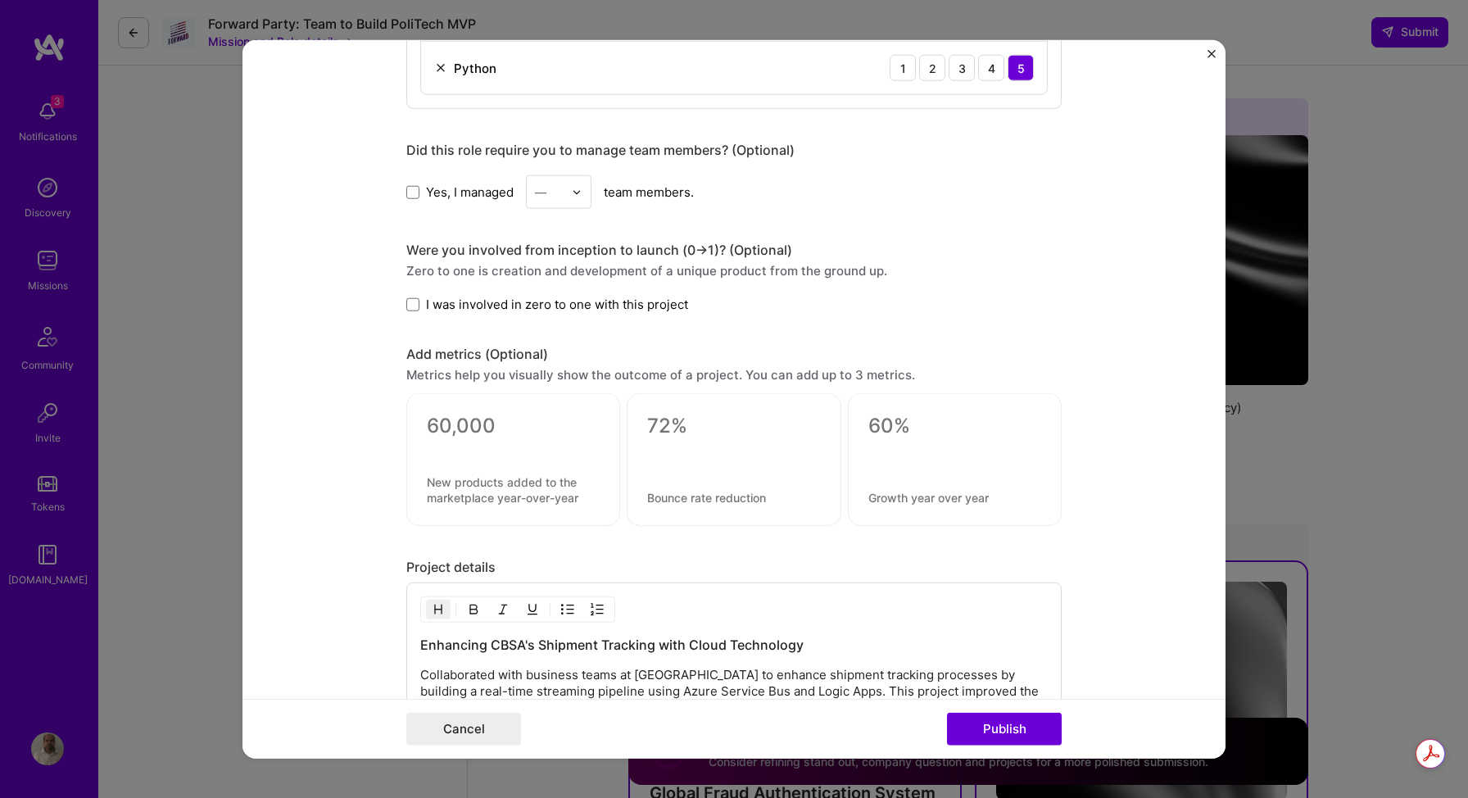
scroll to position [1262, 0]
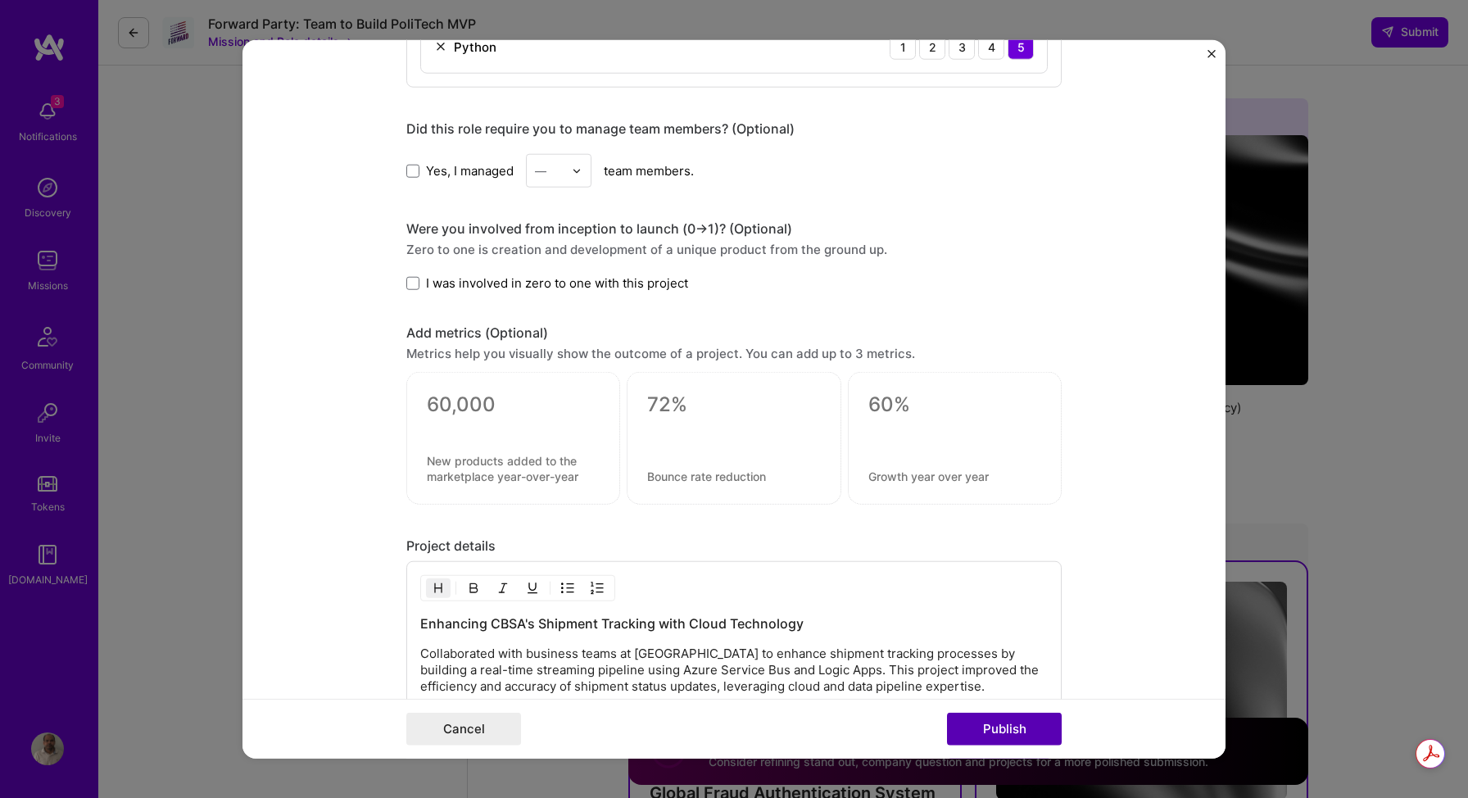
click at [998, 729] on button "Publish" at bounding box center [1004, 728] width 115 height 33
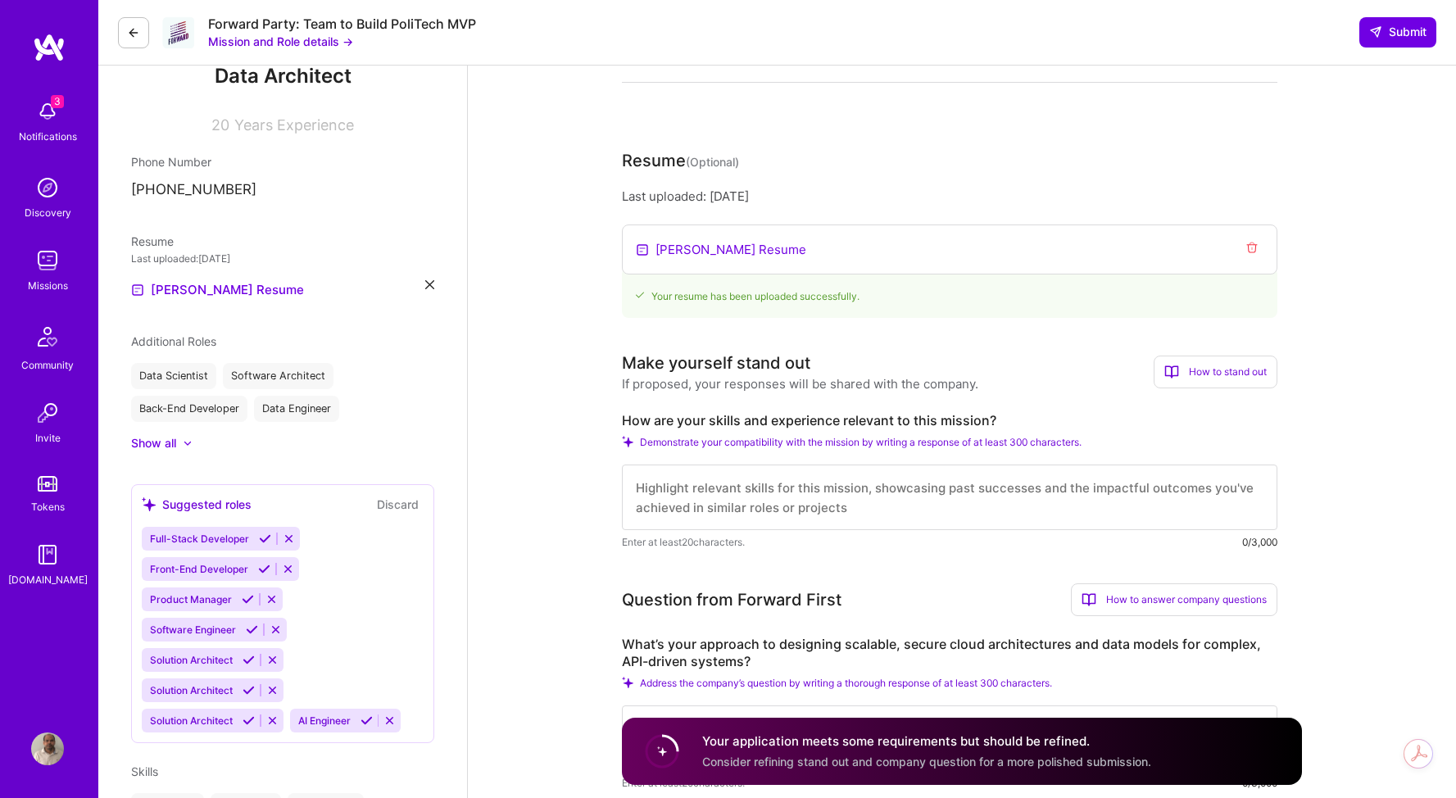
scroll to position [0, 0]
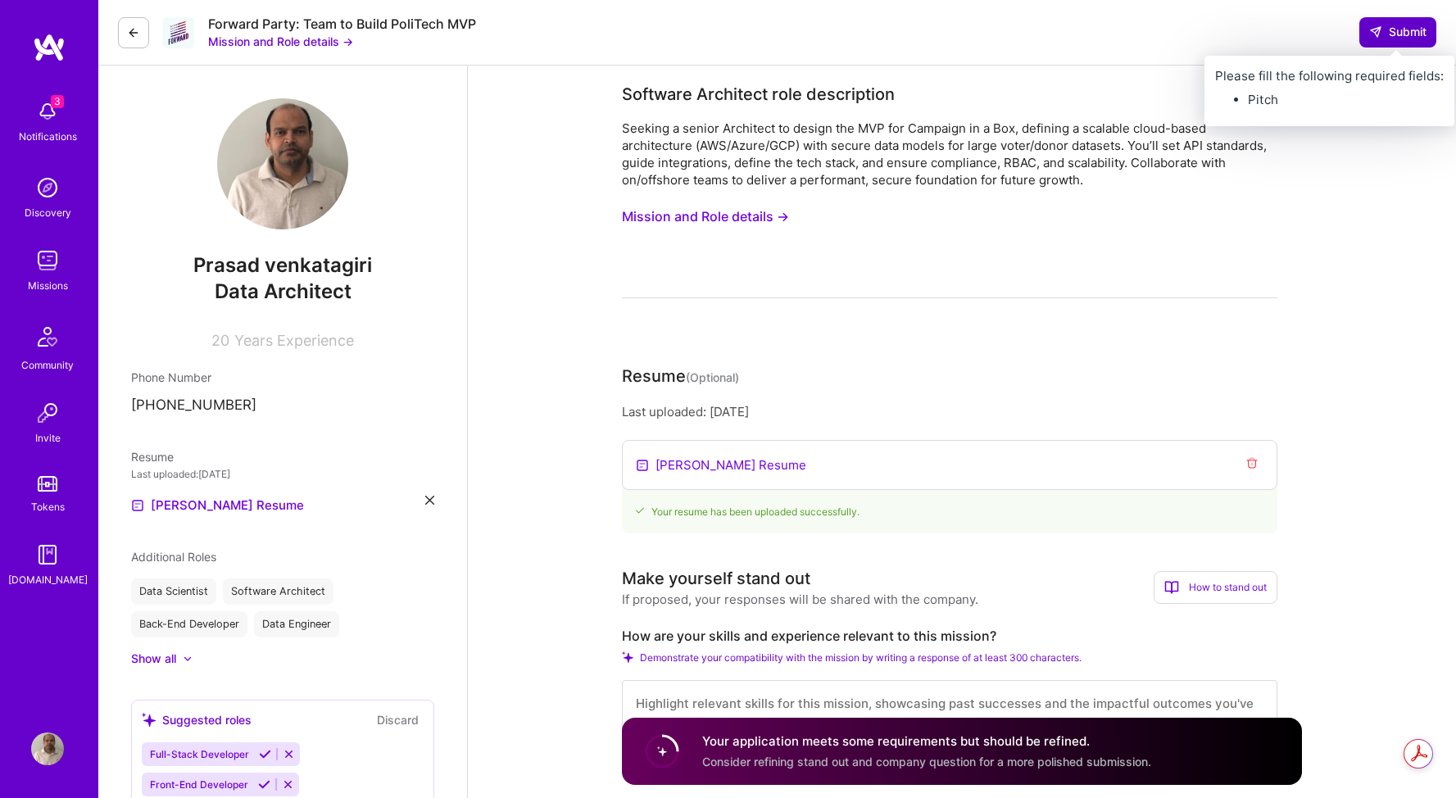
click at [1393, 43] on button "Submit" at bounding box center [1397, 31] width 77 height 29
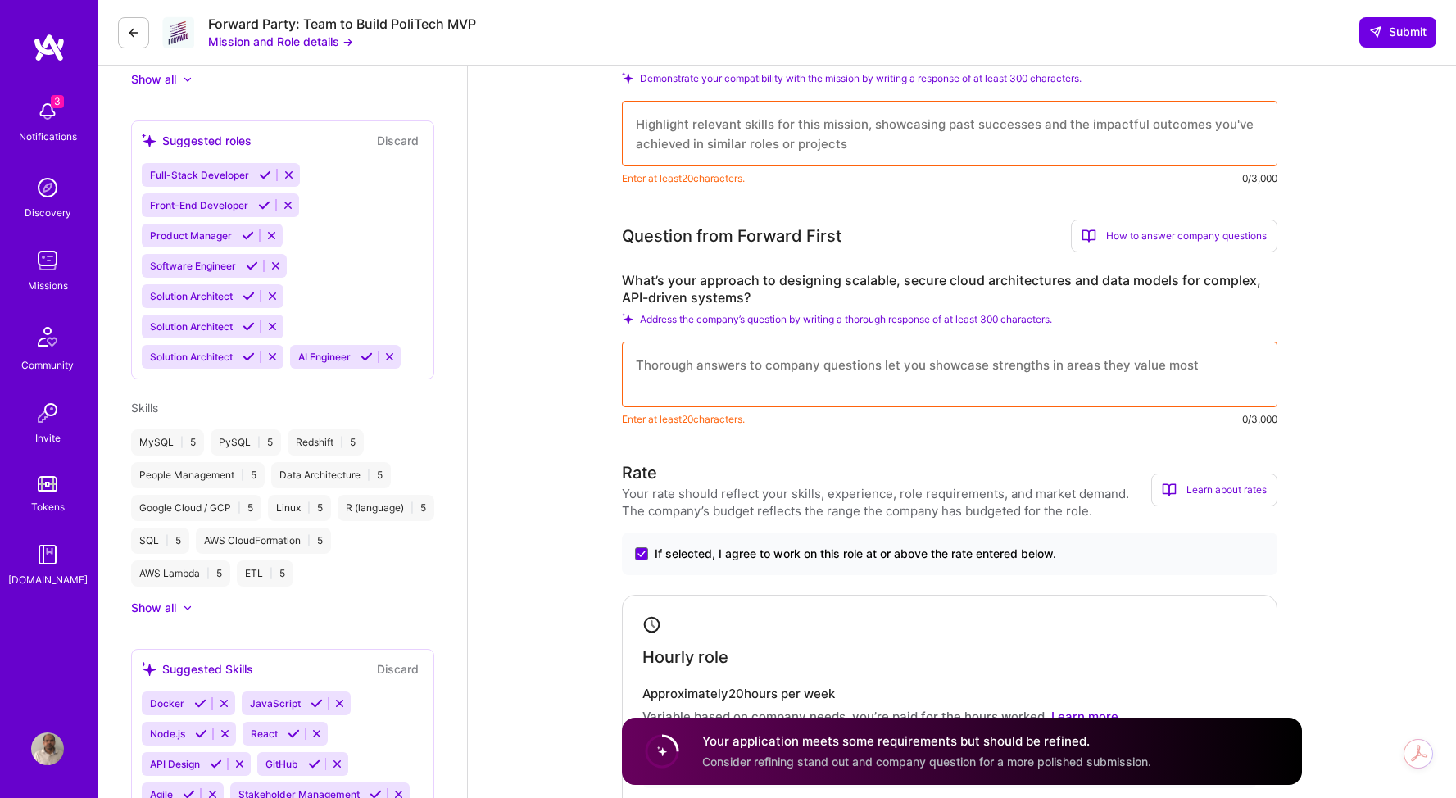
scroll to position [638, 0]
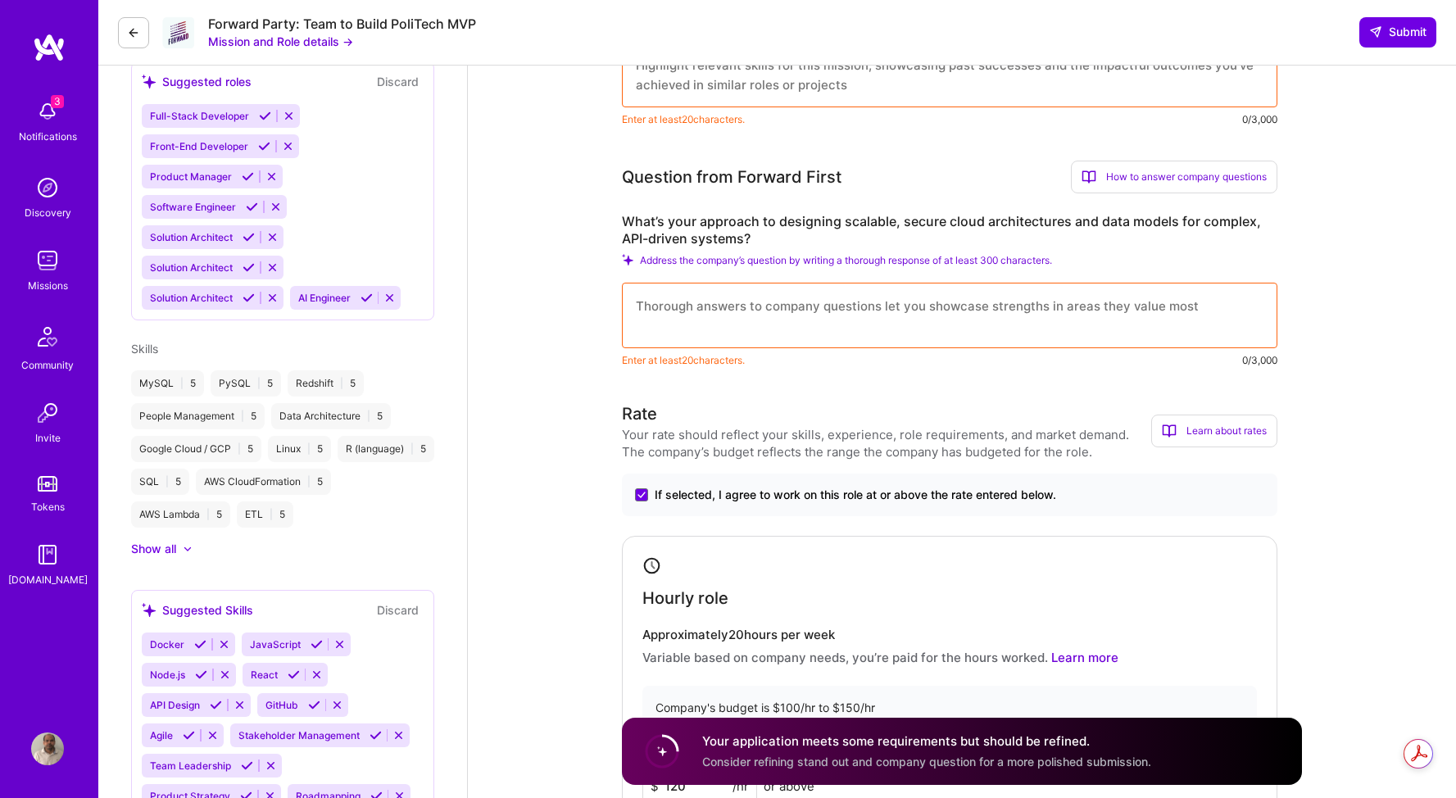
click at [716, 310] on textarea at bounding box center [949, 316] width 655 height 66
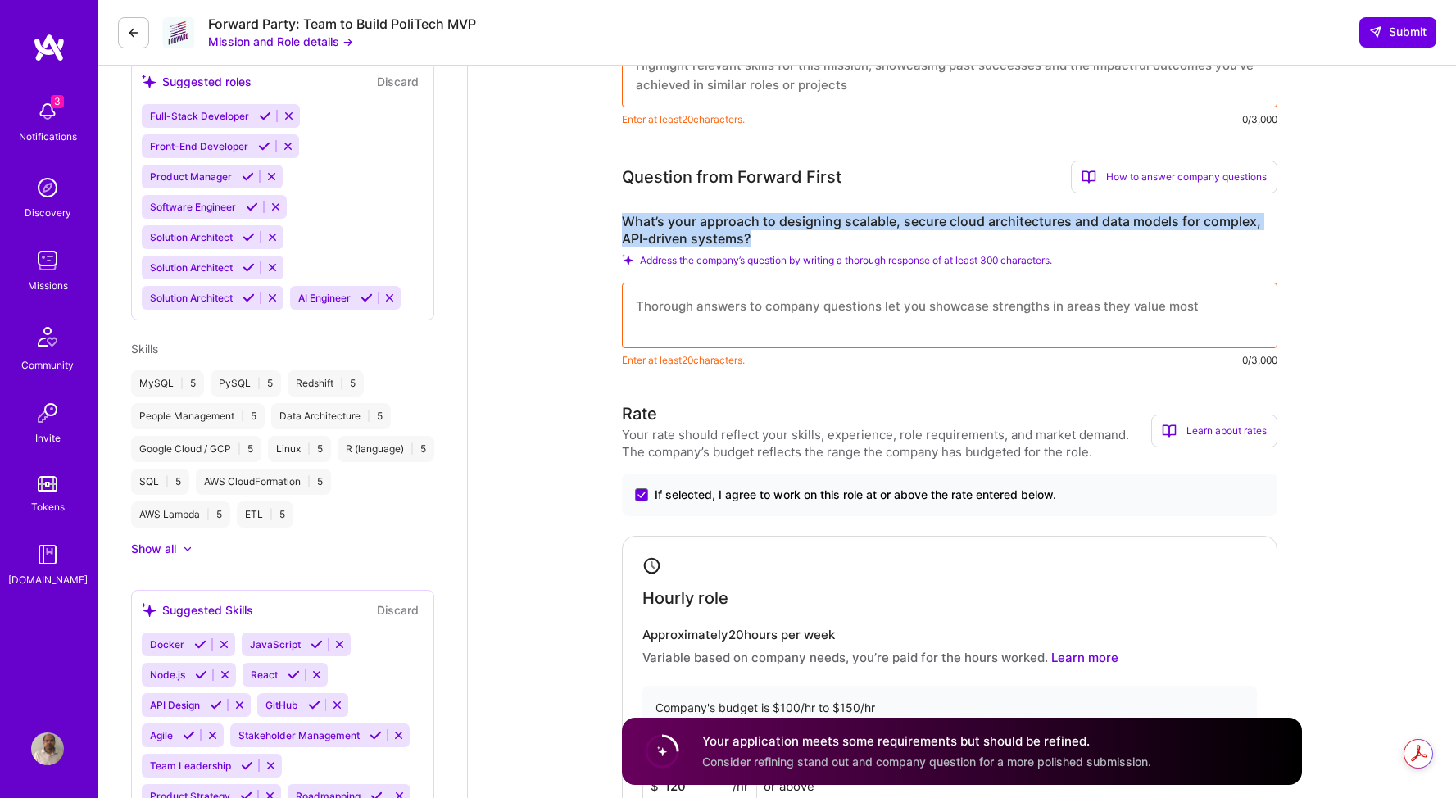
drag, startPoint x: 760, startPoint y: 239, endPoint x: 617, endPoint y: 222, distance: 144.4
copy label "What’s your approach to designing scalable, secure cloud architectures and data…"
click at [832, 320] on textarea at bounding box center [949, 316] width 655 height 66
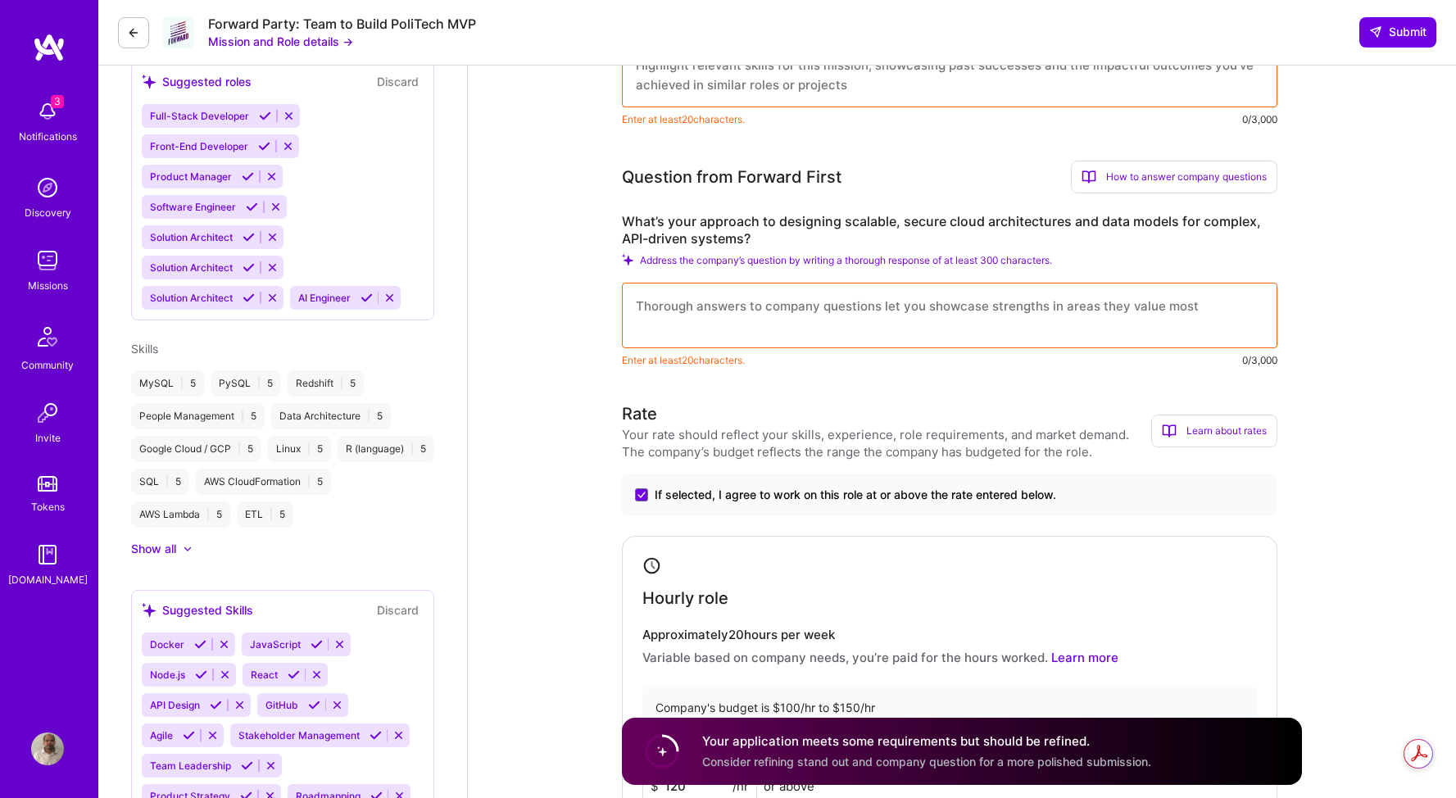
click at [701, 304] on textarea at bounding box center [949, 316] width 655 height 66
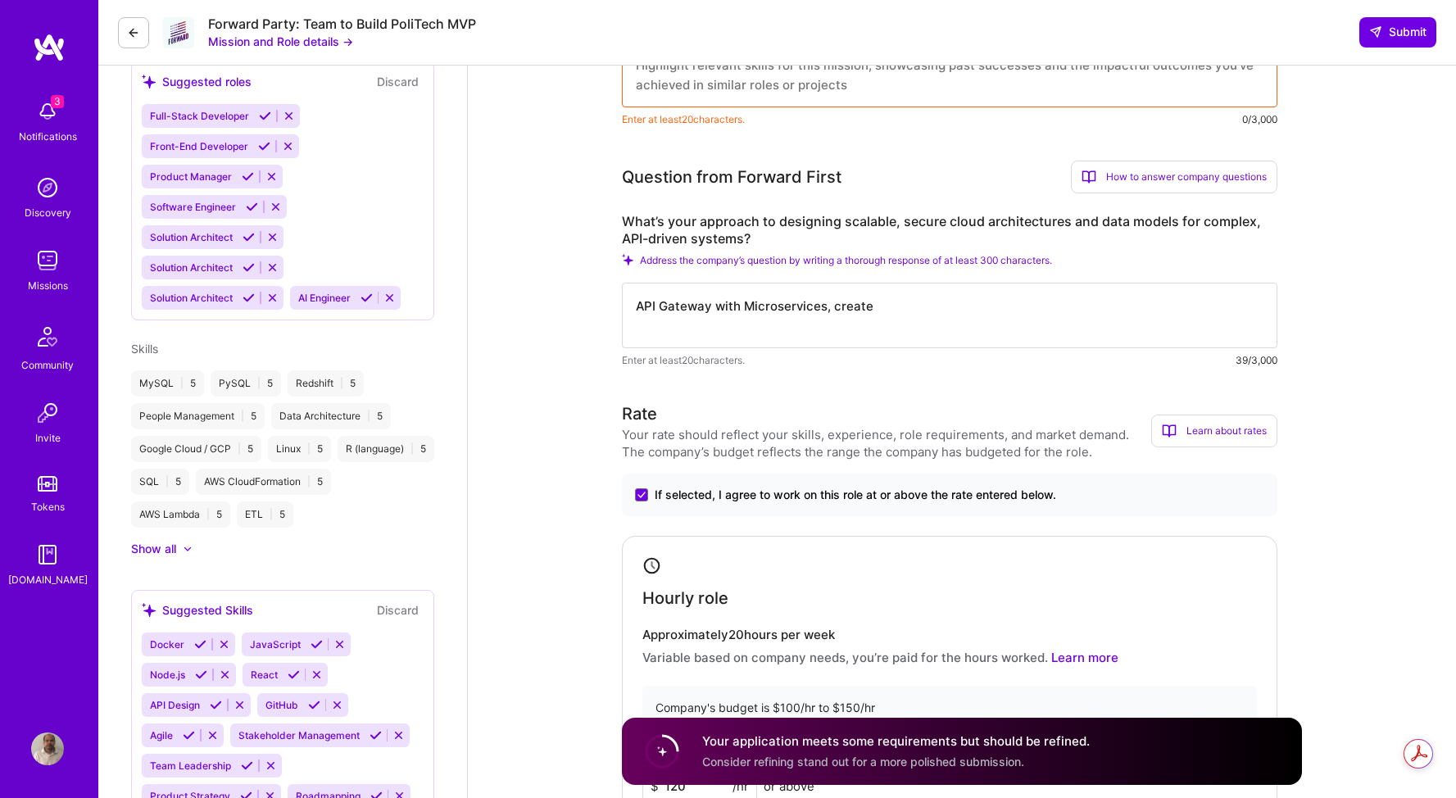
click at [1186, 180] on div "How to answer company questions" at bounding box center [1174, 177] width 206 height 33
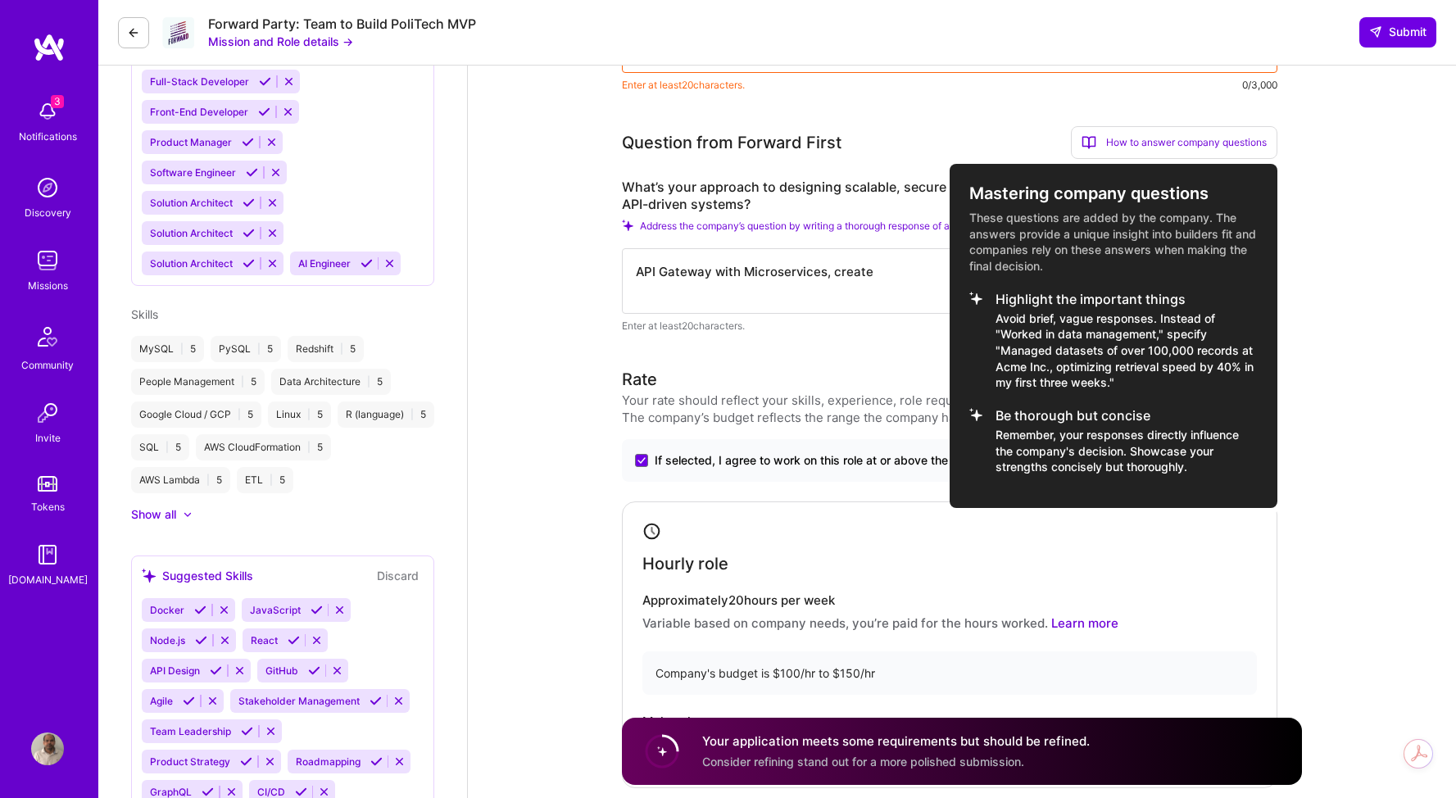
scroll to position [671, 0]
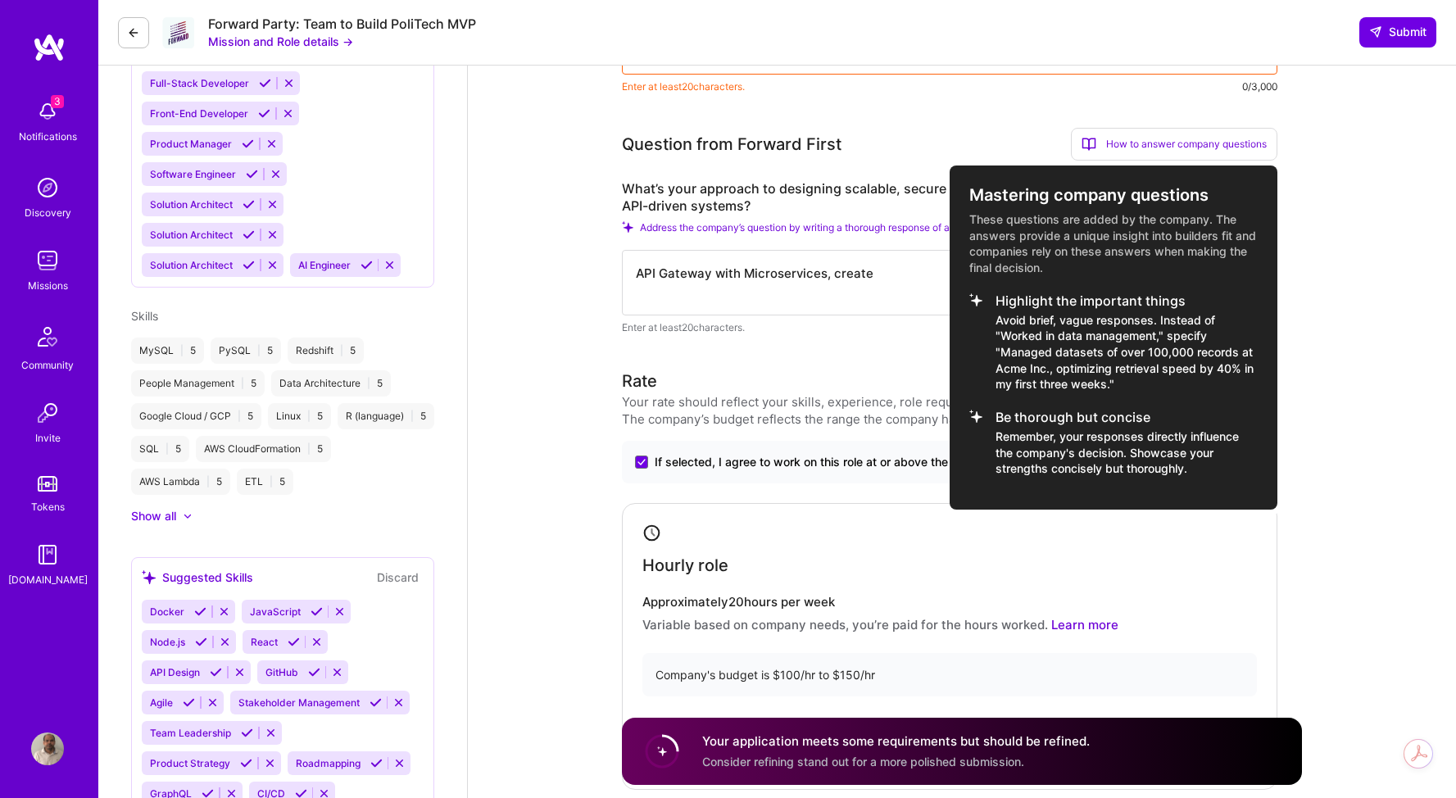
click at [877, 270] on div at bounding box center [728, 399] width 1456 height 798
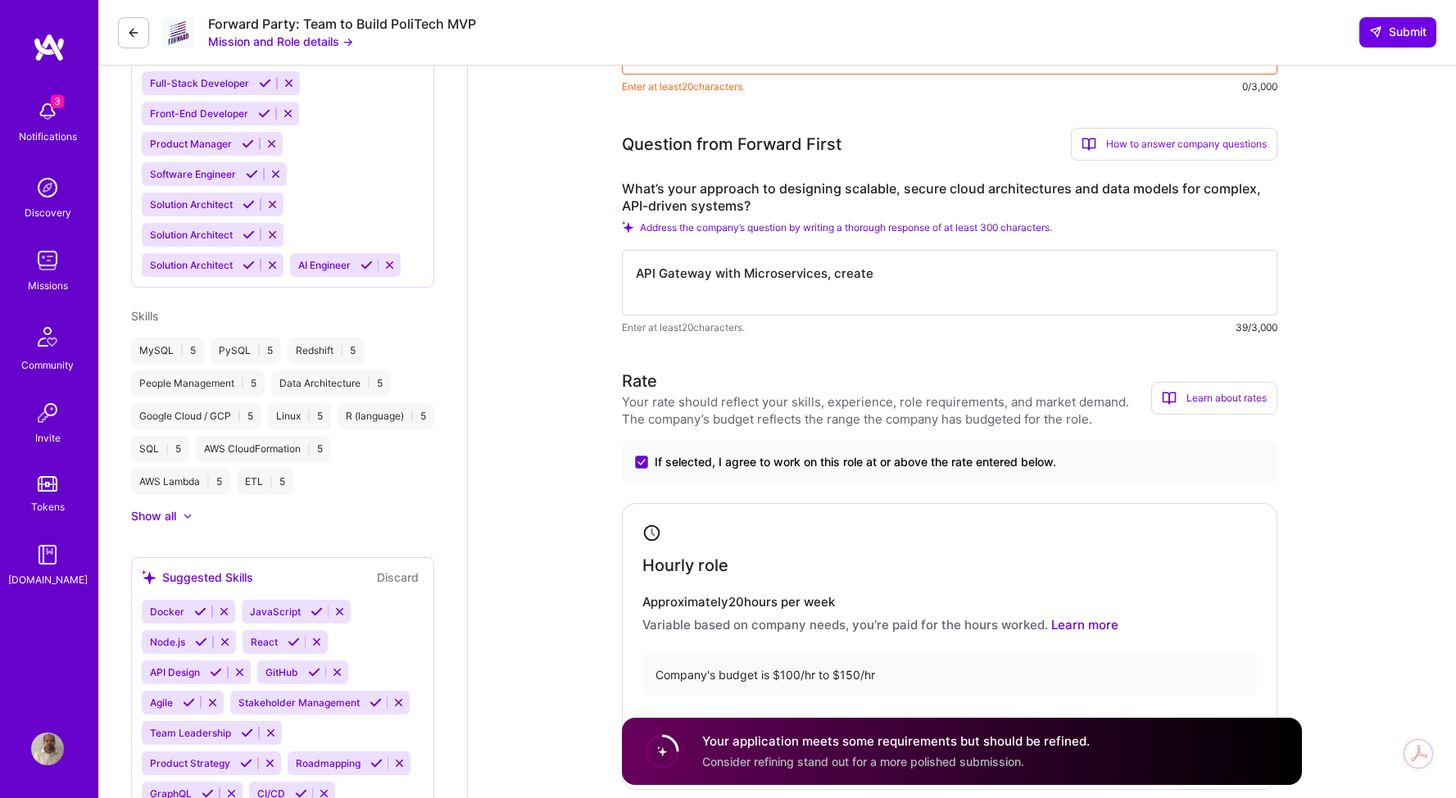
drag, startPoint x: 898, startPoint y: 275, endPoint x: 633, endPoint y: 281, distance: 264.7
click at [633, 281] on textarea "API Gateway with Microservices, create" at bounding box center [949, 283] width 655 height 66
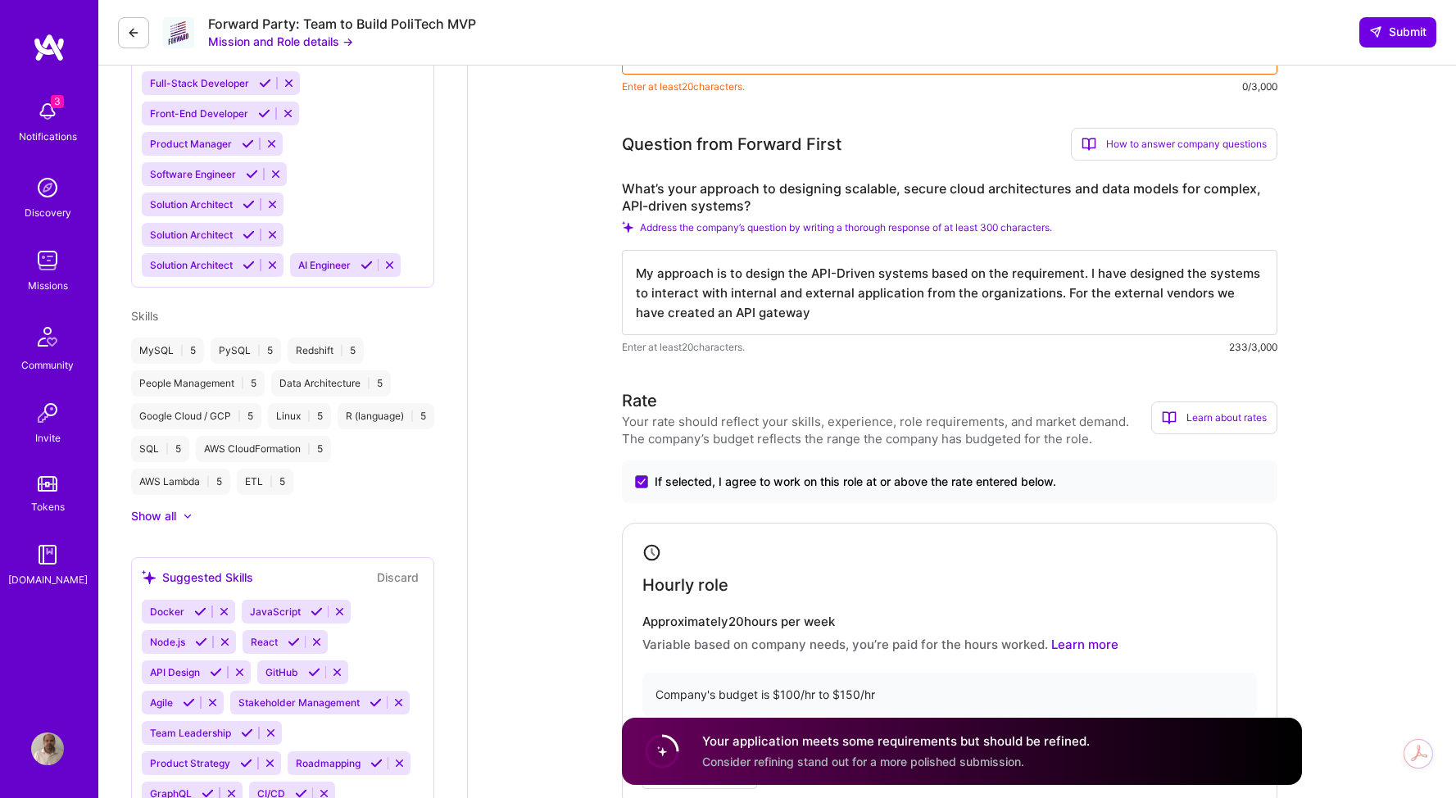
click at [906, 322] on textarea "My approach is to design the API-Driven systems based on the requirement. I hav…" at bounding box center [949, 292] width 655 height 85
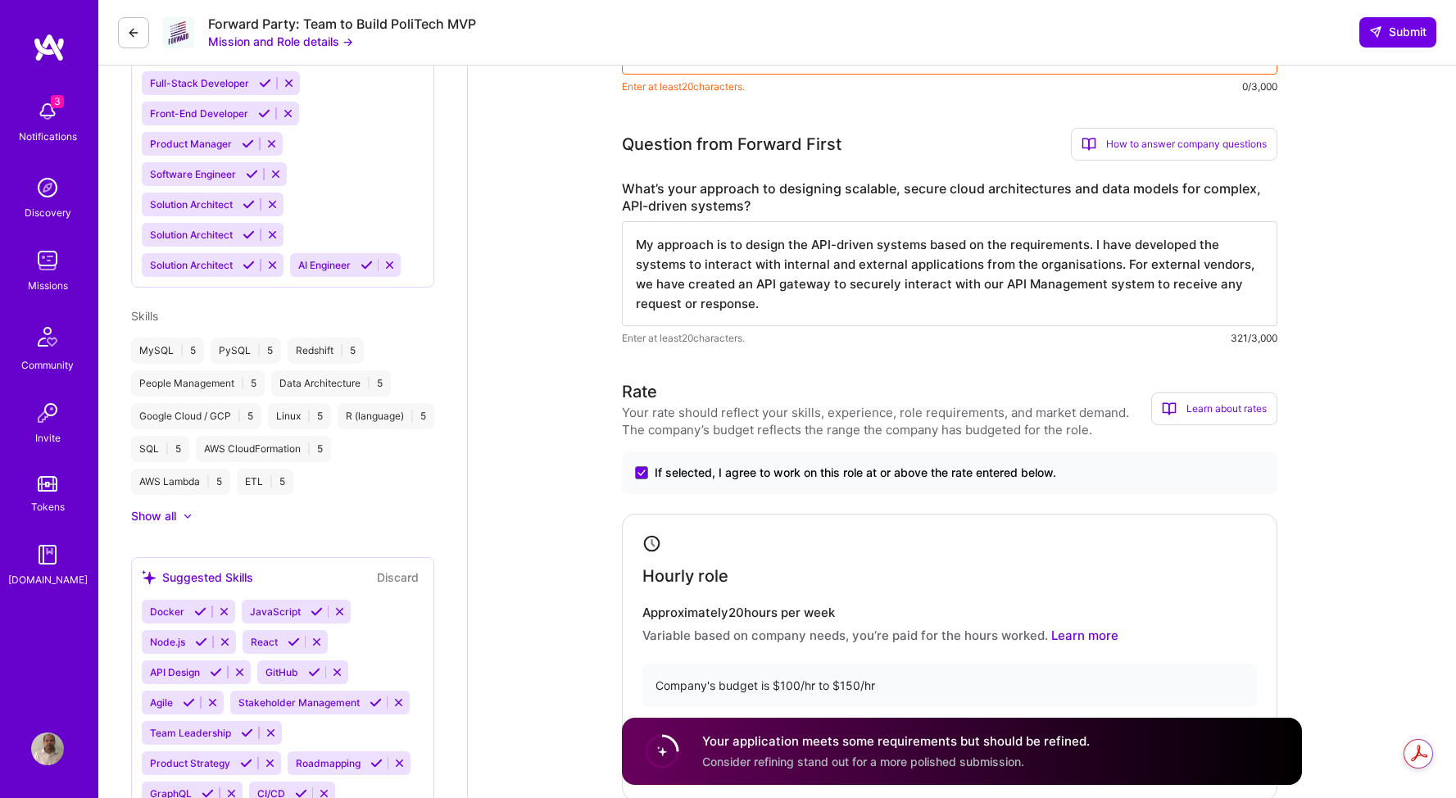
click at [772, 303] on textarea "My approach is to design the API-driven systems based on the requirements. I ha…" at bounding box center [949, 273] width 655 height 105
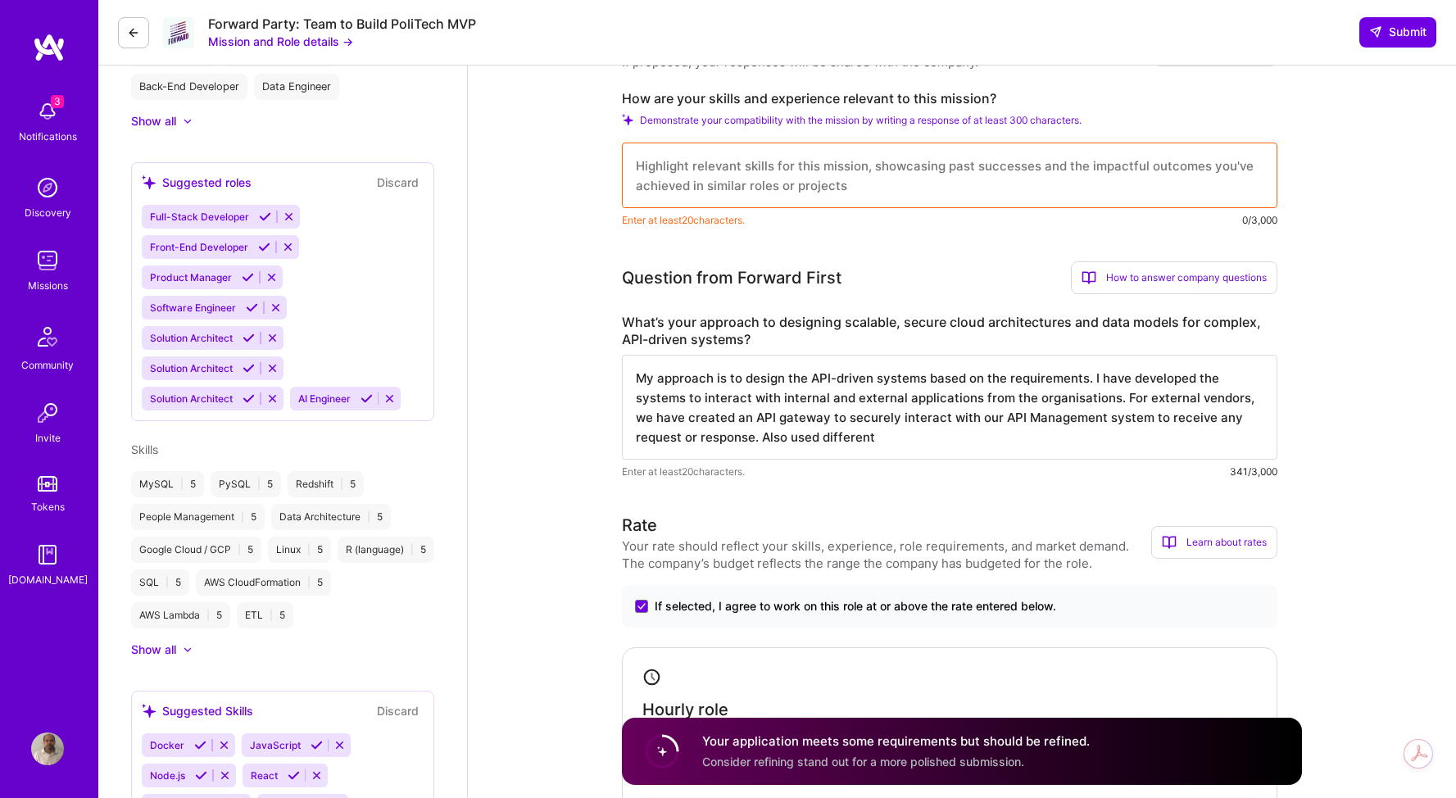
scroll to position [542, 0]
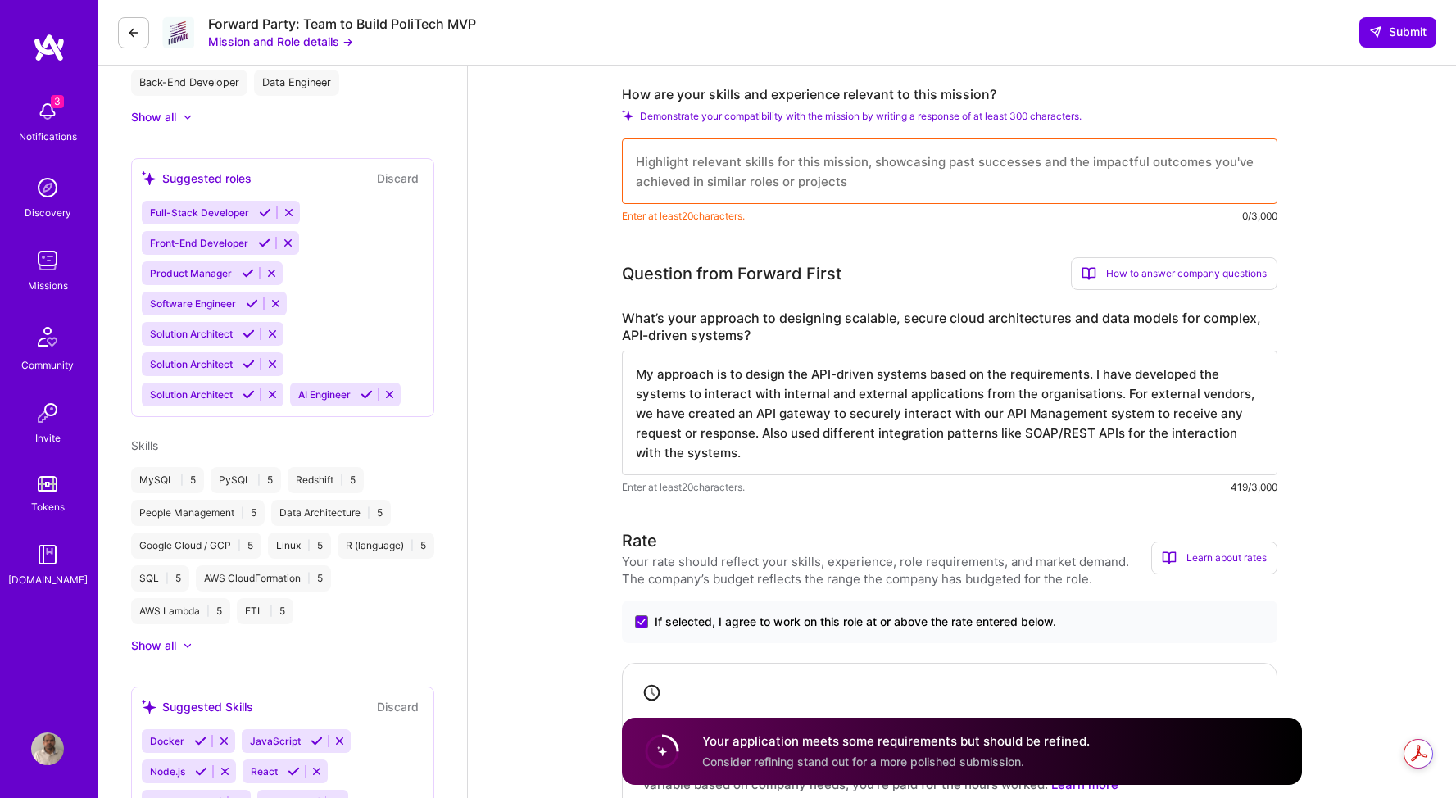
click at [735, 456] on textarea "My approach is to design the API-driven systems based on the requirements. I ha…" at bounding box center [949, 413] width 655 height 125
click at [750, 456] on textarea "My approach is to design the API-driven systems based on the requirements. I ha…" at bounding box center [949, 413] width 655 height 125
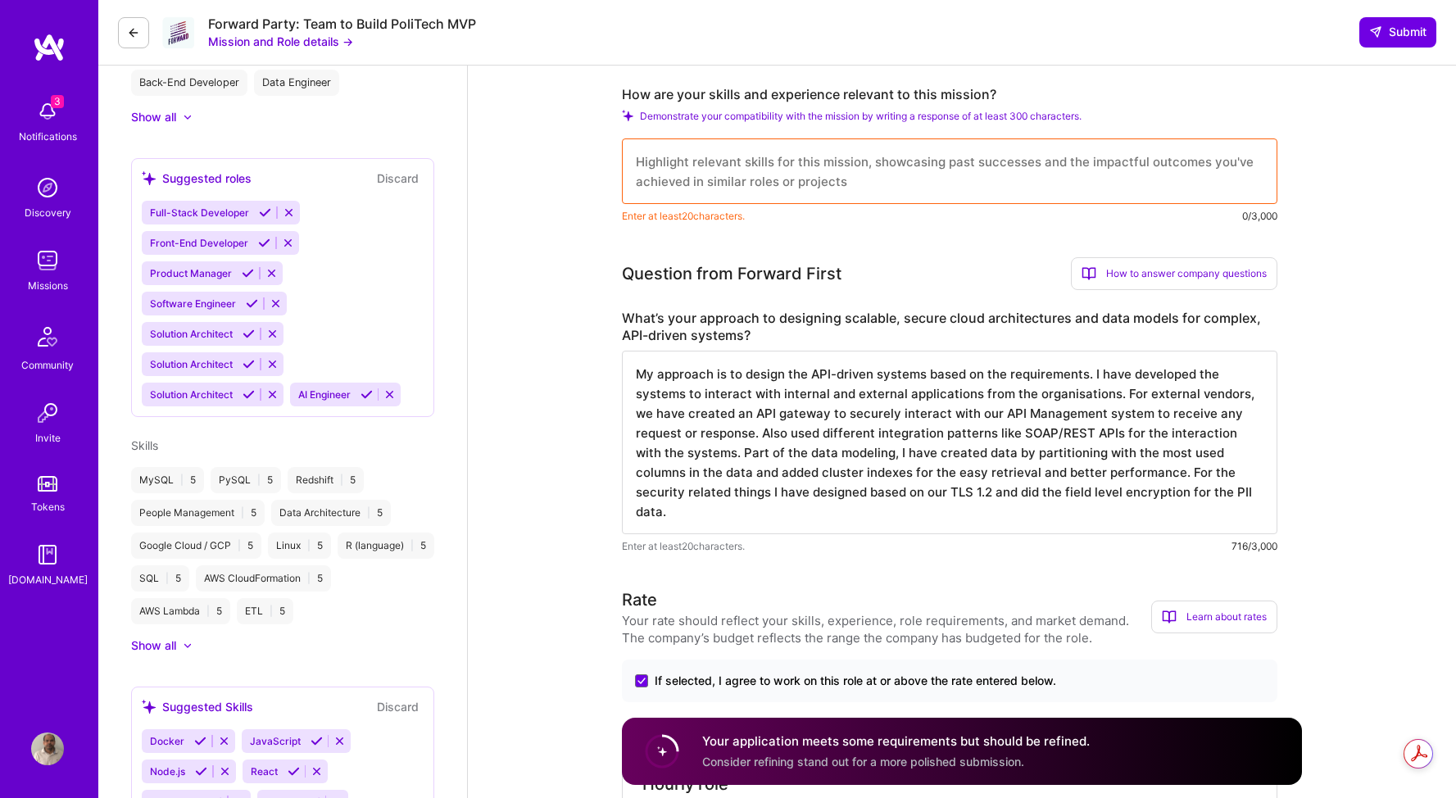
type textarea "My approach is to design the API-driven systems based on the requirements. I ha…"
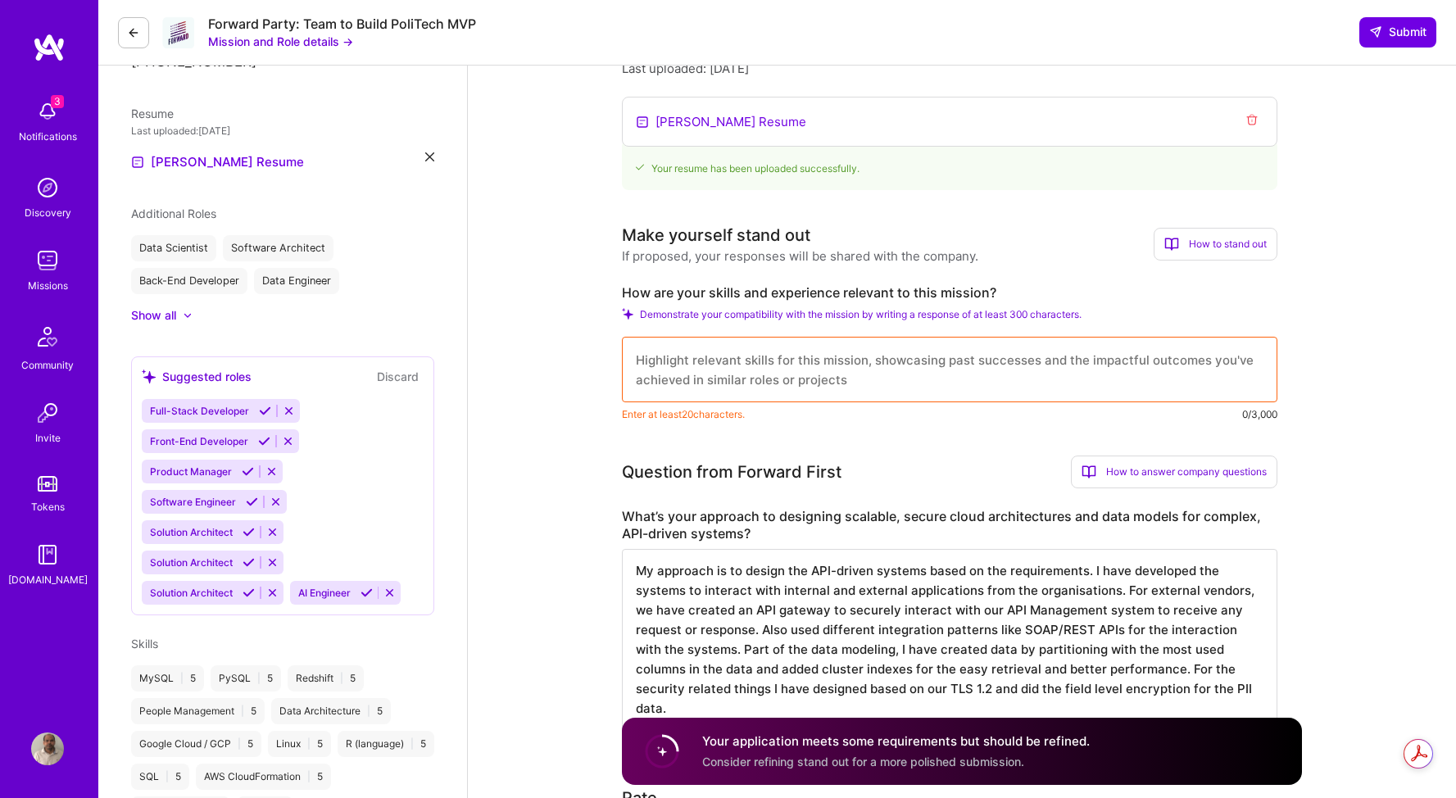
scroll to position [298, 0]
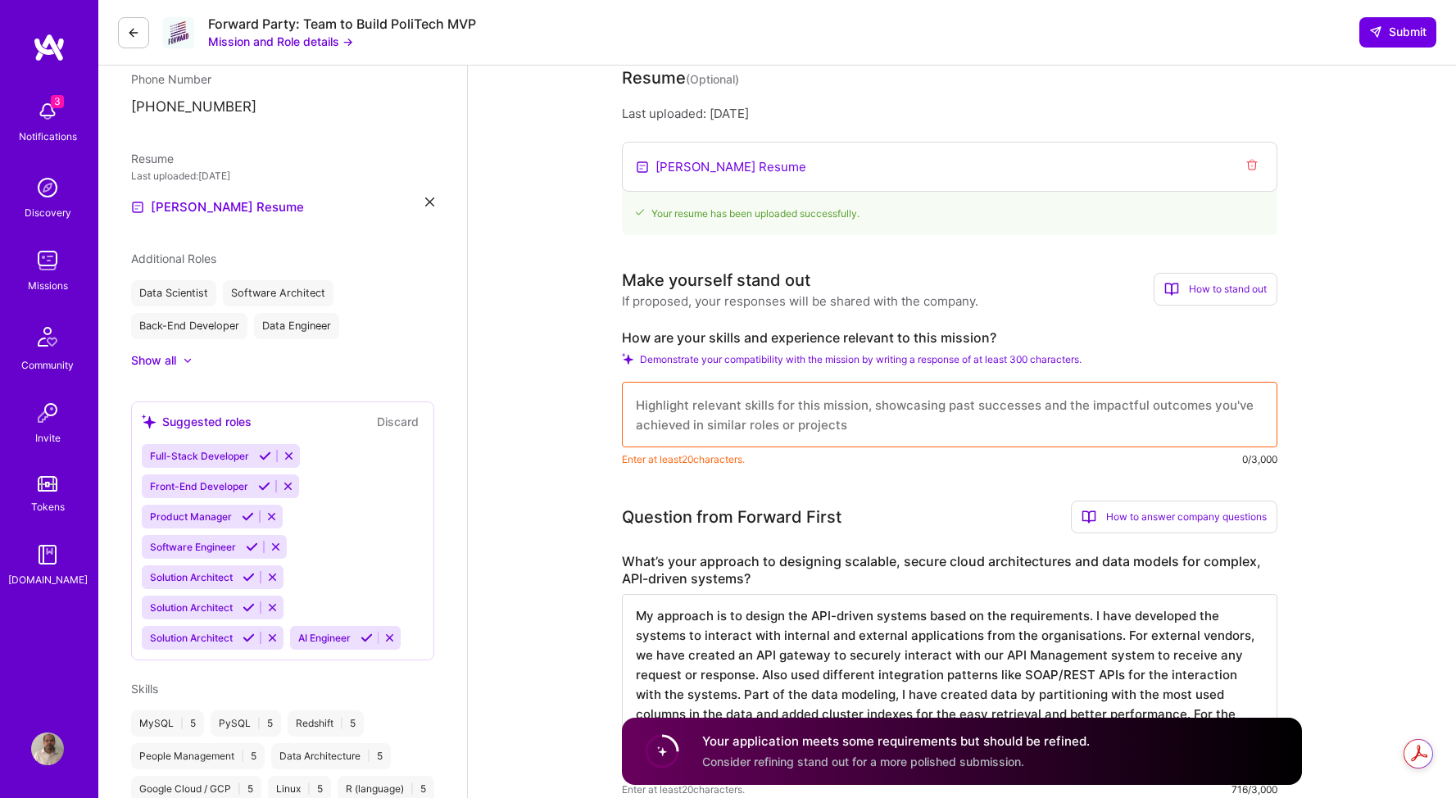
click at [762, 405] on textarea at bounding box center [949, 415] width 655 height 66
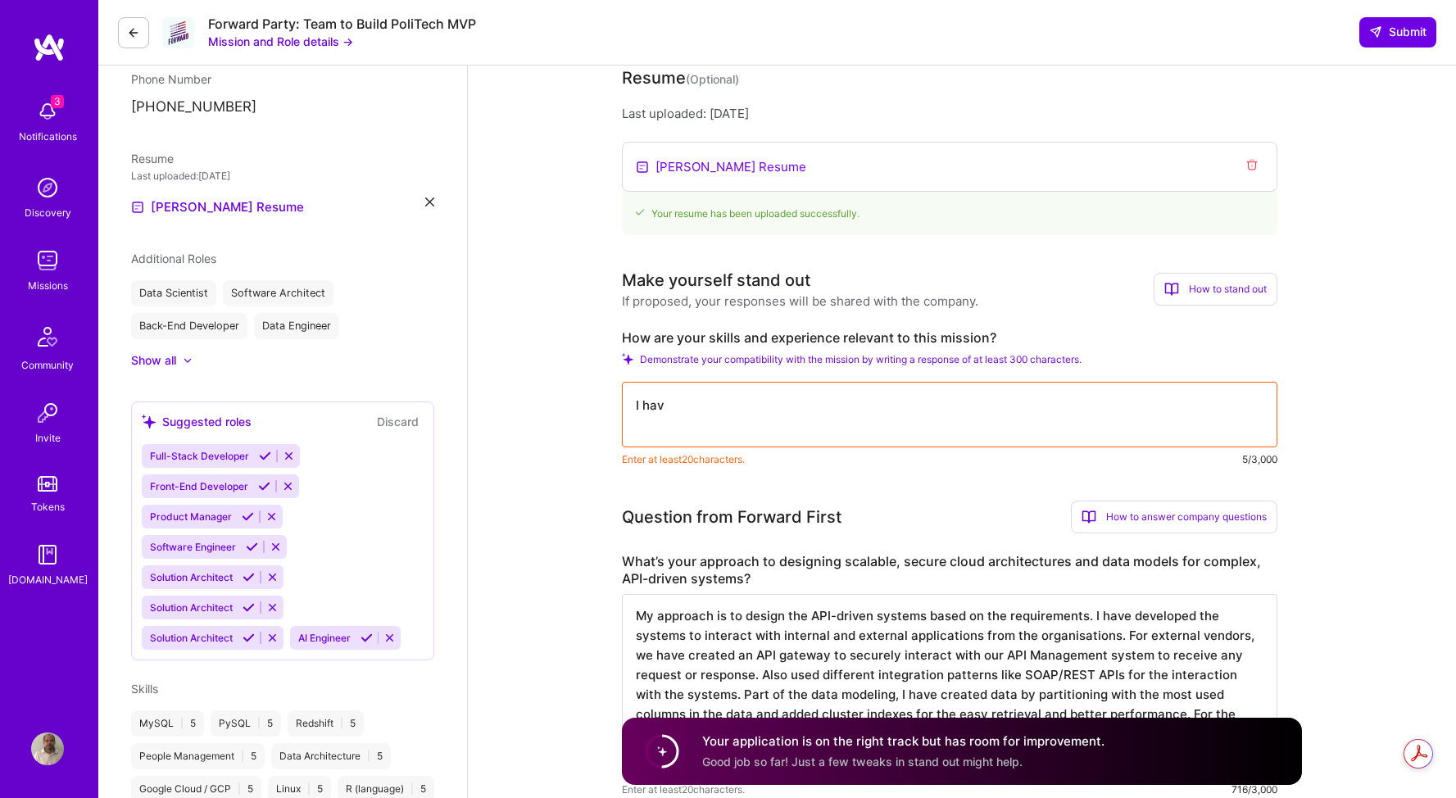
click at [1223, 292] on div "How to stand out" at bounding box center [1216, 289] width 124 height 33
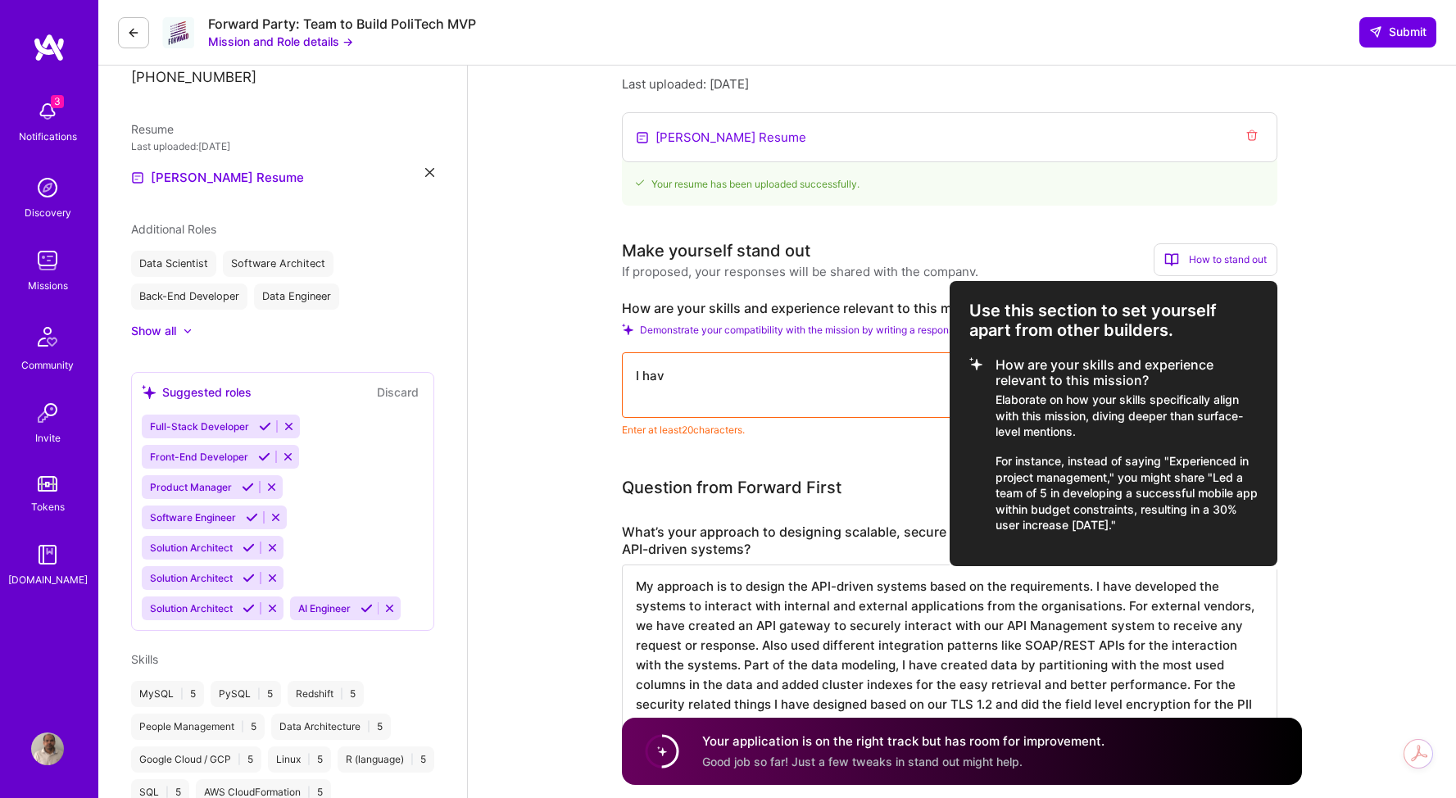
scroll to position [333, 0]
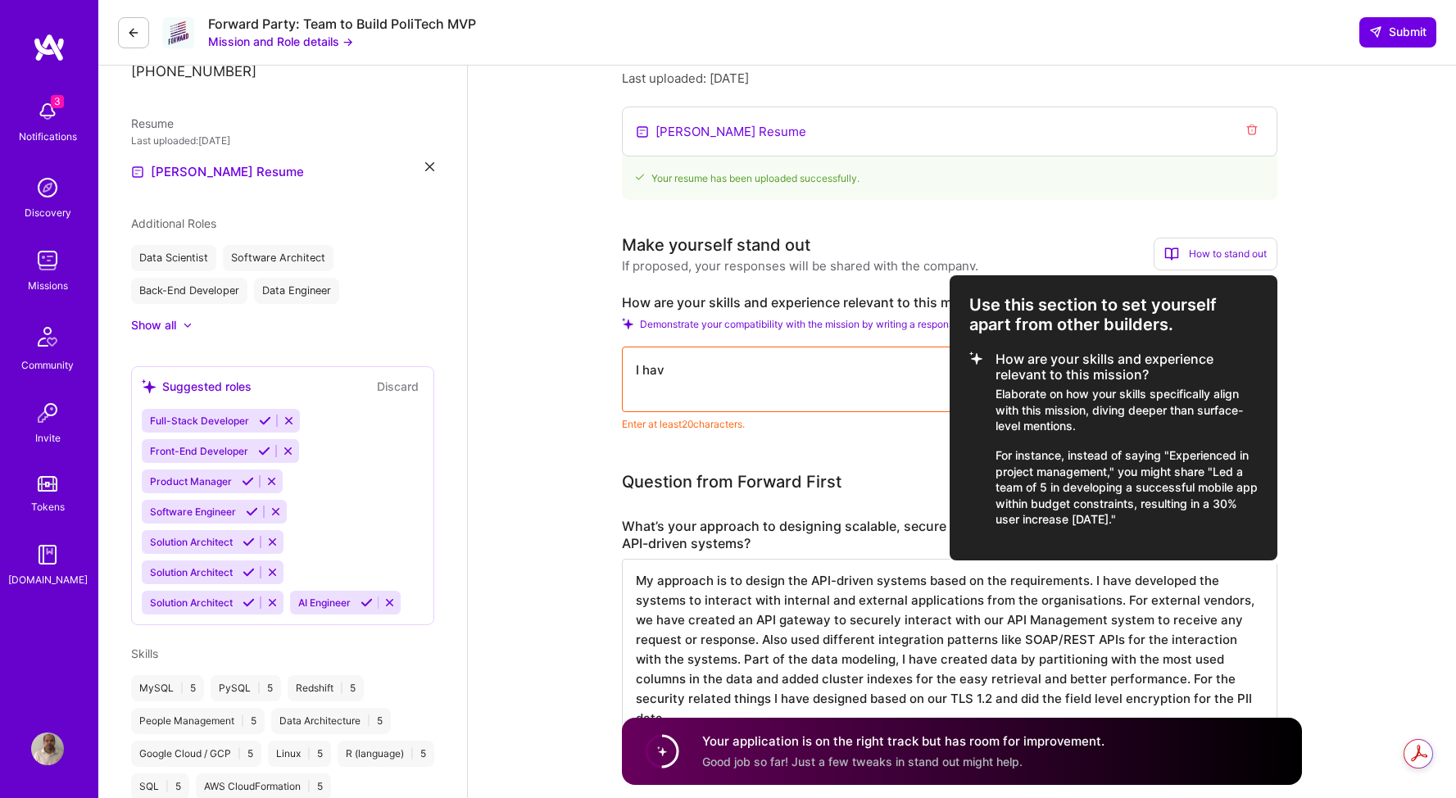
click at [788, 362] on div at bounding box center [728, 399] width 1456 height 798
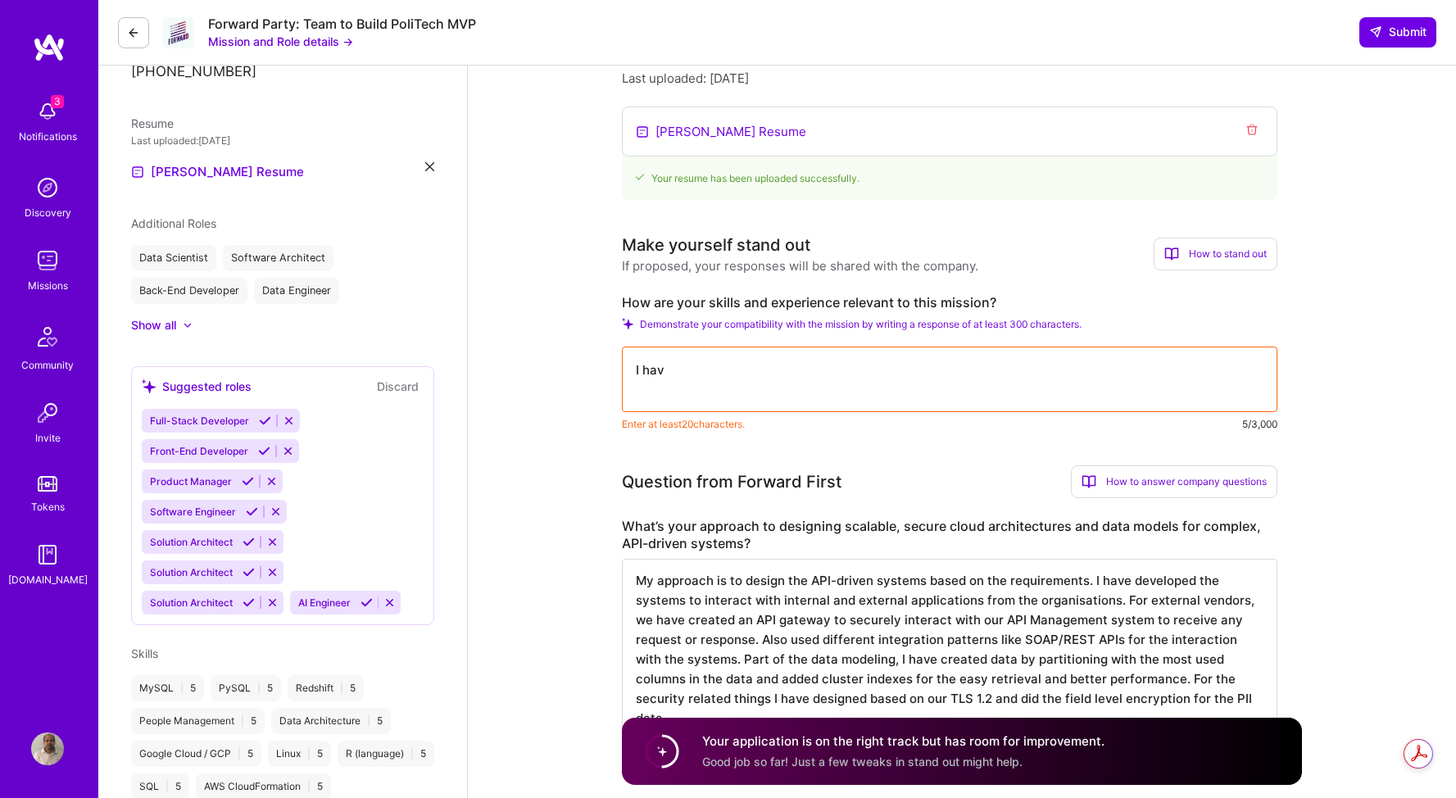
click at [692, 366] on textarea "I hav" at bounding box center [949, 380] width 655 height 66
type textarea "I"
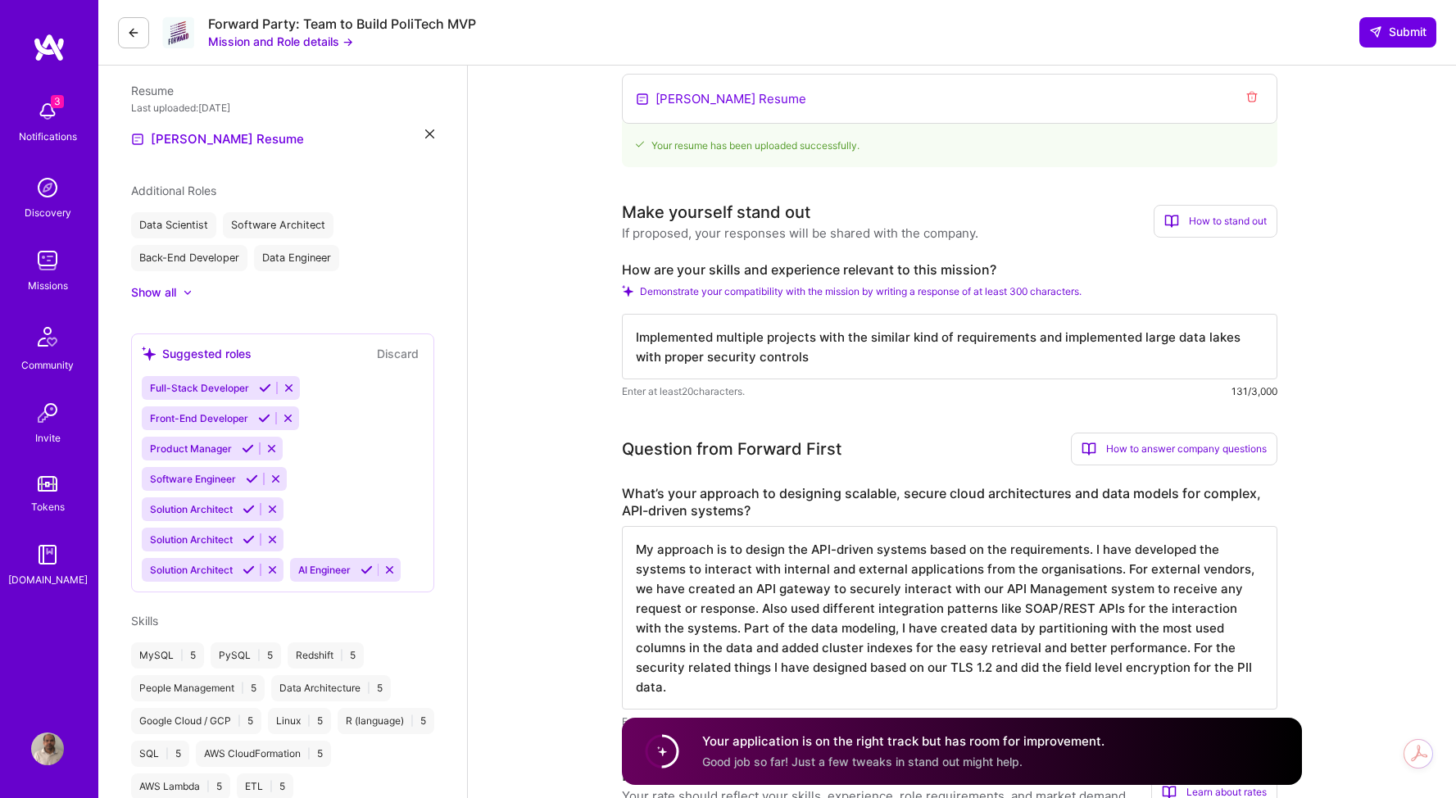
scroll to position [351, 0]
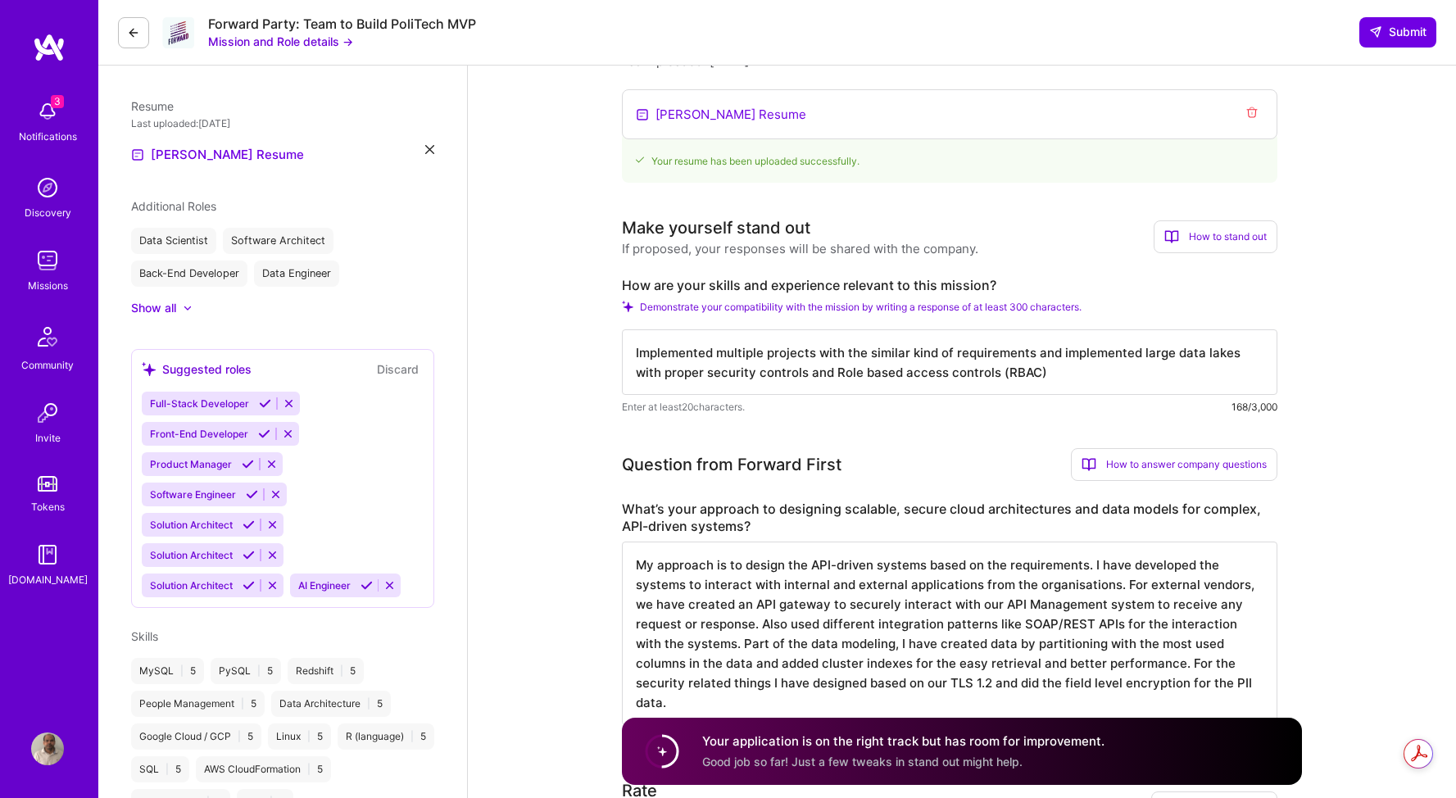
click at [1073, 373] on textarea "Implemented multiple projects with the similar kind of requirements and impleme…" at bounding box center [949, 362] width 655 height 66
click at [1053, 374] on textarea "Implemented multiple projects with similar kind of requirements and implemented…" at bounding box center [949, 362] width 655 height 66
click at [1023, 367] on textarea "Implemented multiple projects with similar kinds of requirements and implemente…" at bounding box center [949, 362] width 655 height 66
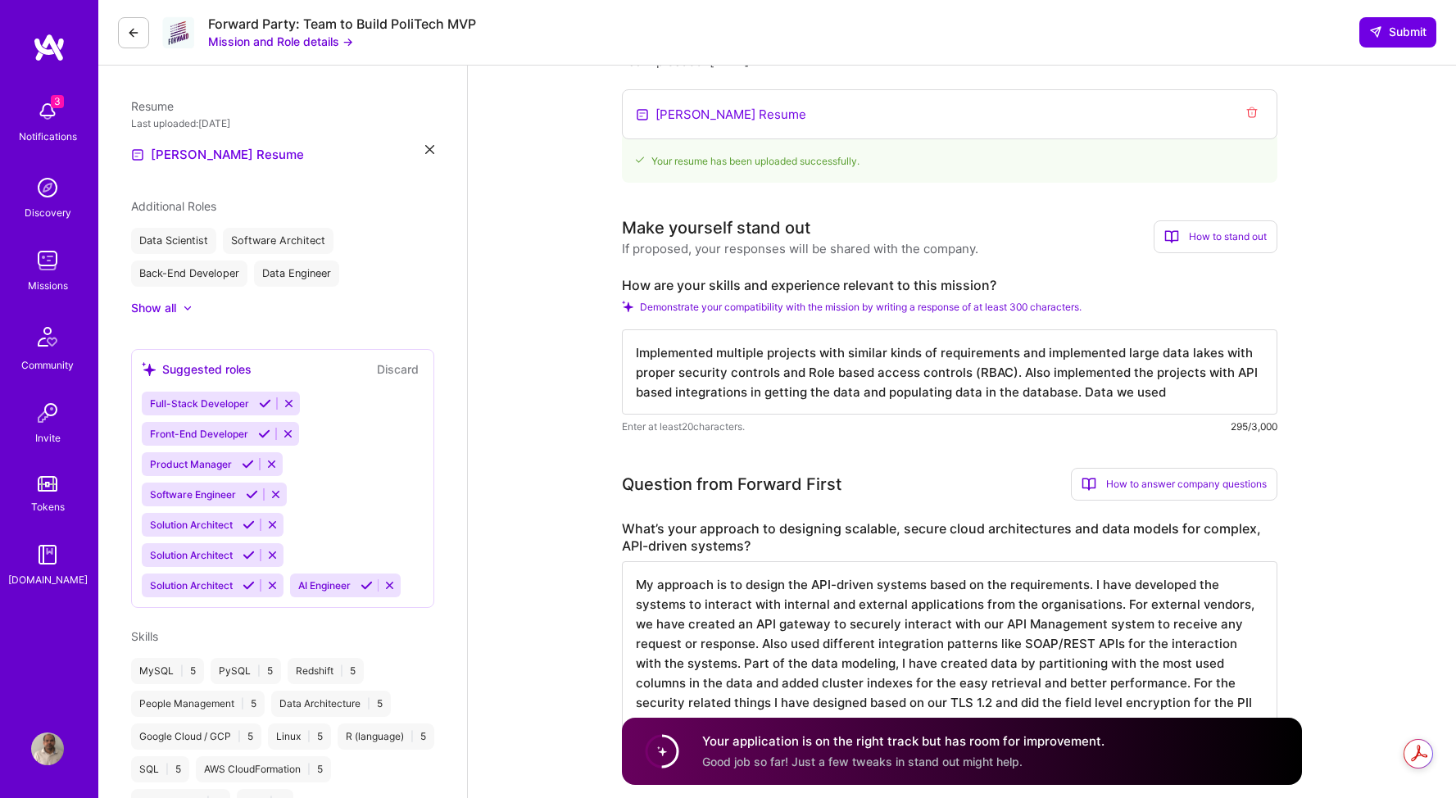
type textarea "Implemented multiple projects with similar kinds of requirements and implemente…"
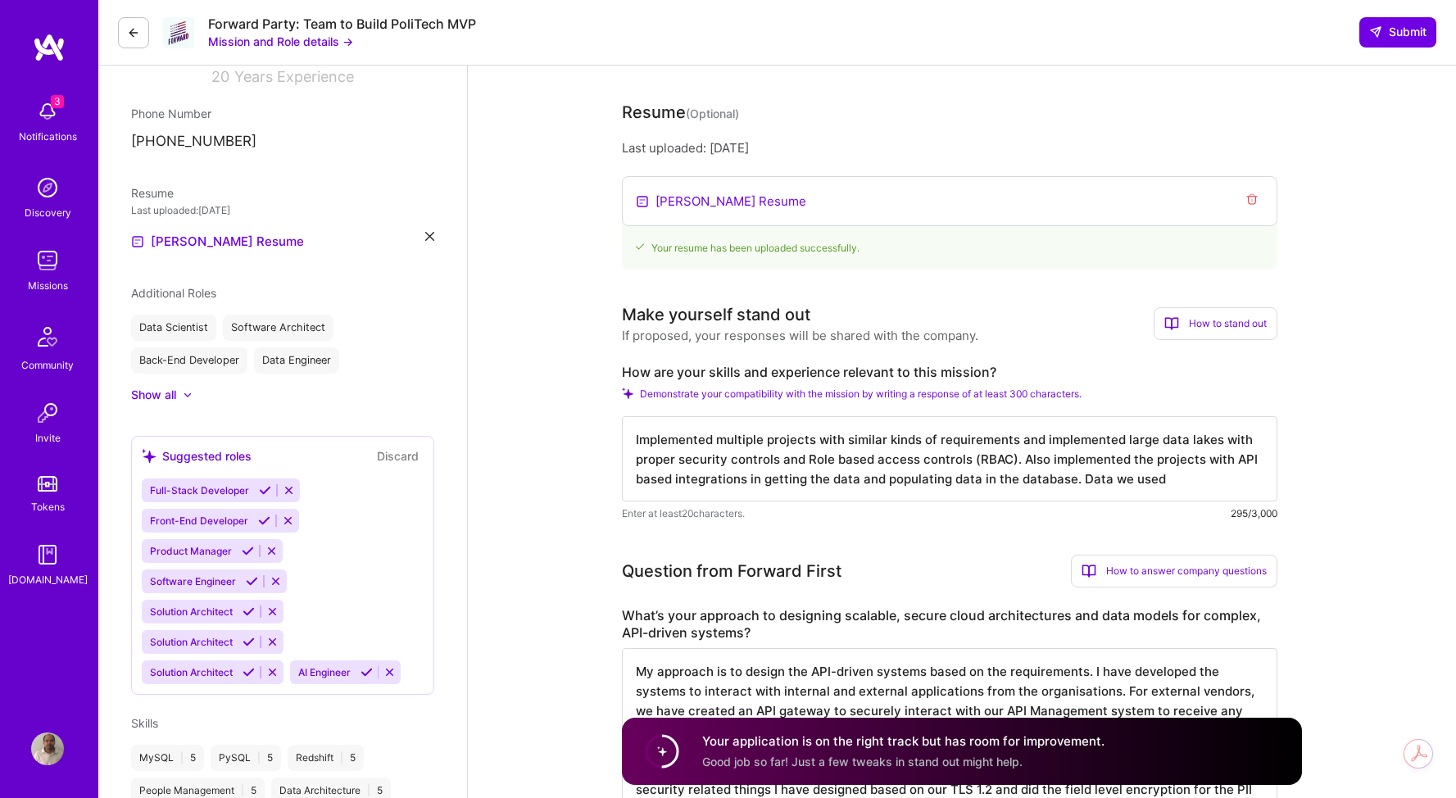
scroll to position [266, 0]
click at [1082, 479] on textarea "Implemented multiple projects with similar kinds of requirements and implemente…" at bounding box center [949, 456] width 655 height 85
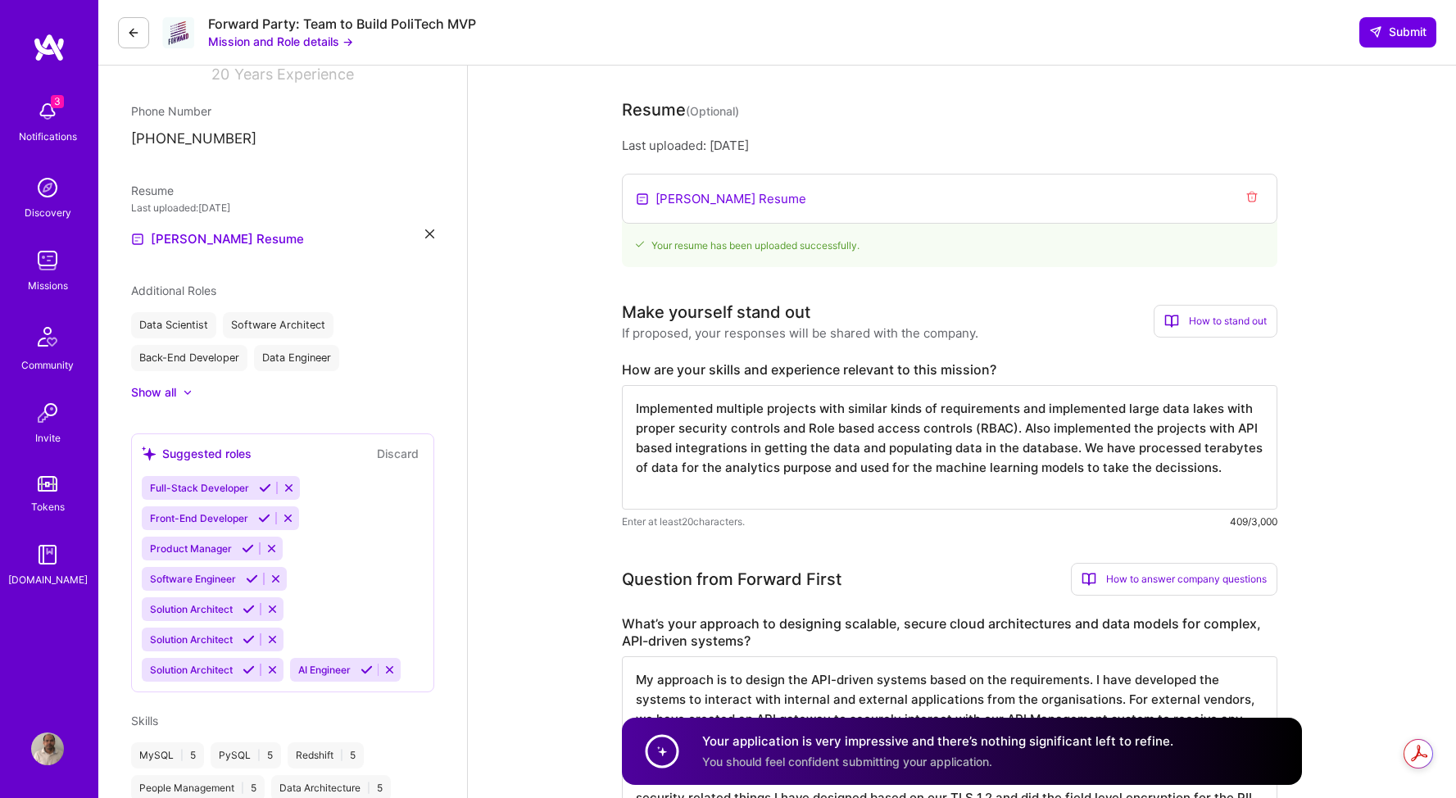
type textarea "Implemented multiple projects with similar kinds of requirements and implemente…"
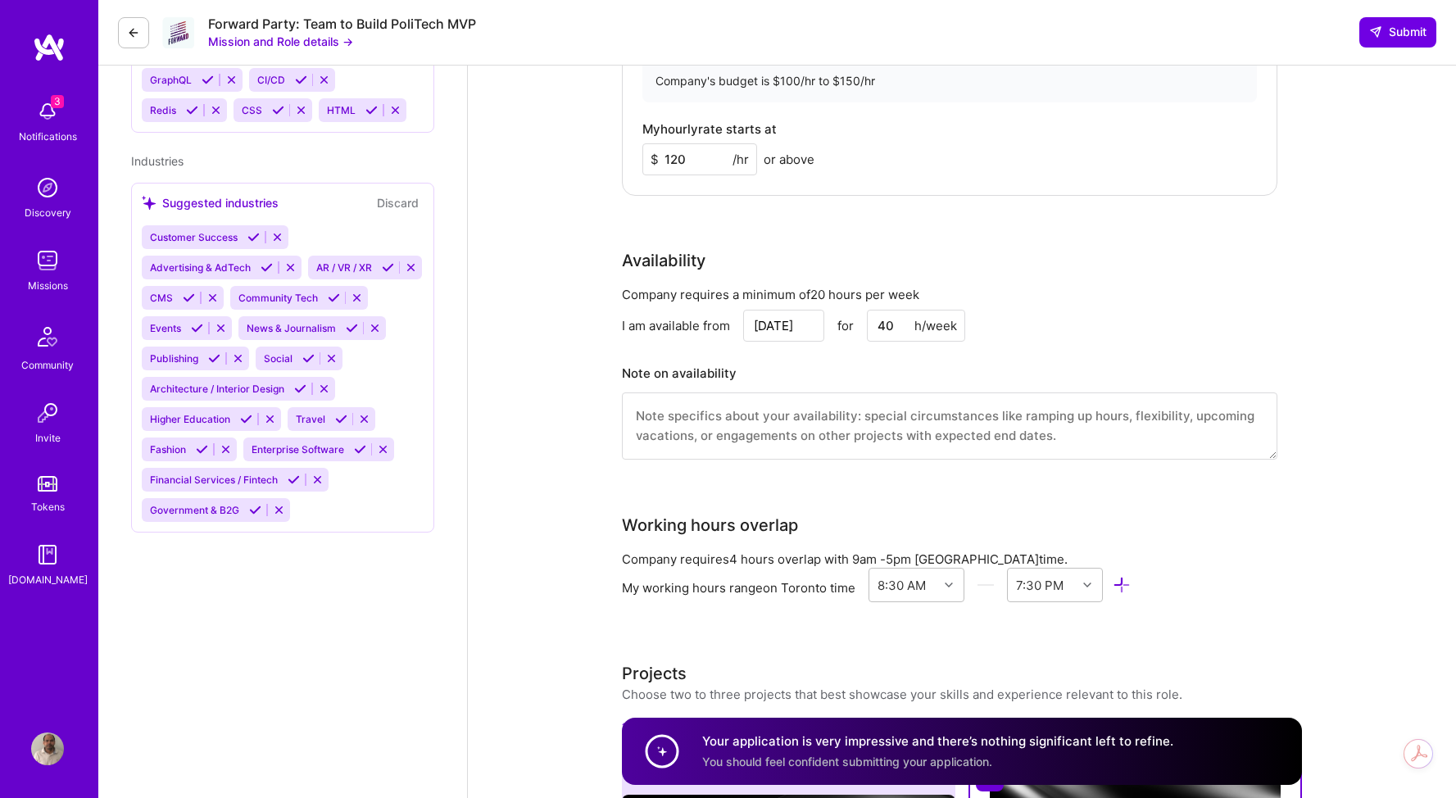
scroll to position [0, 0]
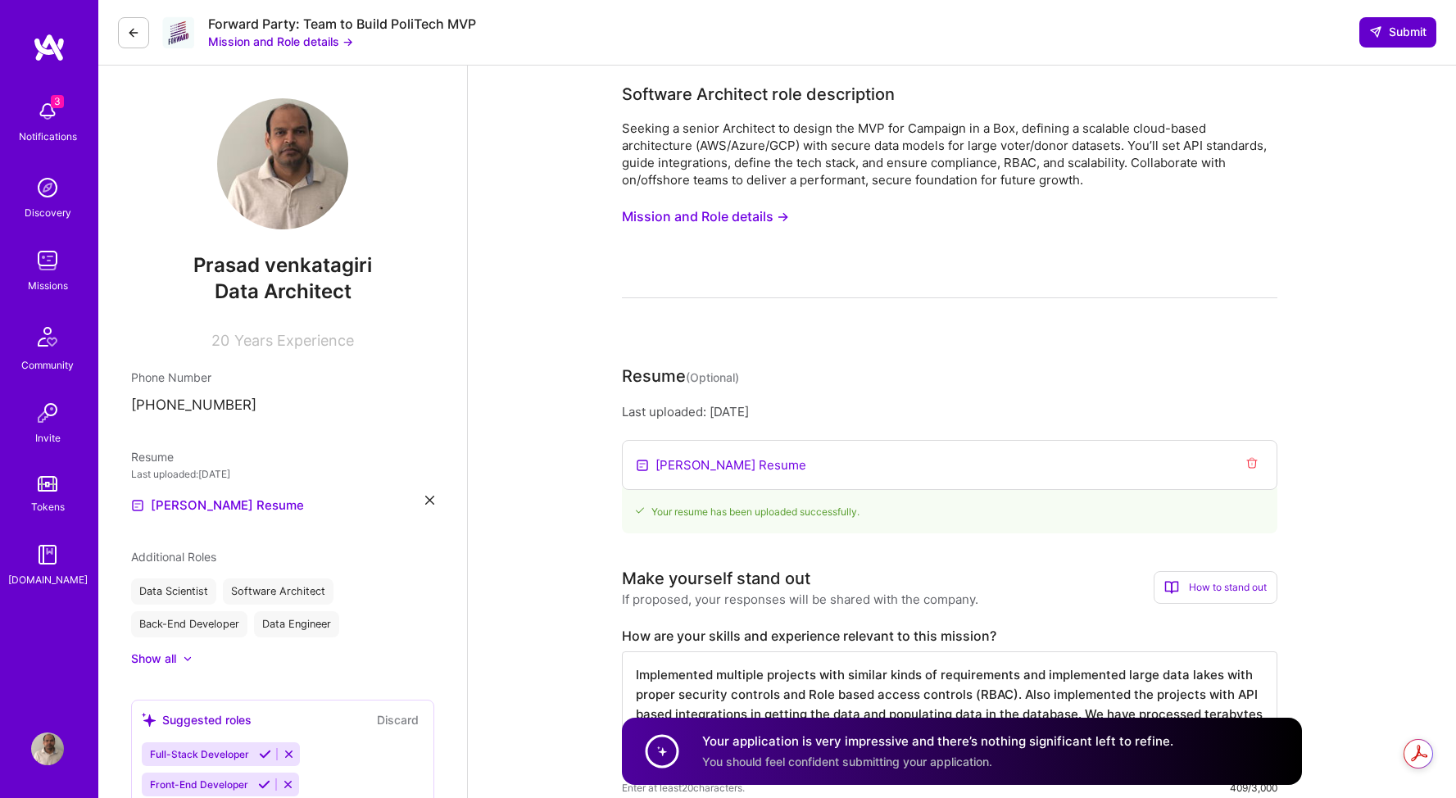
click at [1395, 31] on span "Submit" at bounding box center [1397, 32] width 57 height 16
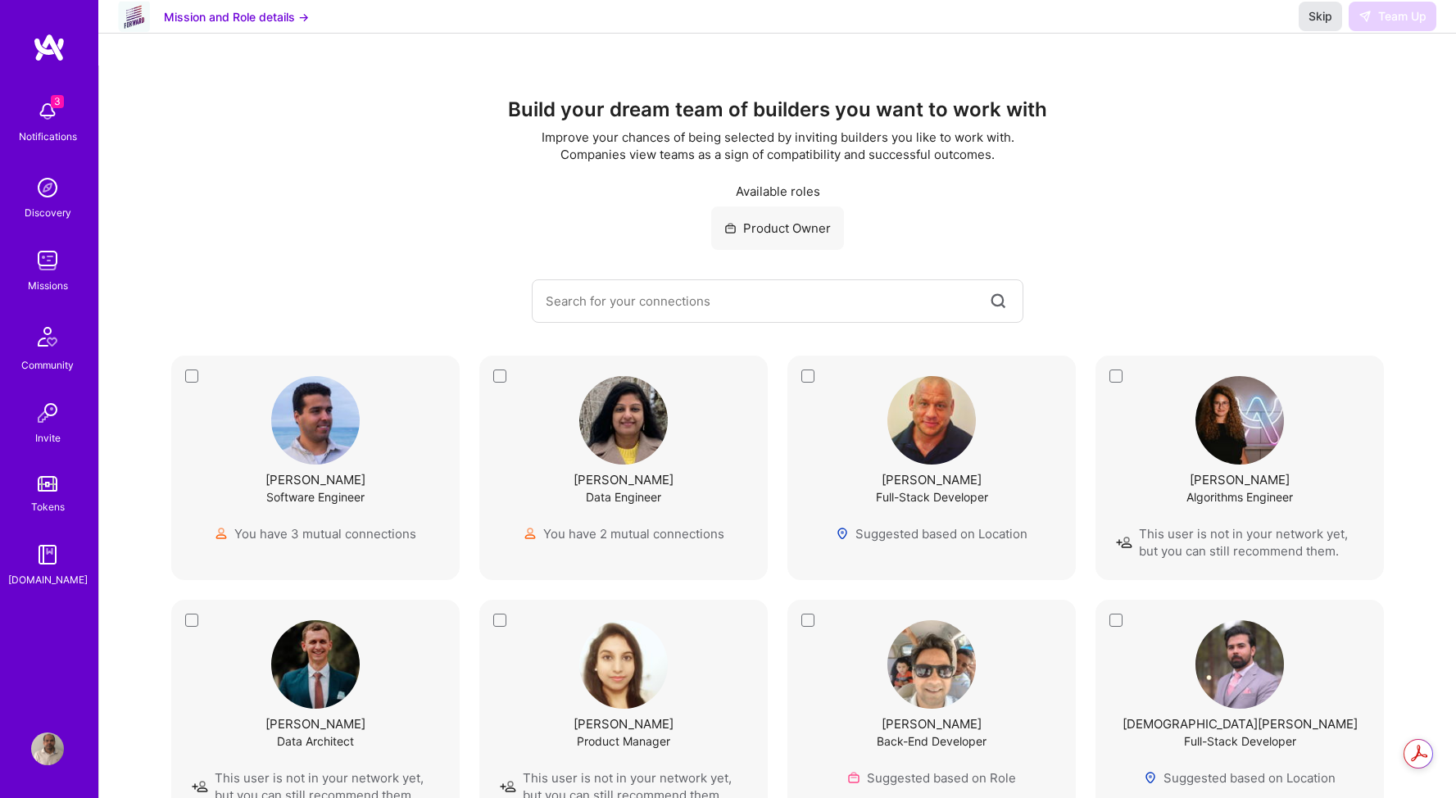
click at [1318, 25] on span "Skip" at bounding box center [1321, 16] width 24 height 16
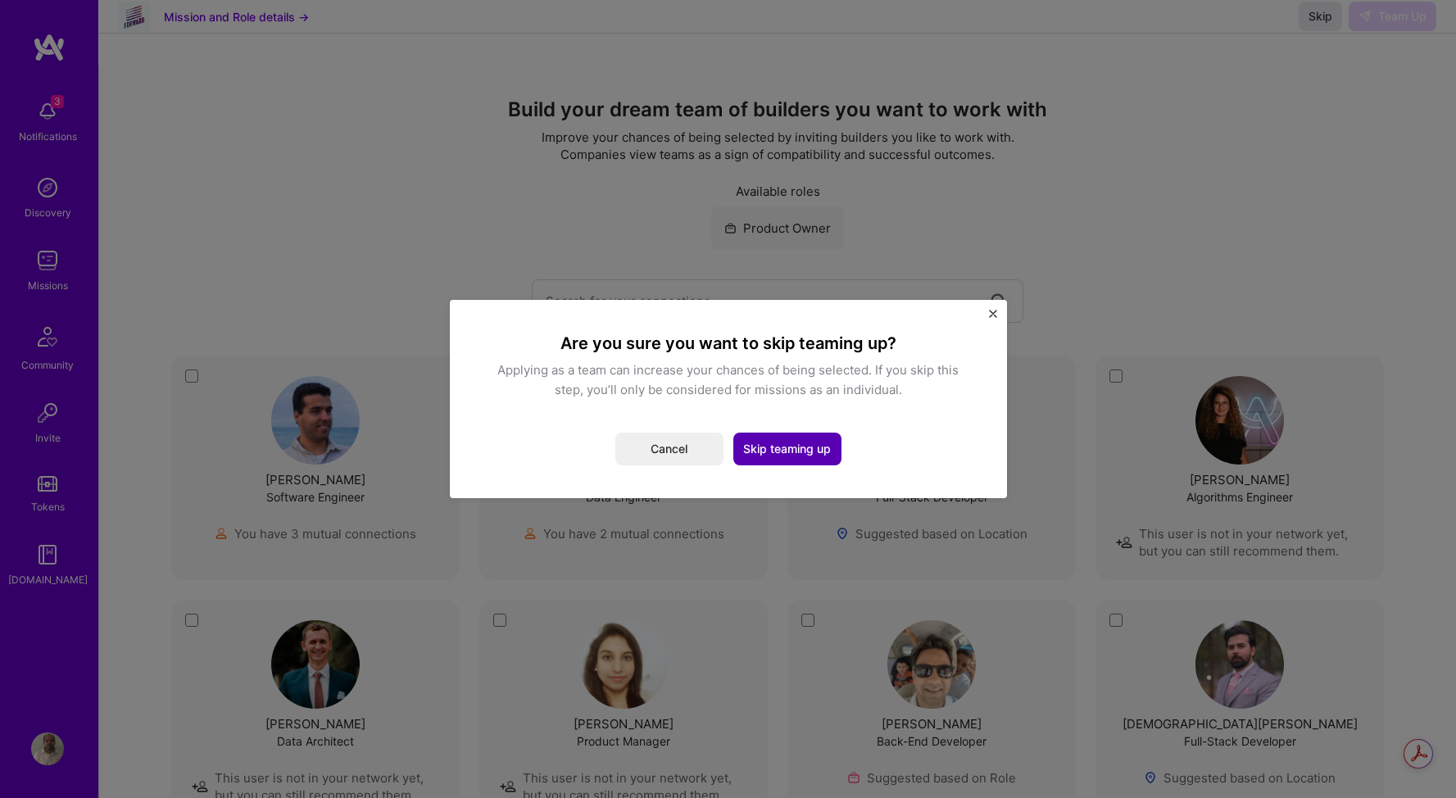
click at [790, 450] on button "Skip teaming up" at bounding box center [787, 449] width 108 height 33
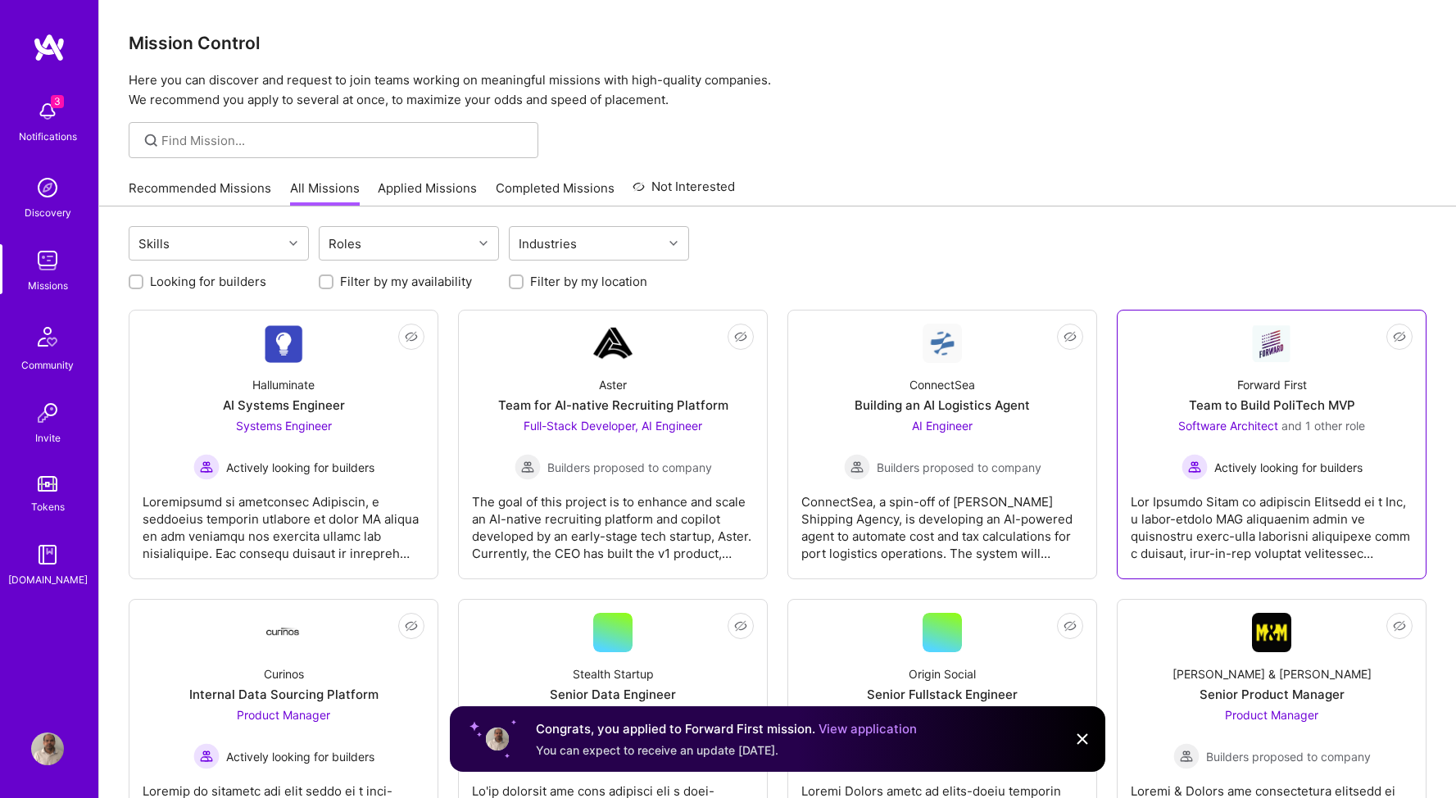
scroll to position [88, 0]
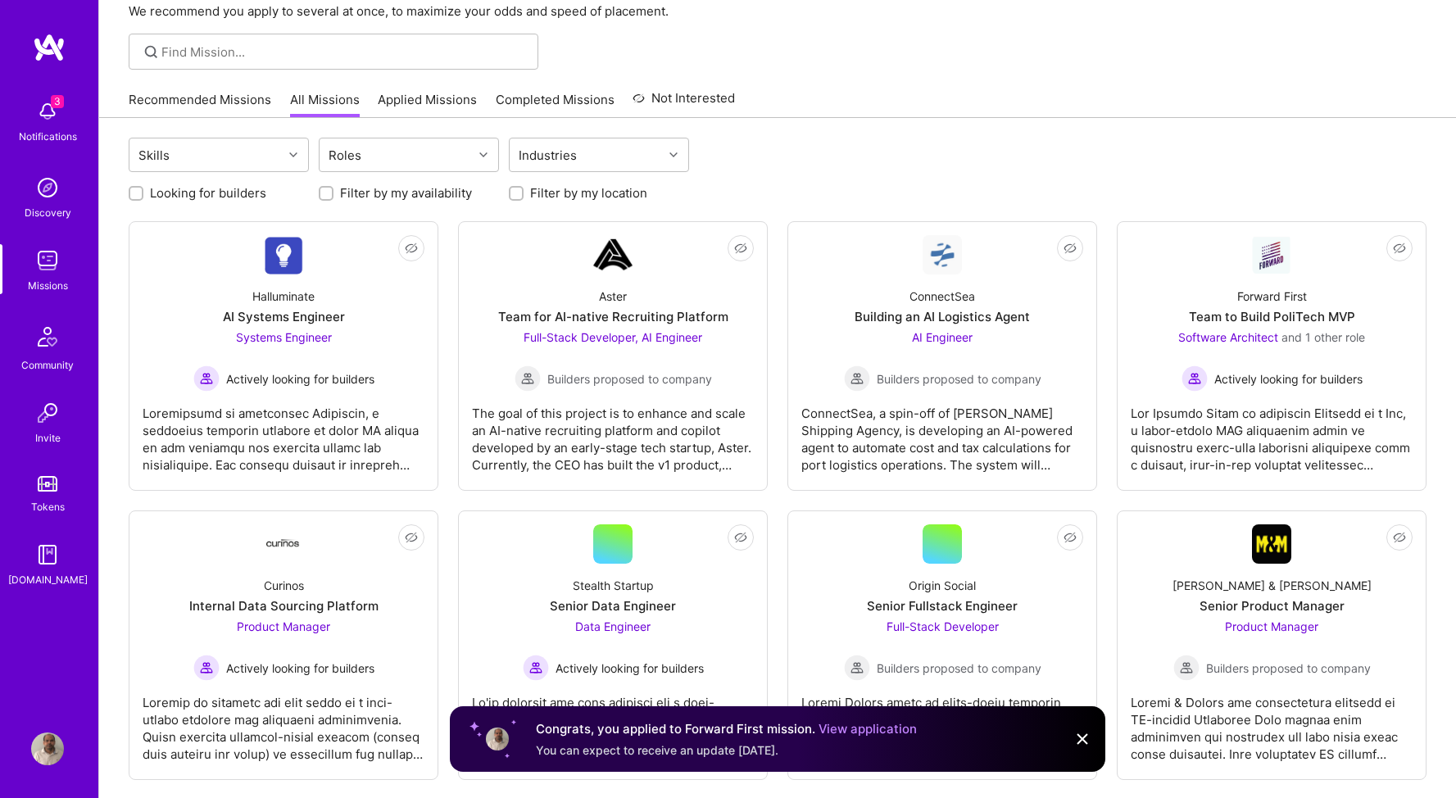
click at [1081, 740] on img at bounding box center [1083, 739] width 20 height 20
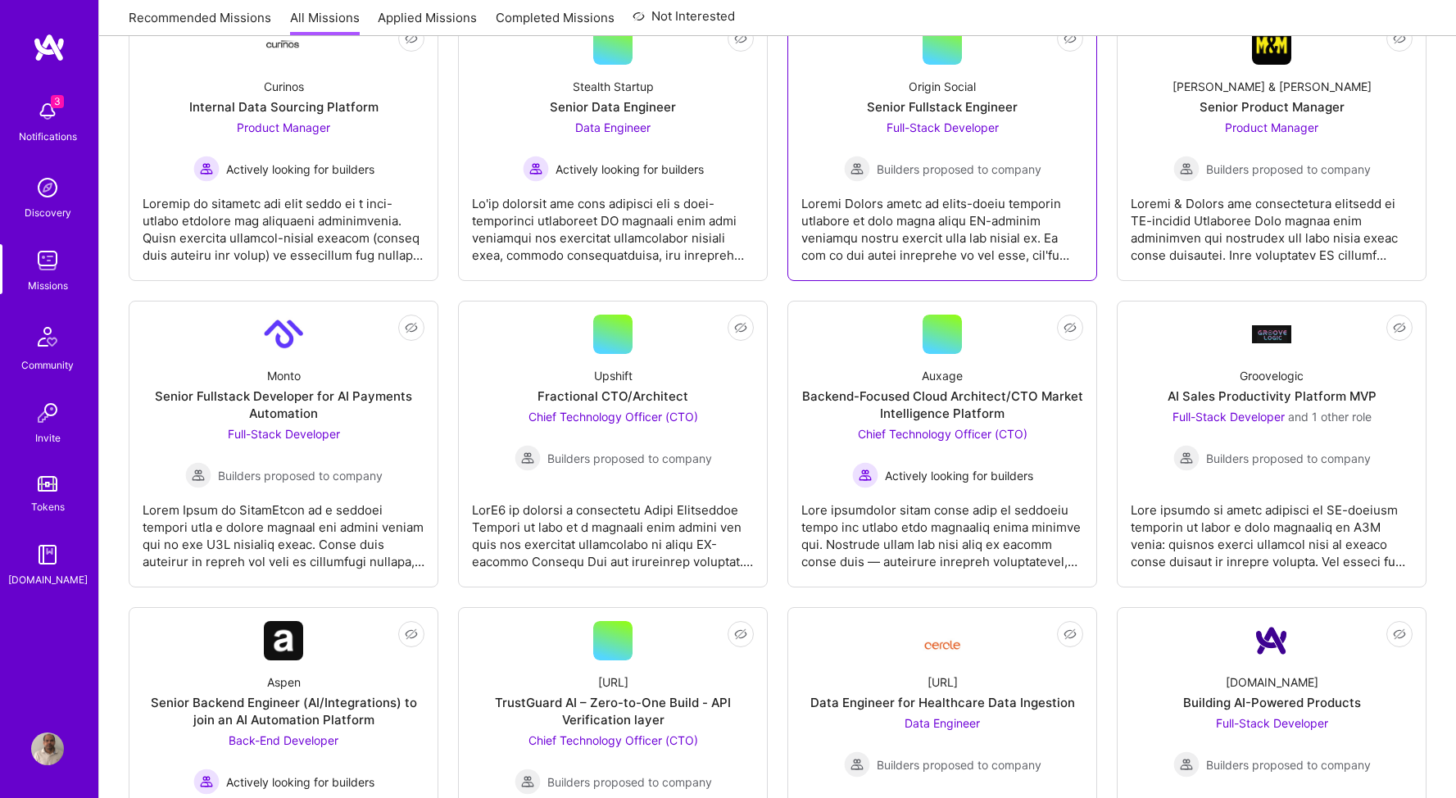
scroll to position [589, 0]
click at [618, 410] on span "Chief Technology Officer (CTO)" at bounding box center [613, 415] width 170 height 14
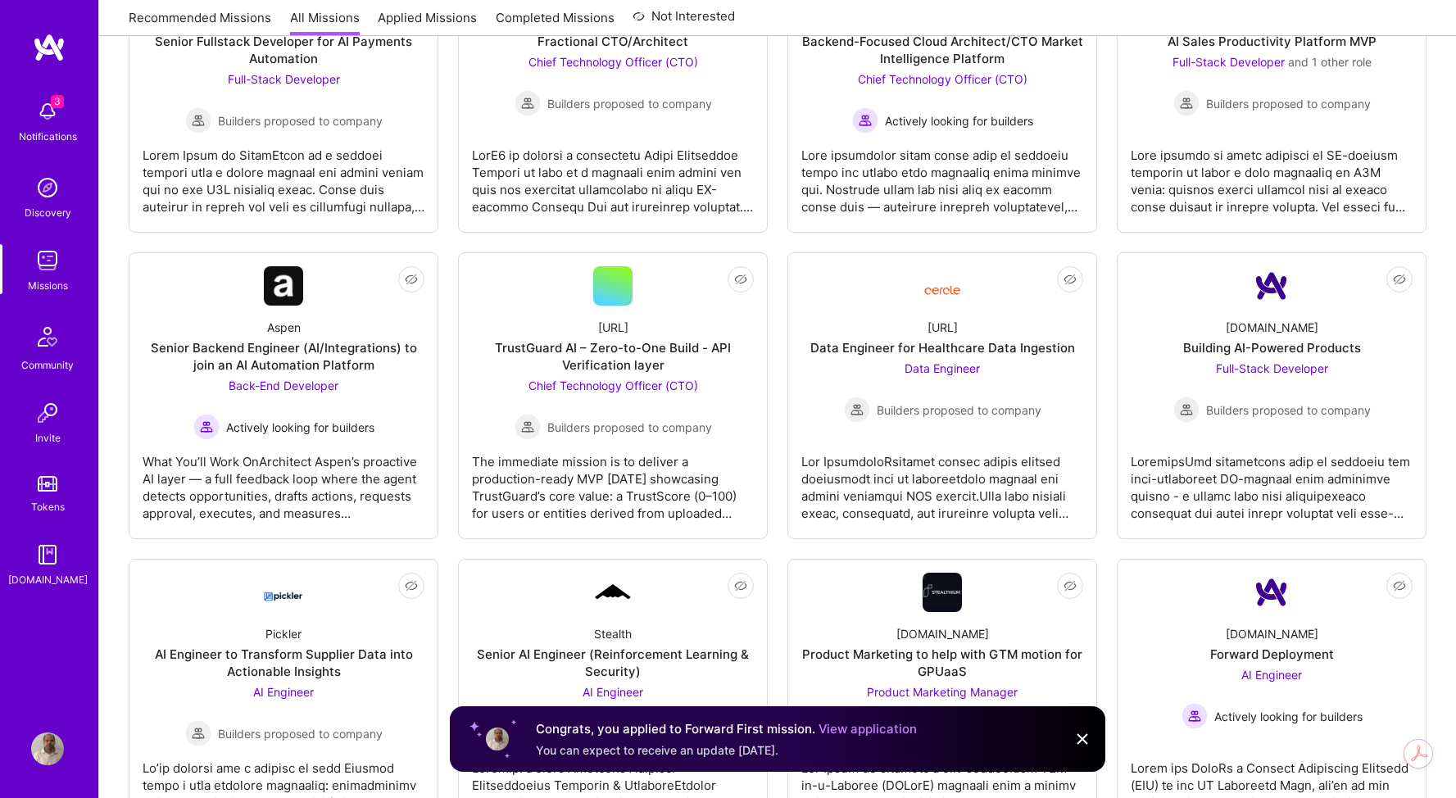
scroll to position [980, 0]
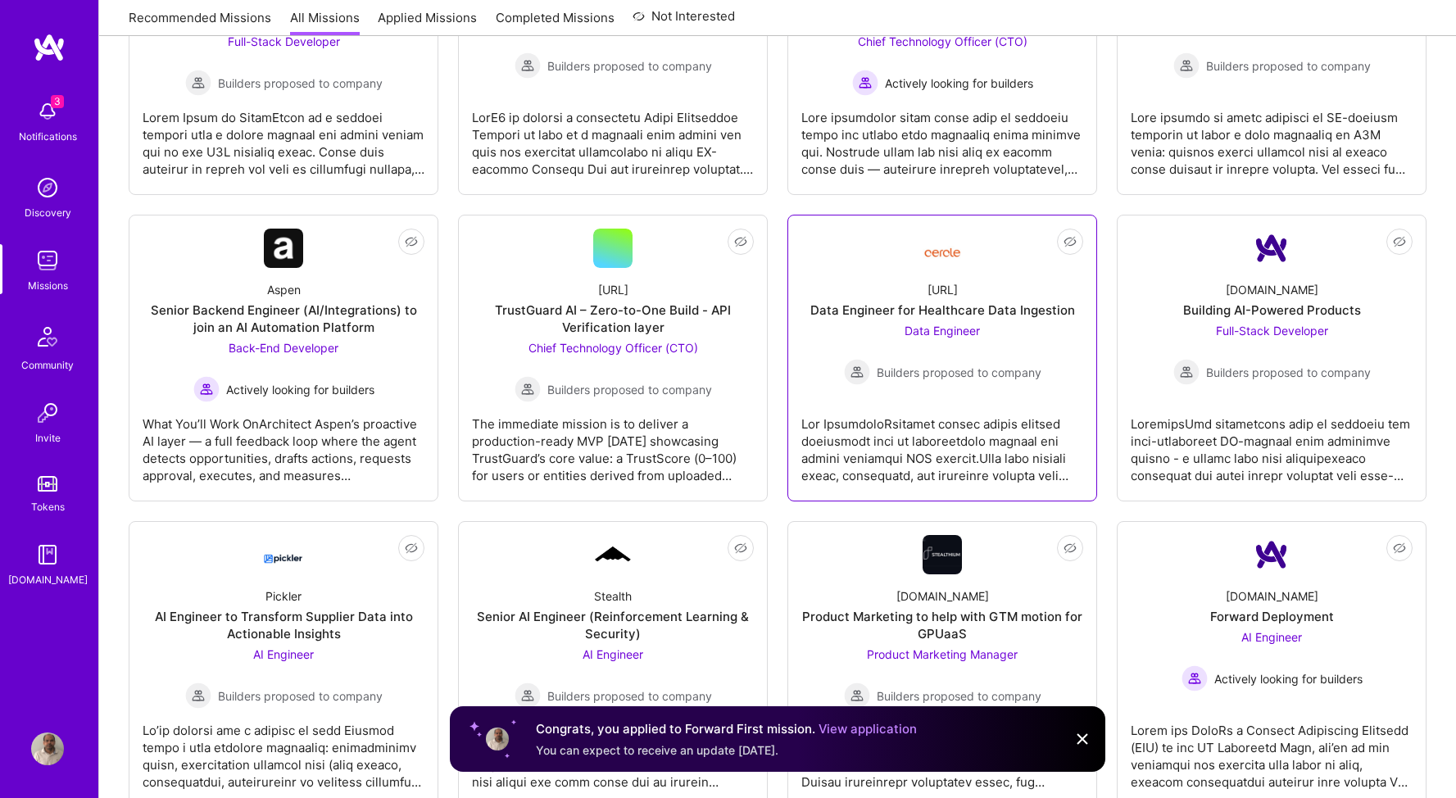
click at [998, 317] on div "Data Engineer for Healthcare Data Ingestion" at bounding box center [942, 310] width 265 height 17
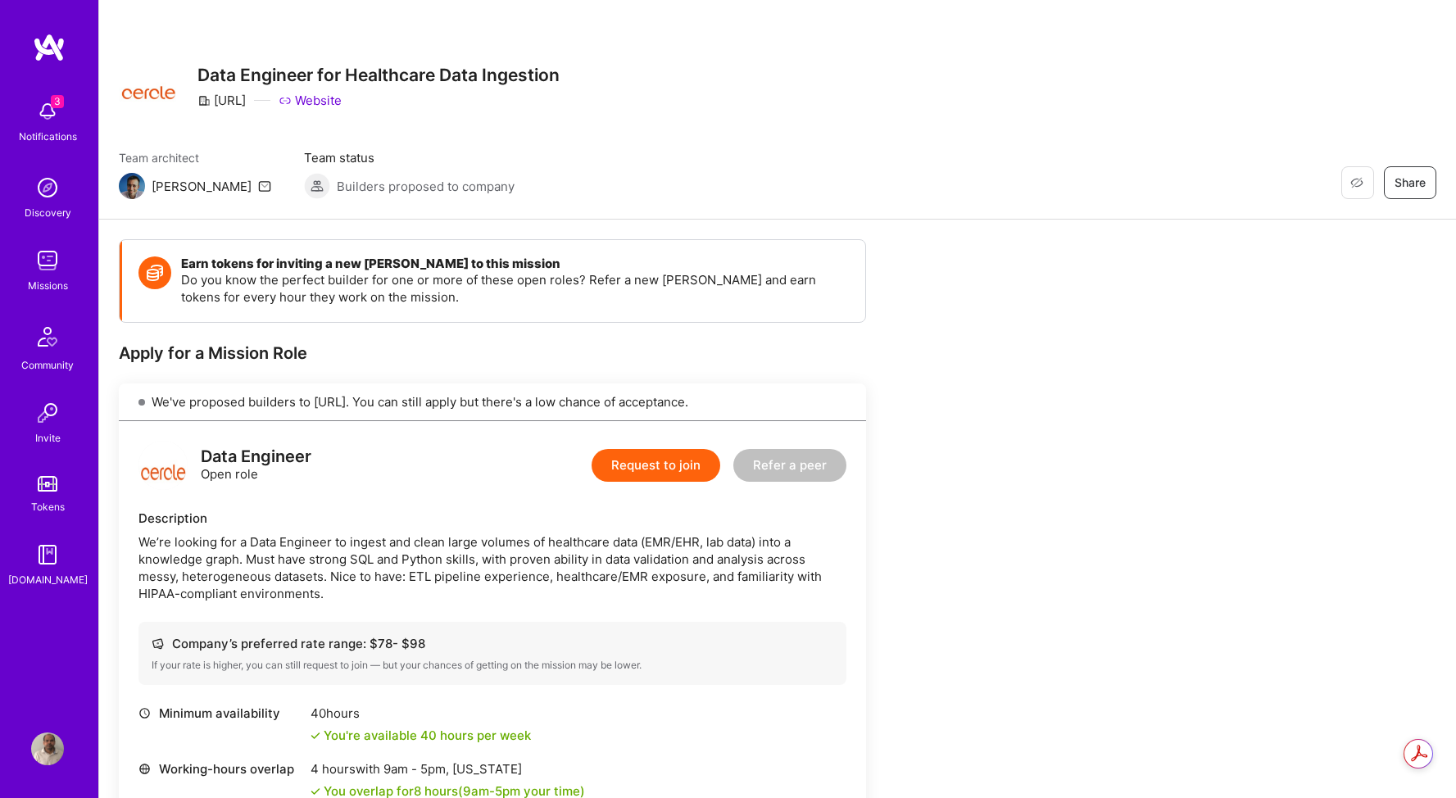
click at [54, 122] on img at bounding box center [47, 111] width 33 height 33
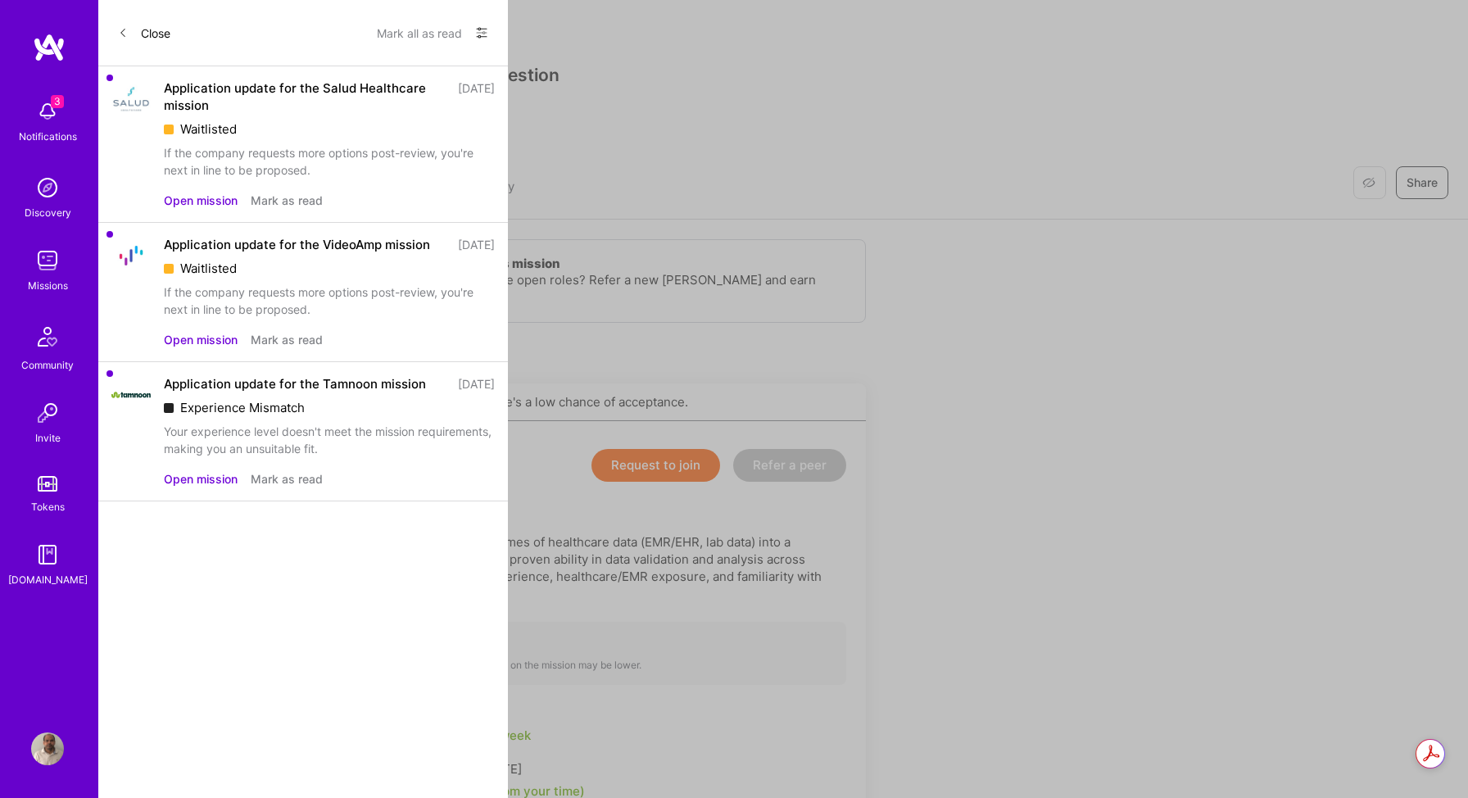
drag, startPoint x: 304, startPoint y: 478, endPoint x: 304, endPoint y: 450, distance: 27.9
click at [304, 451] on div "Application update for the Tamnoon mission 10 months ago Experience Mismatch Yo…" at bounding box center [329, 431] width 331 height 112
click at [286, 348] on button "Mark as read" at bounding box center [287, 339] width 72 height 17
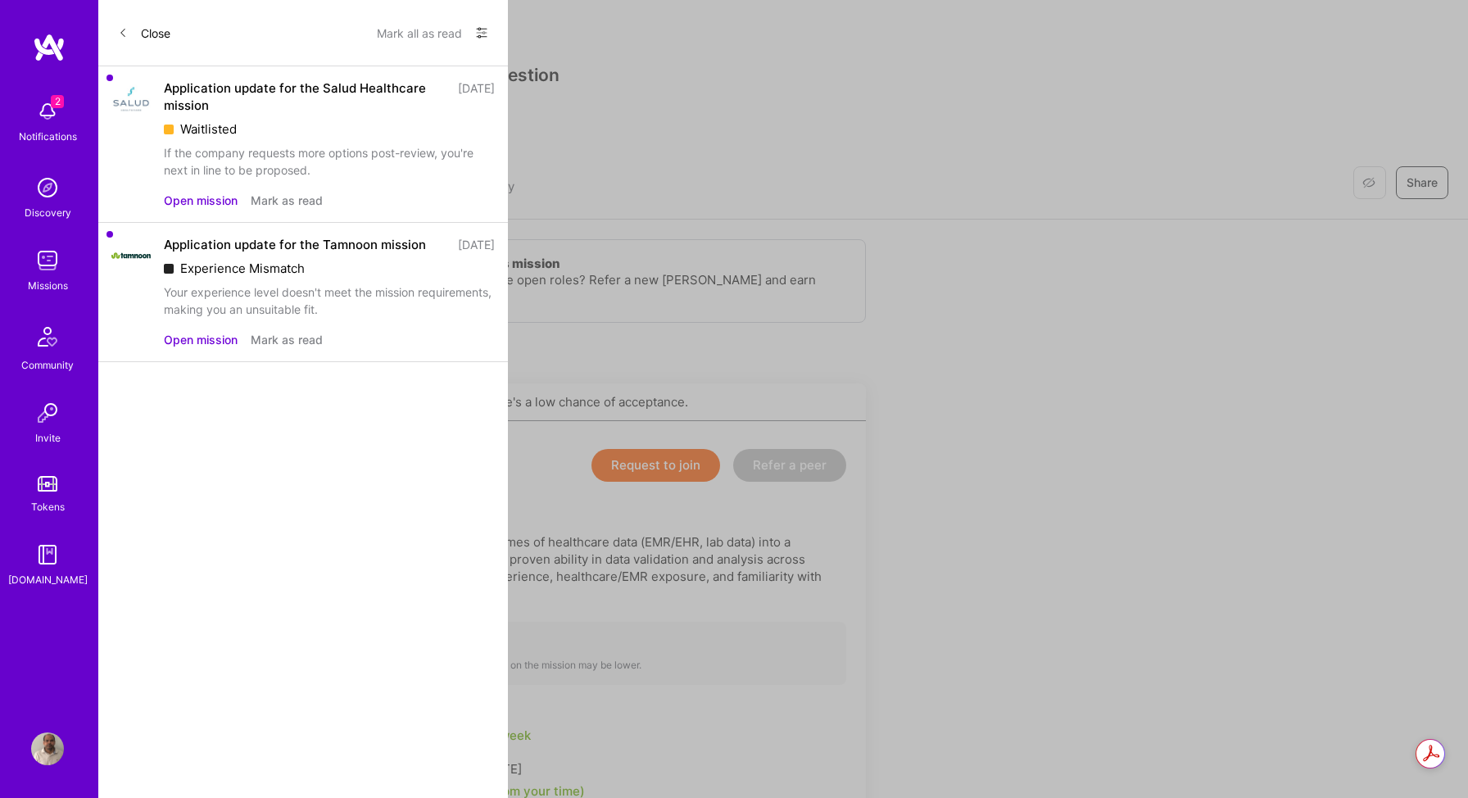
click at [294, 203] on button "Mark as read" at bounding box center [287, 200] width 72 height 17
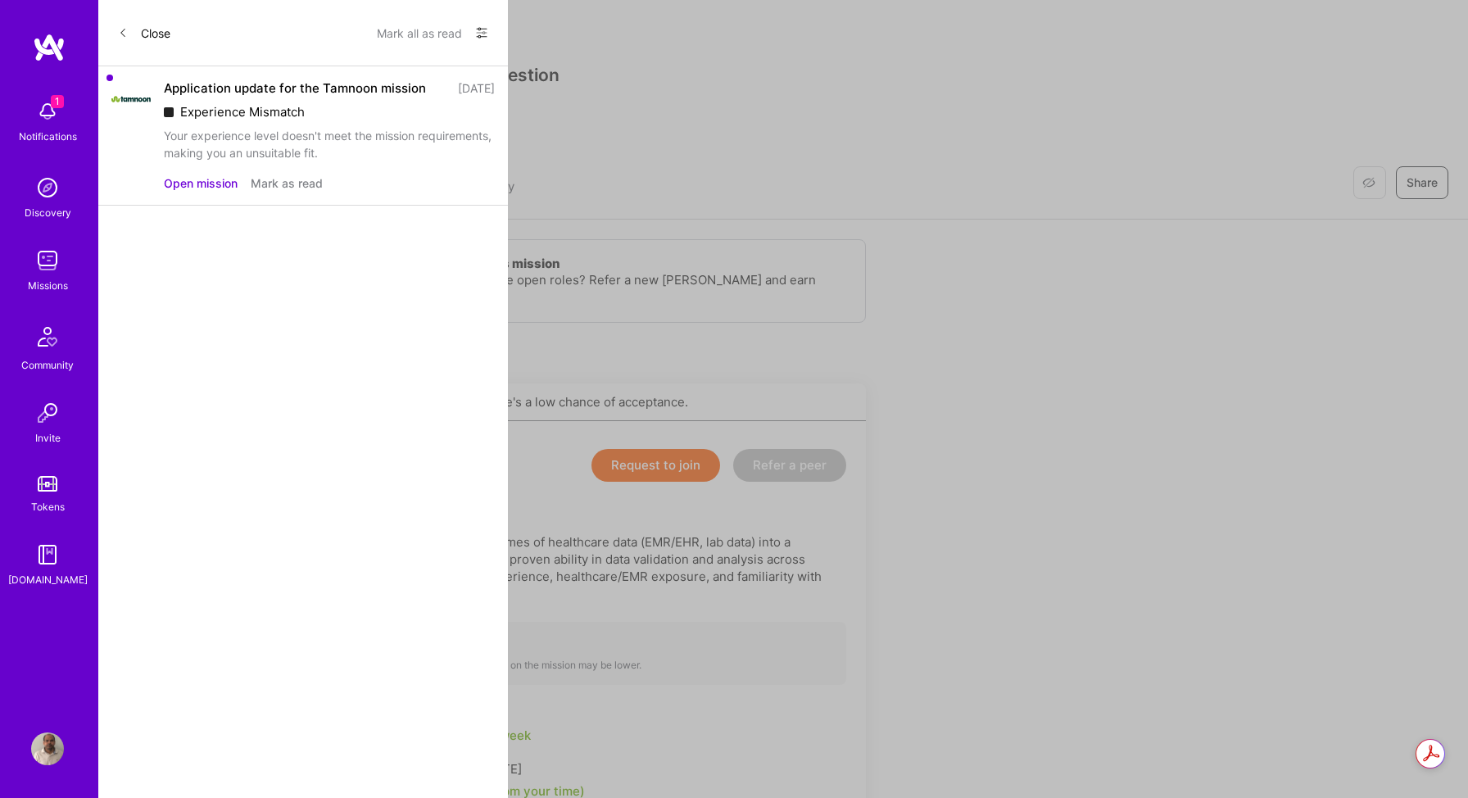
click at [283, 192] on button "Mark as read" at bounding box center [287, 183] width 72 height 17
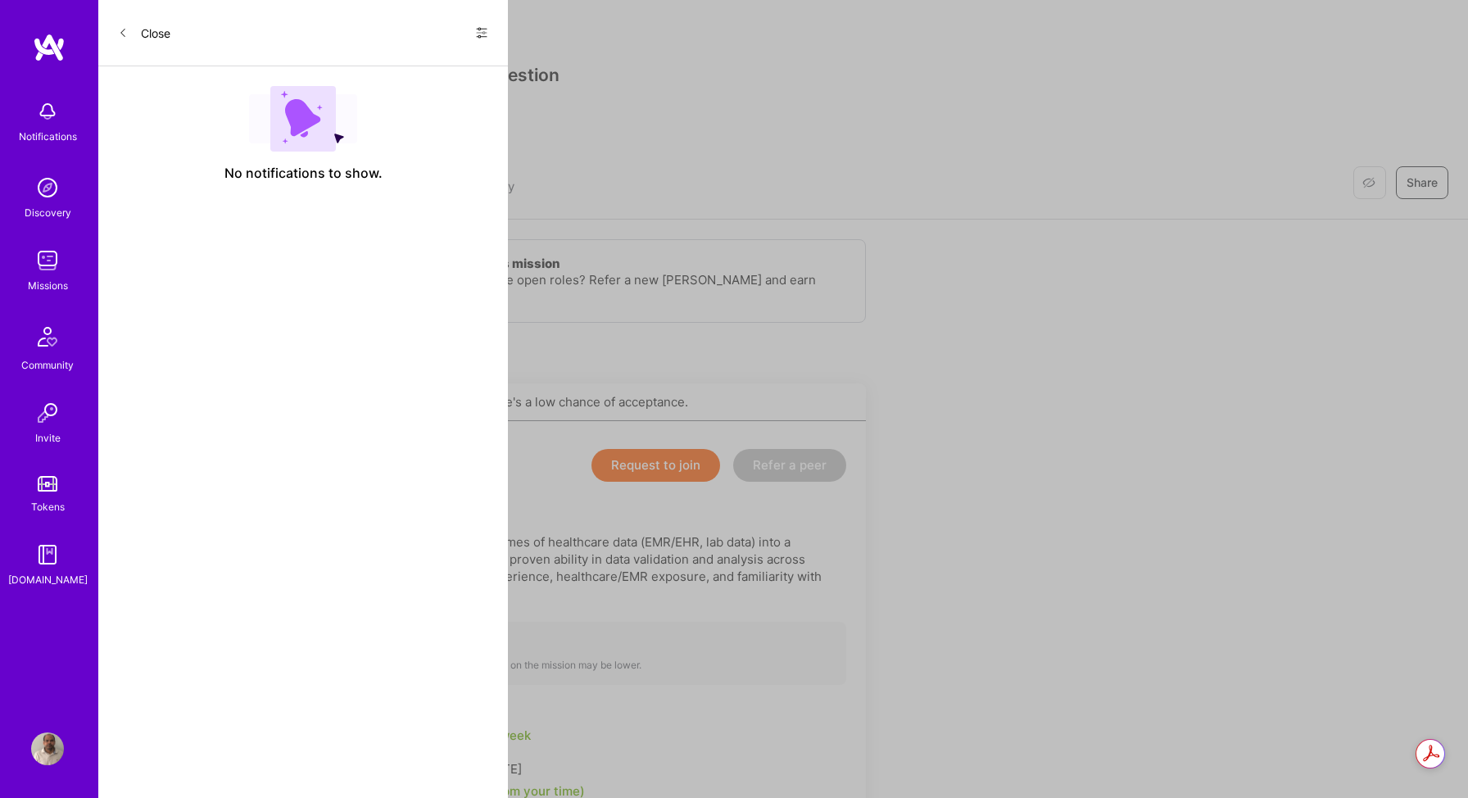
click at [49, 207] on div "Discovery" at bounding box center [48, 212] width 47 height 17
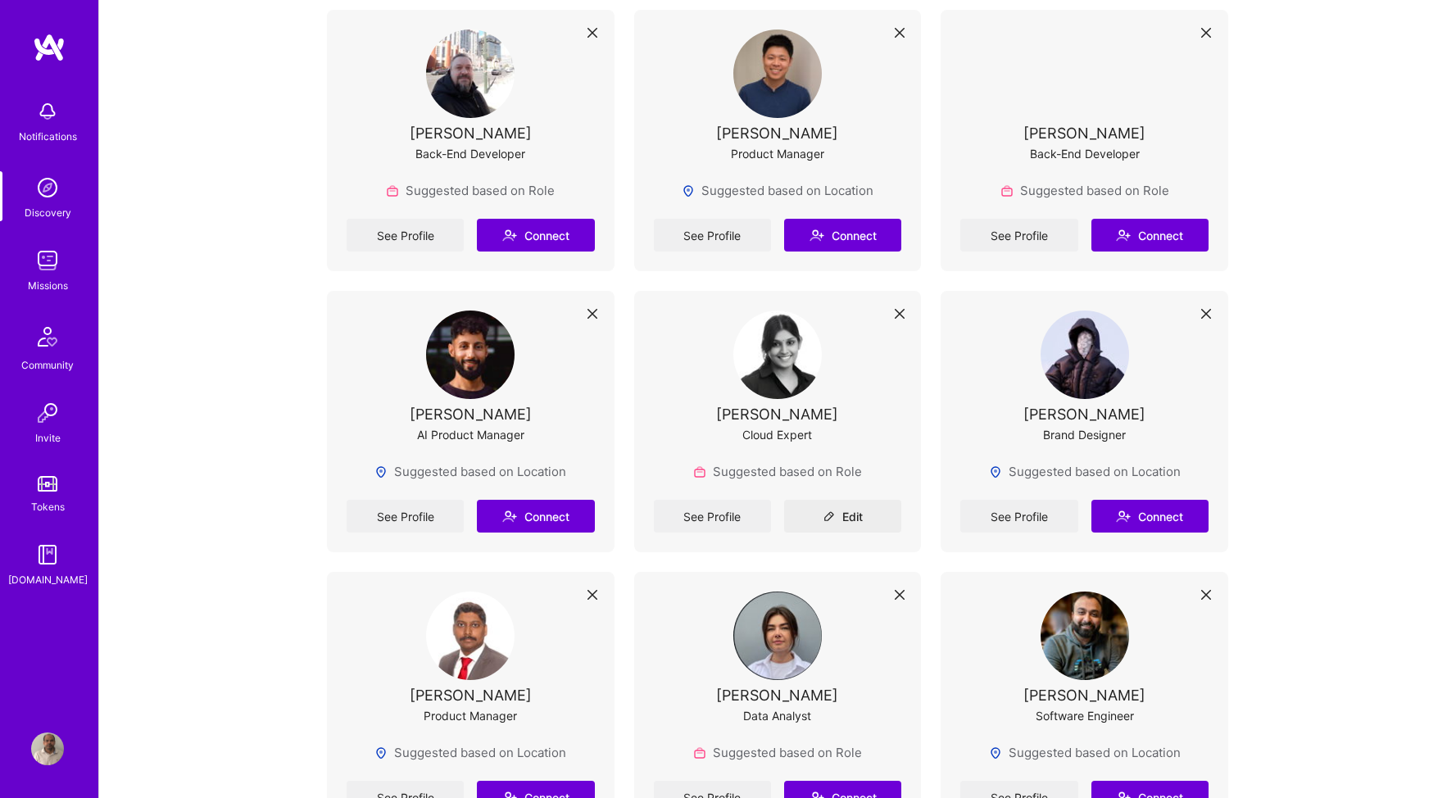
scroll to position [5239, 0]
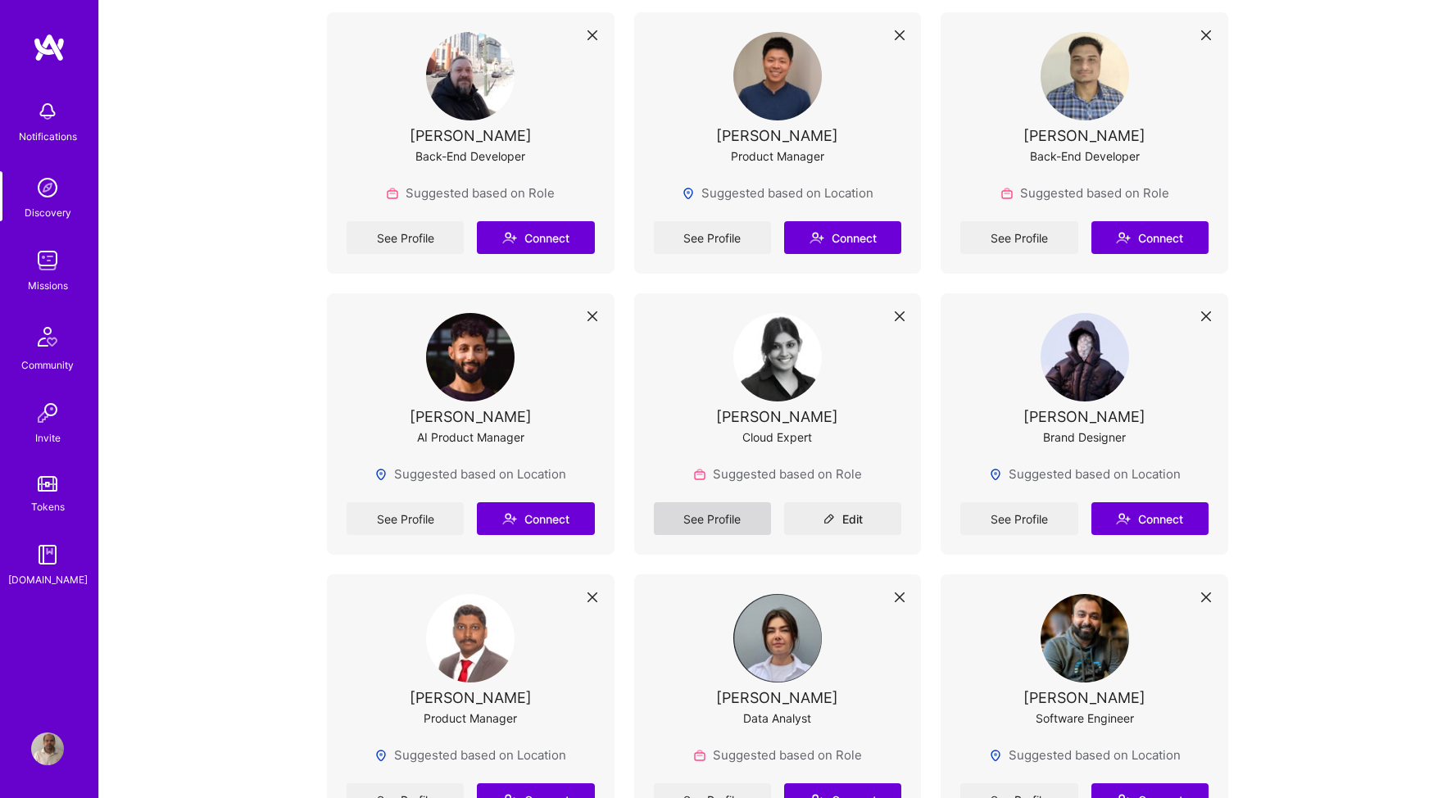
click at [713, 508] on link "See Profile" at bounding box center [712, 518] width 117 height 33
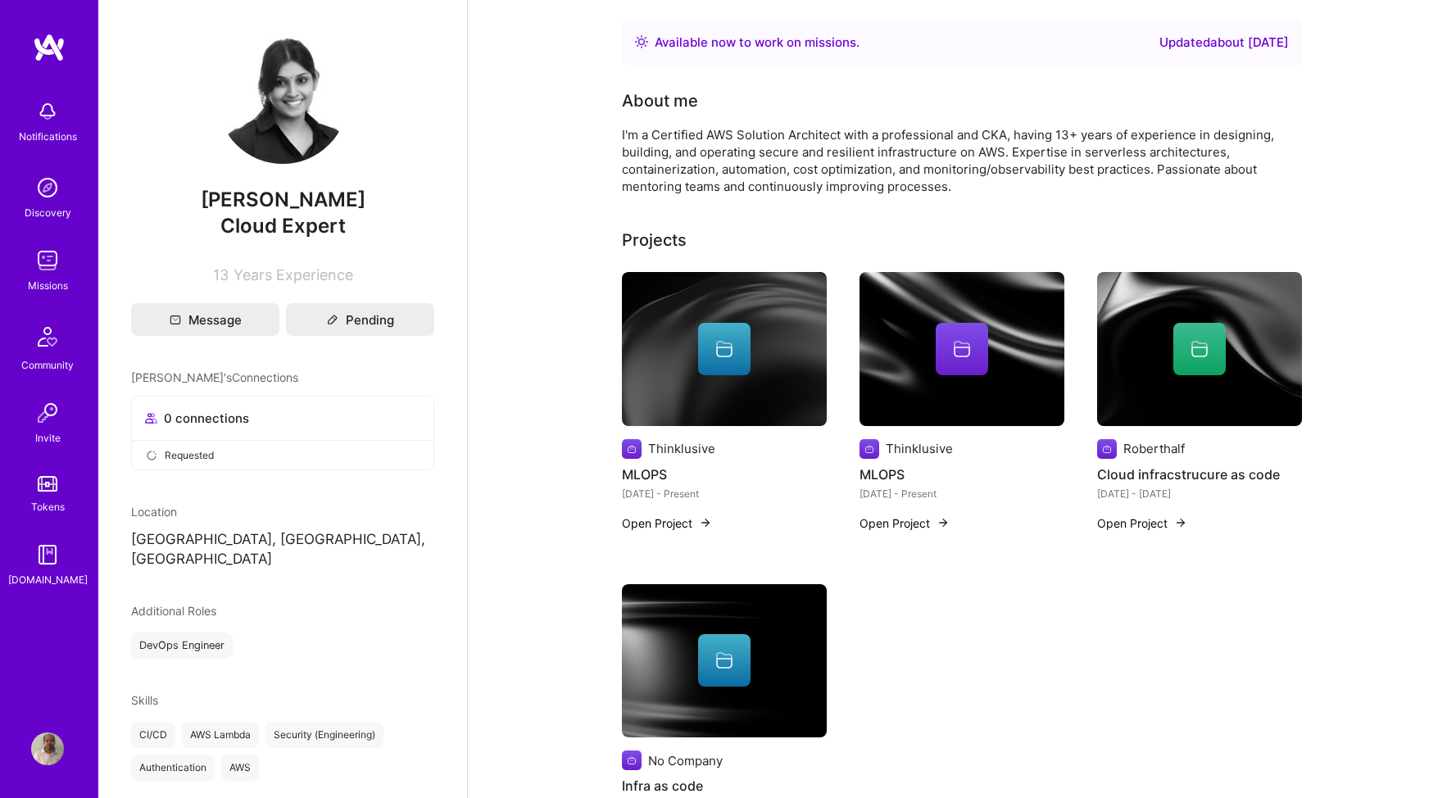
click at [44, 53] on img at bounding box center [49, 47] width 33 height 29
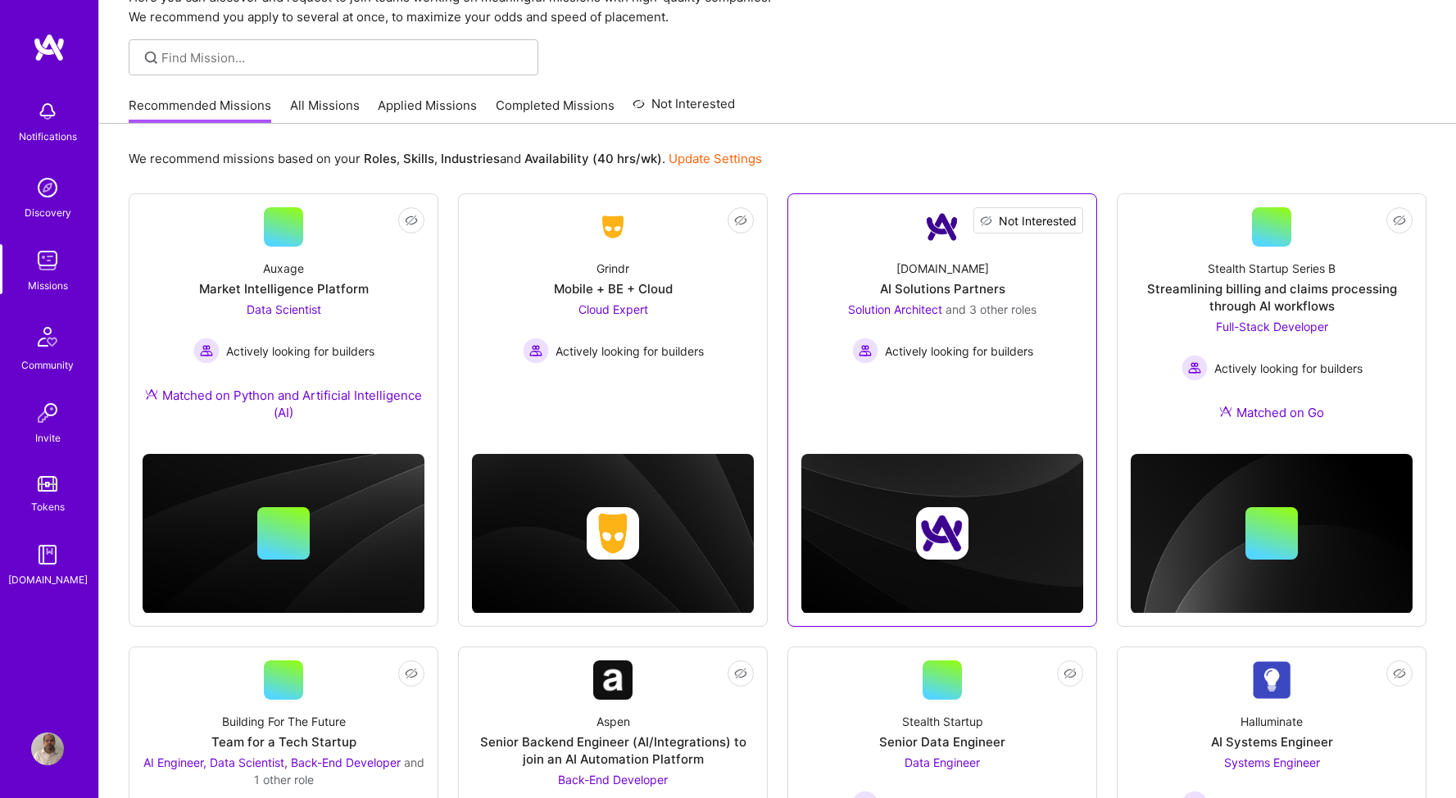
scroll to position [88, 0]
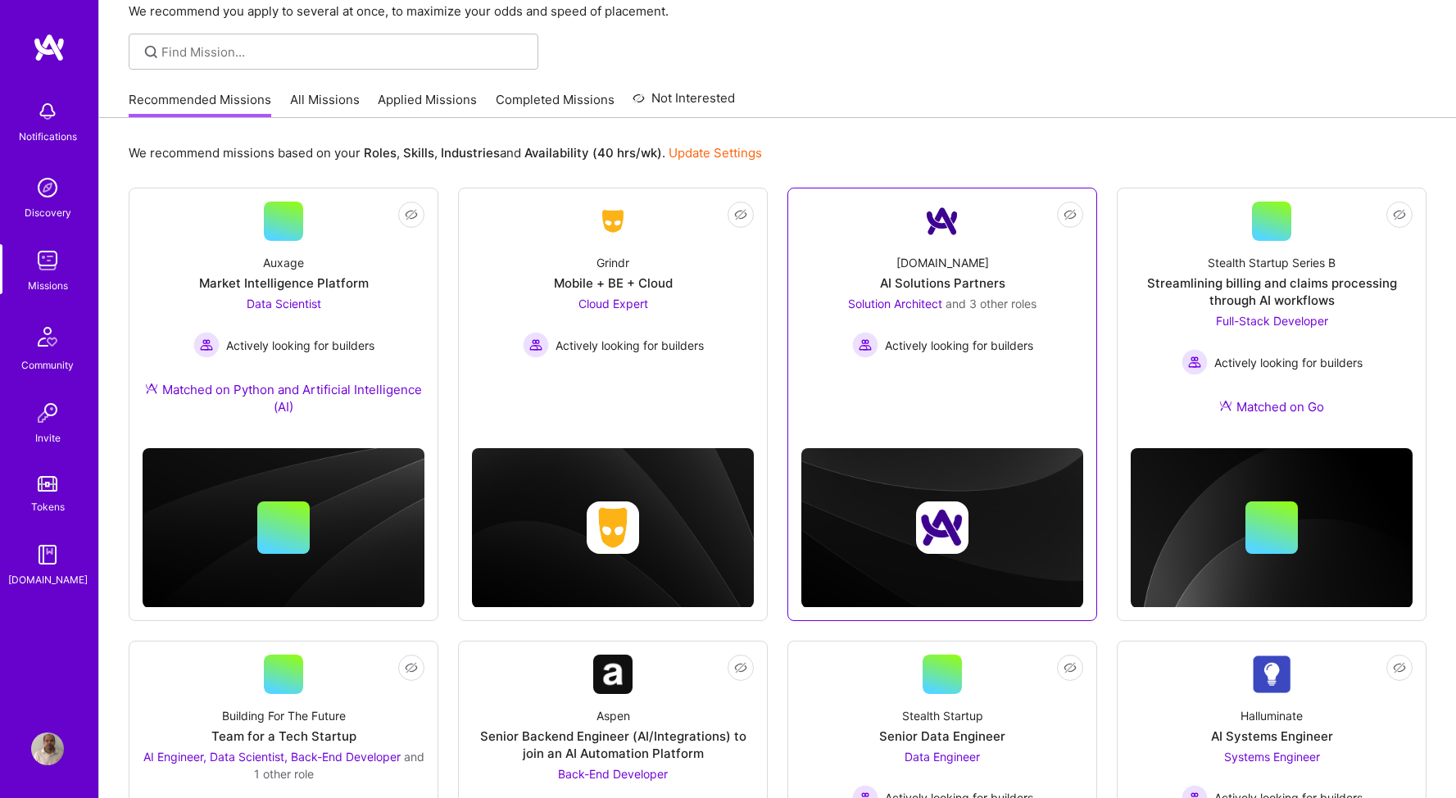
click at [946, 284] on div "AI Solutions Partners" at bounding box center [942, 282] width 125 height 17
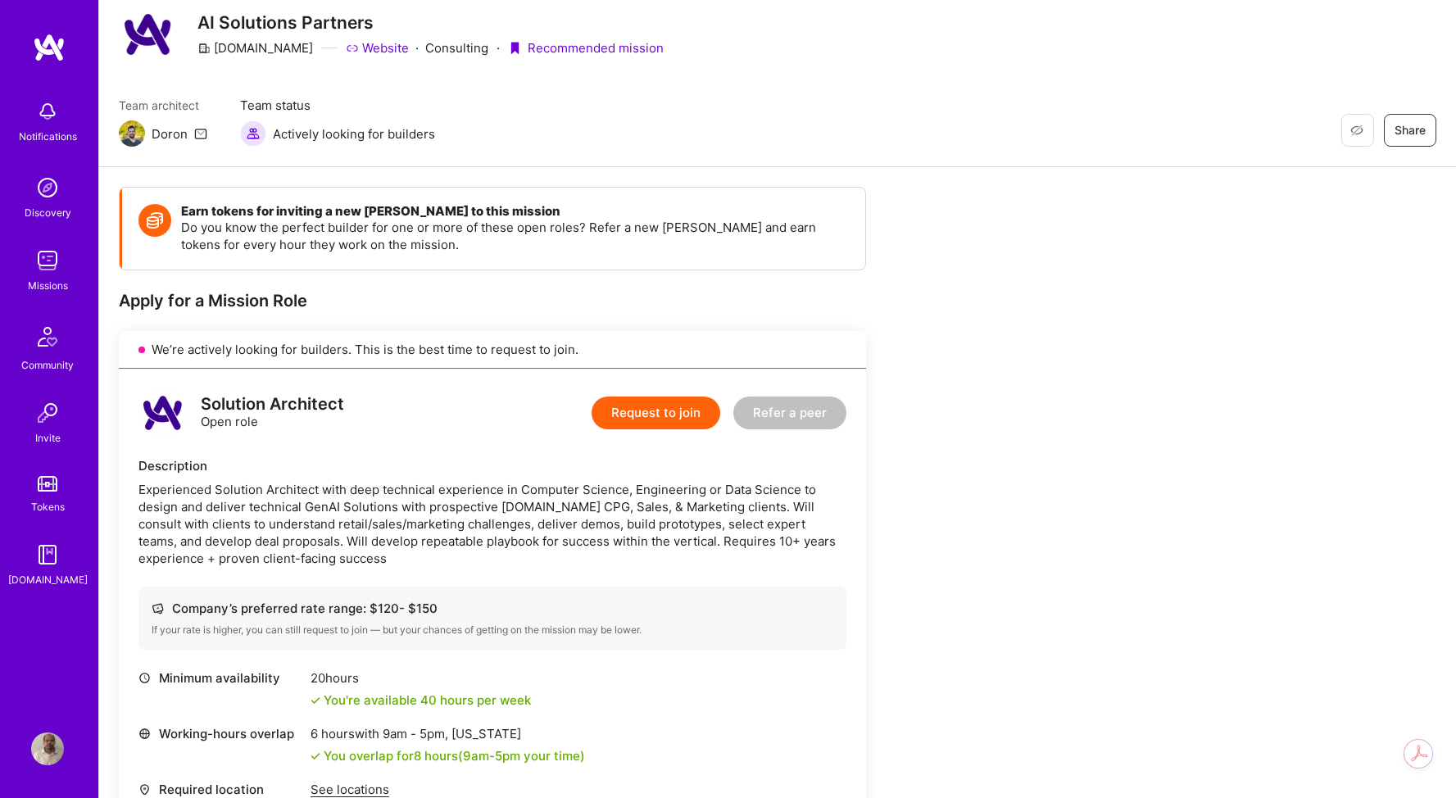
scroll to position [64, 0]
